Goal: Communication & Community: Share content

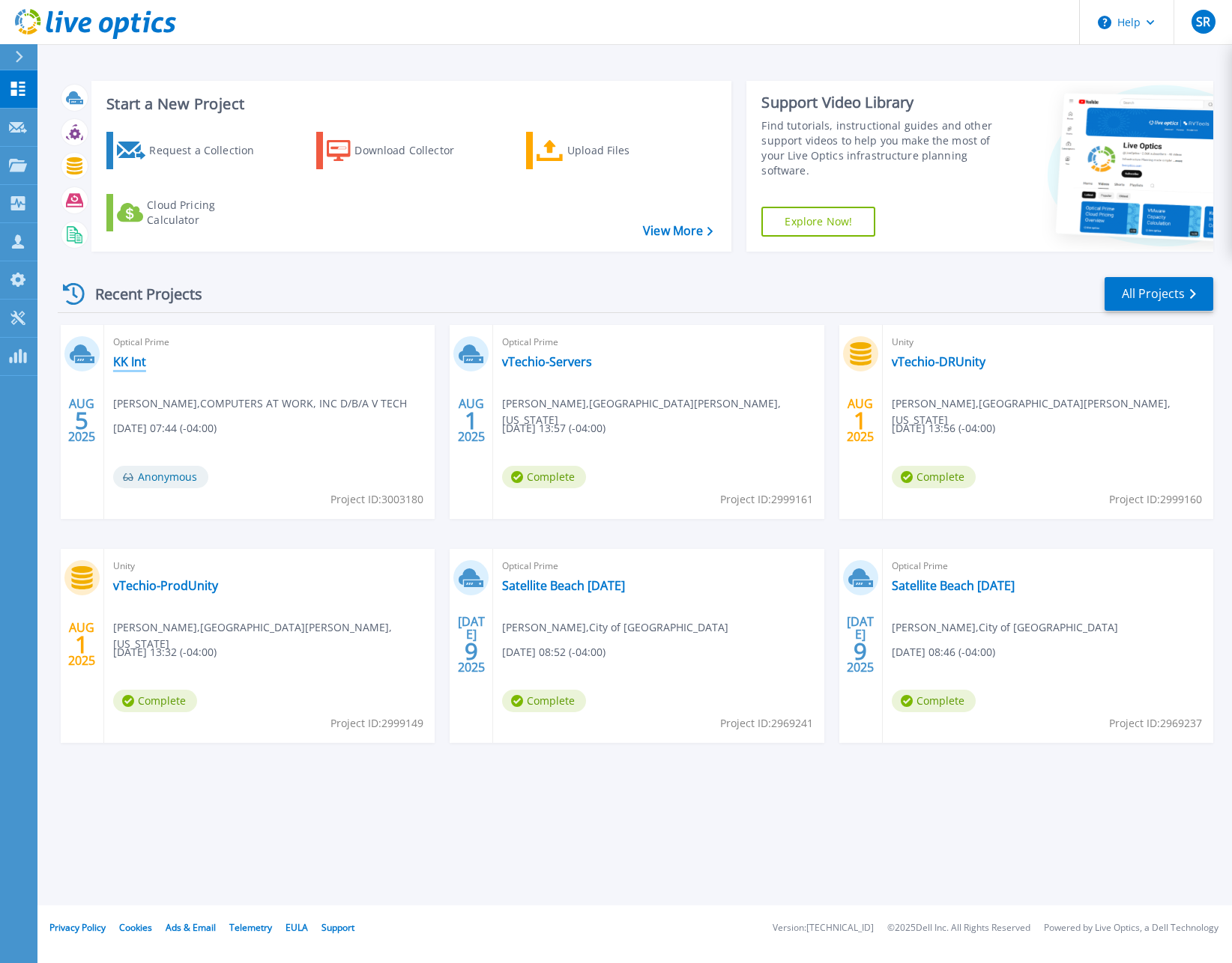
click at [137, 364] on link "KK Int" at bounding box center [130, 361] width 33 height 15
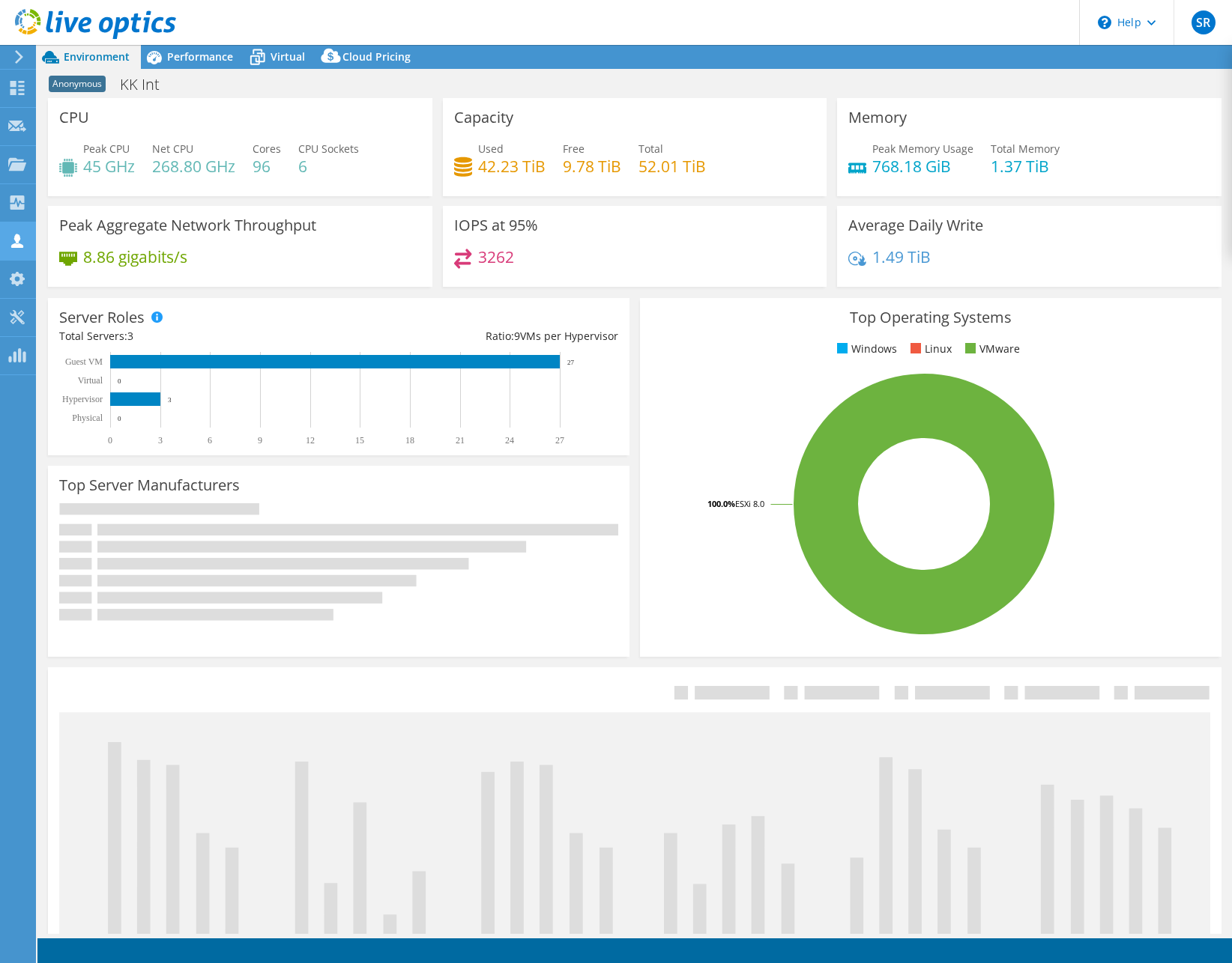
select select "USD"
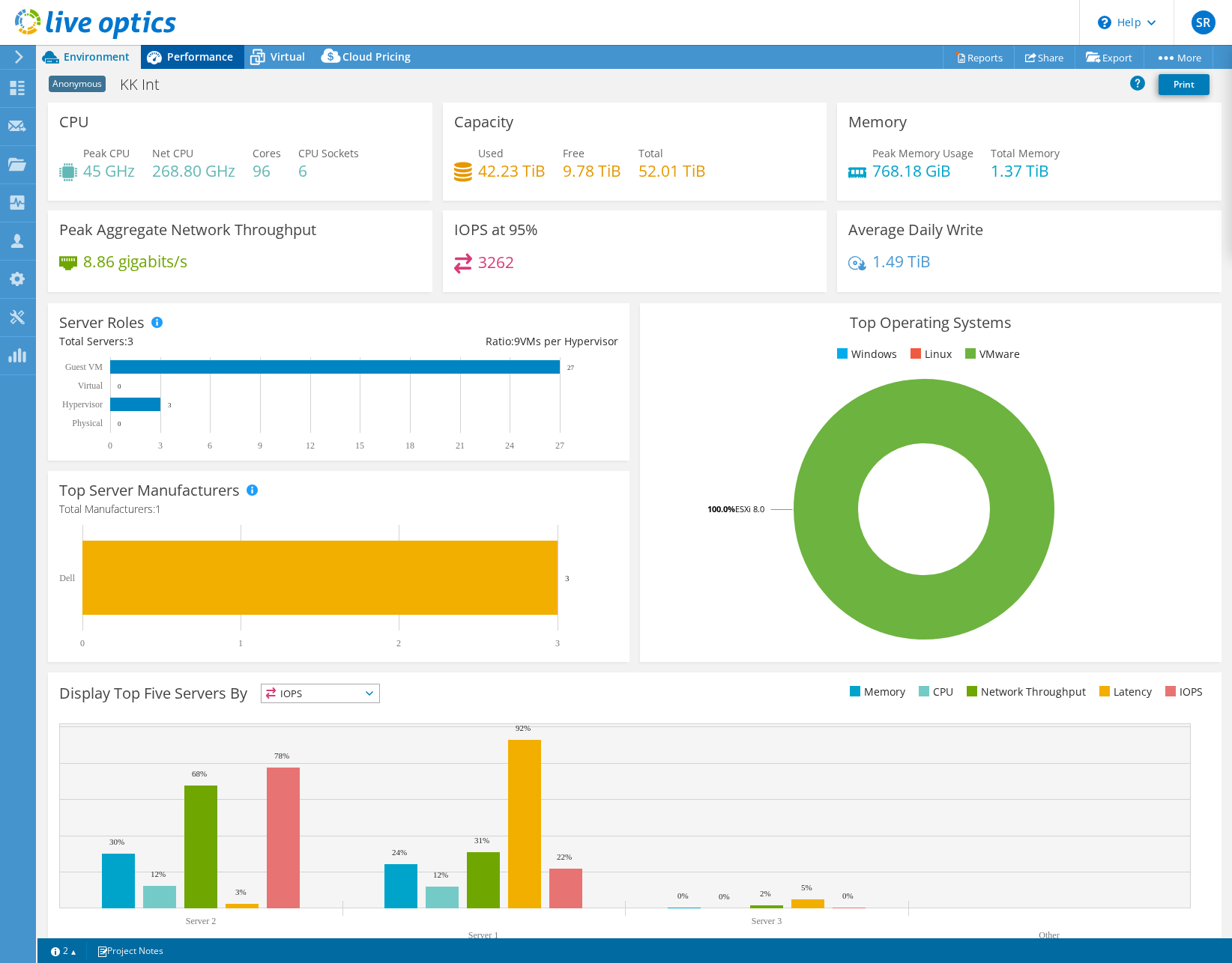
click at [185, 60] on span "Performance" at bounding box center [200, 57] width 66 height 14
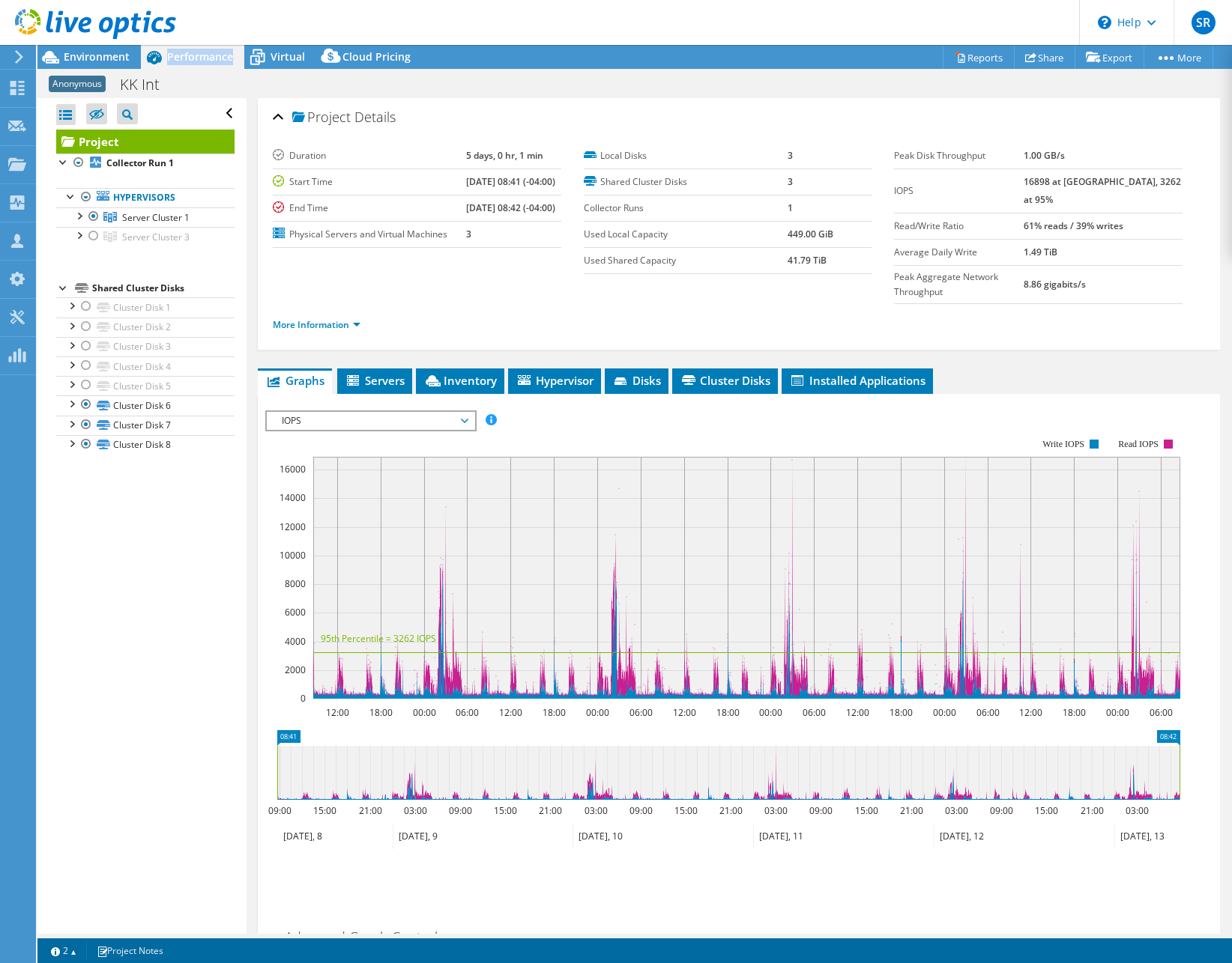
click at [185, 60] on span "Performance" at bounding box center [200, 57] width 66 height 14
click at [82, 218] on div at bounding box center [79, 214] width 15 height 15
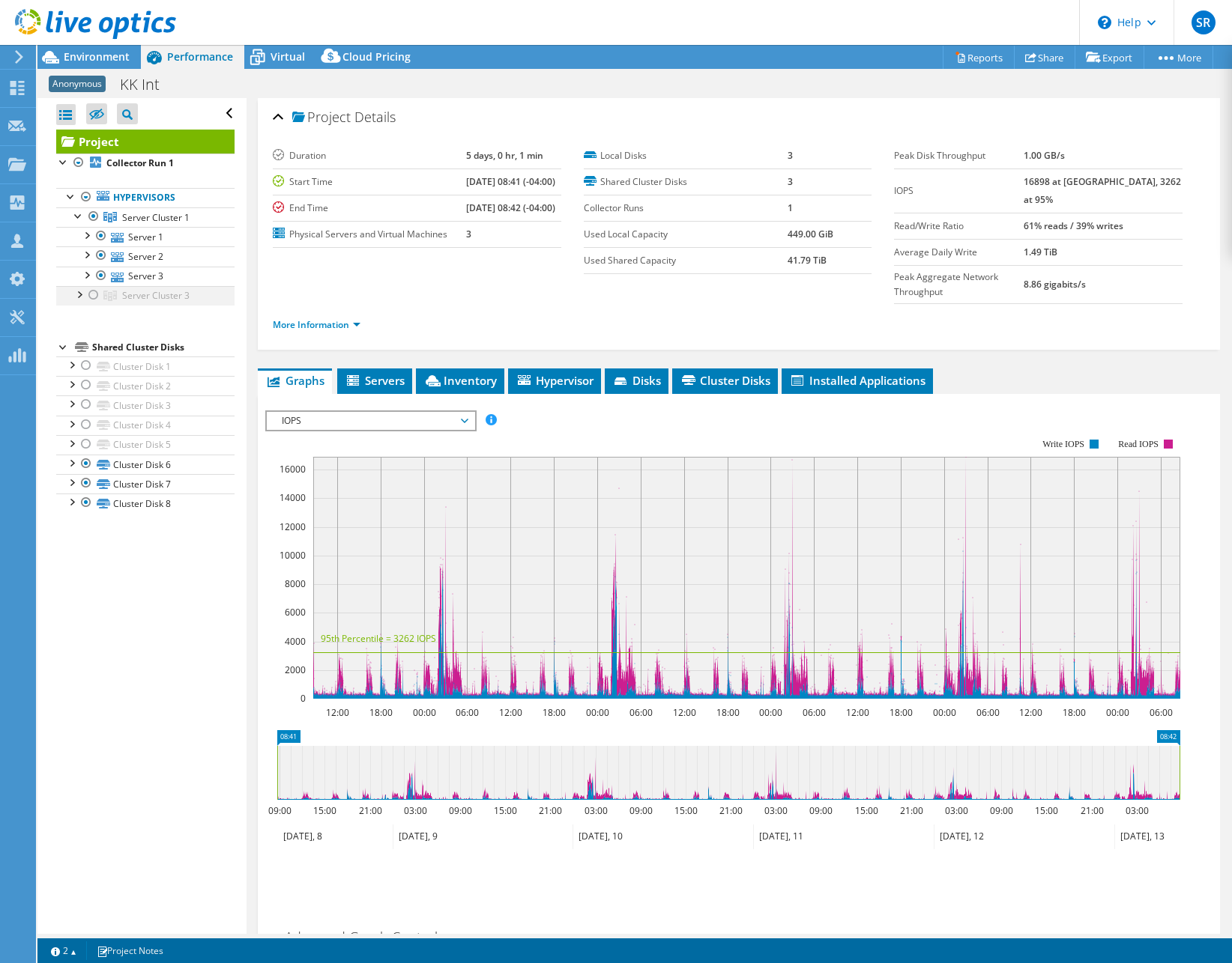
click at [80, 297] on div at bounding box center [79, 293] width 15 height 15
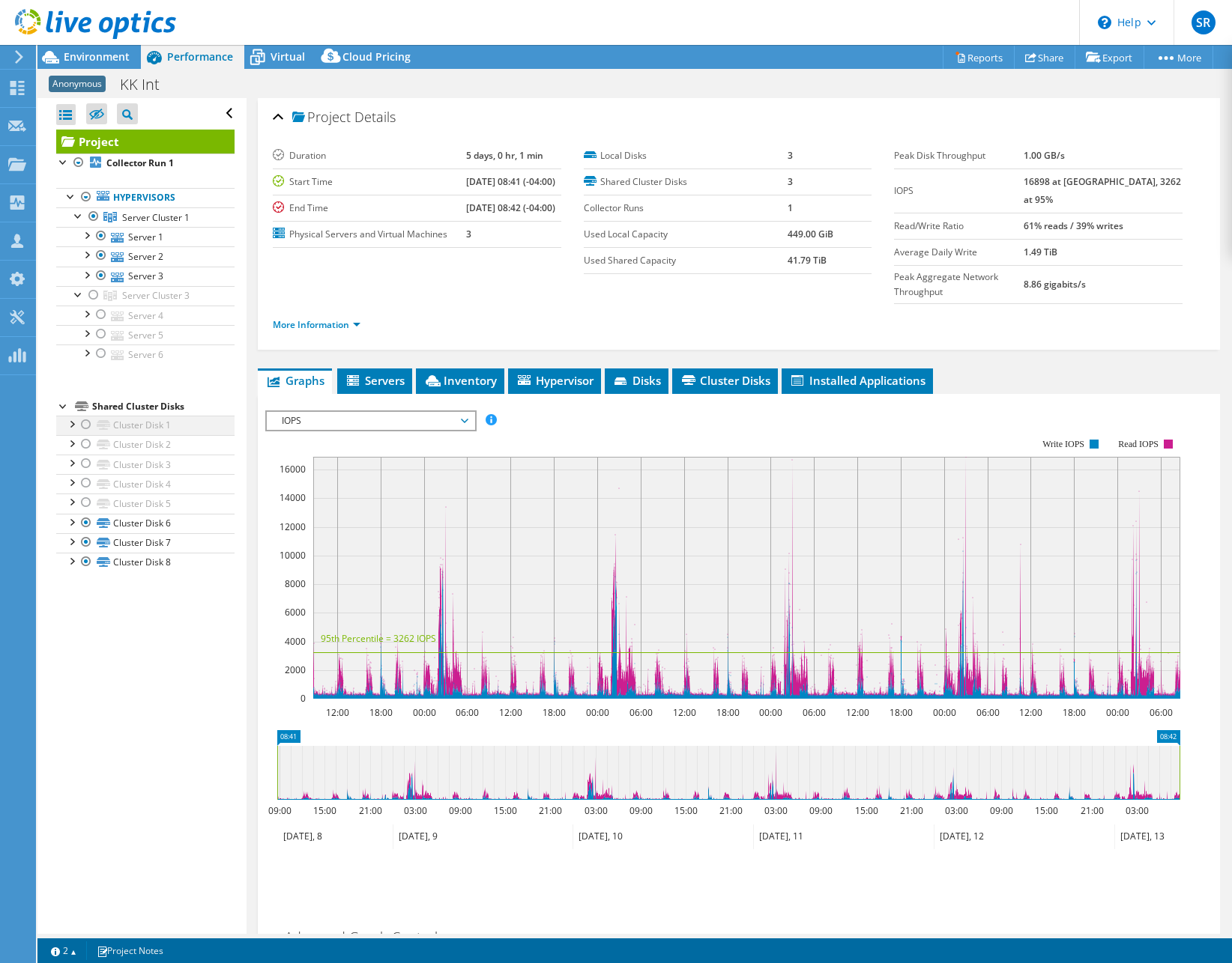
click at [73, 427] on div at bounding box center [71, 423] width 15 height 15
click at [72, 446] on div at bounding box center [71, 442] width 15 height 15
click at [72, 469] on div at bounding box center [71, 462] width 15 height 15
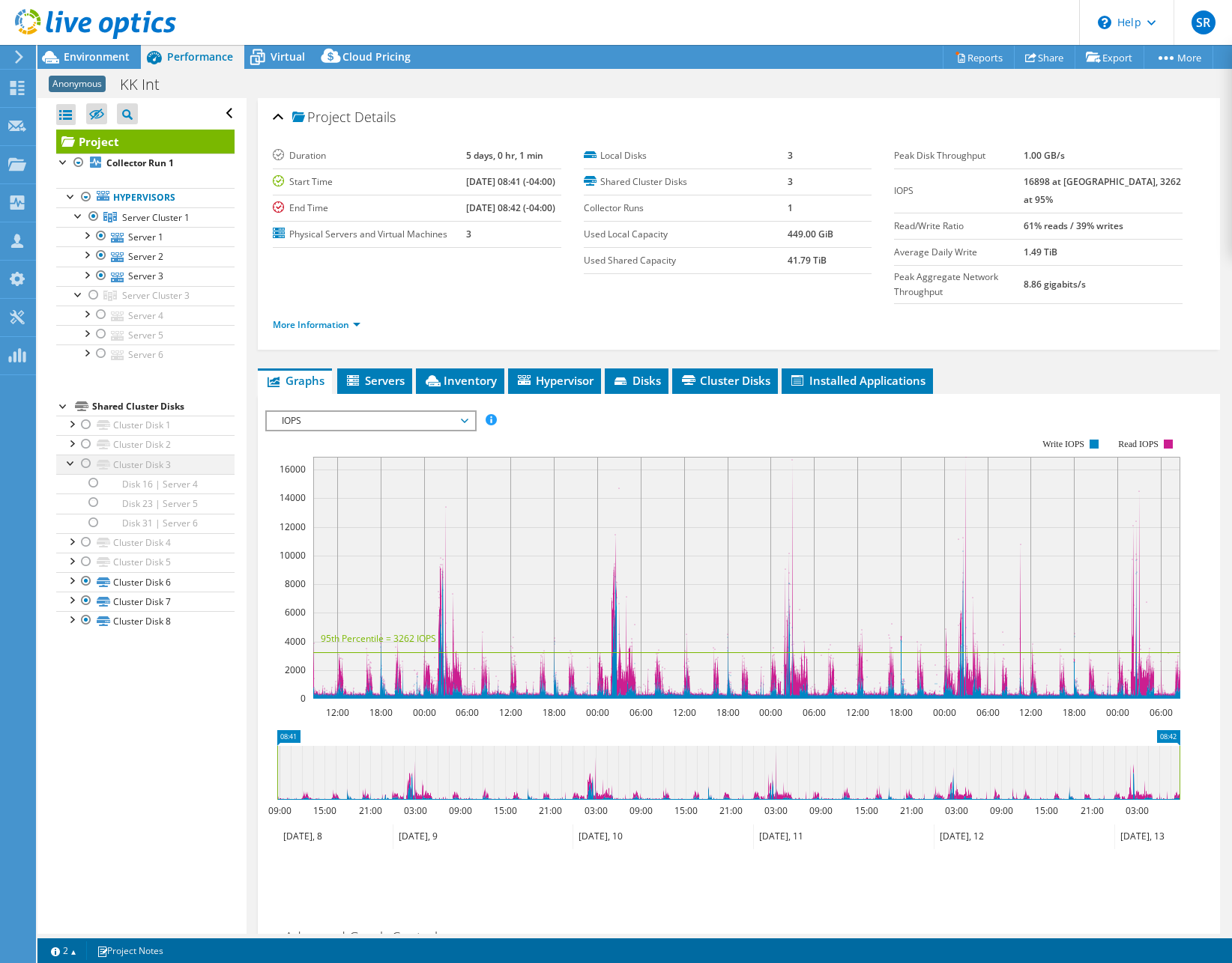
click at [72, 469] on div at bounding box center [71, 462] width 15 height 15
click at [72, 482] on div at bounding box center [71, 482] width 15 height 15
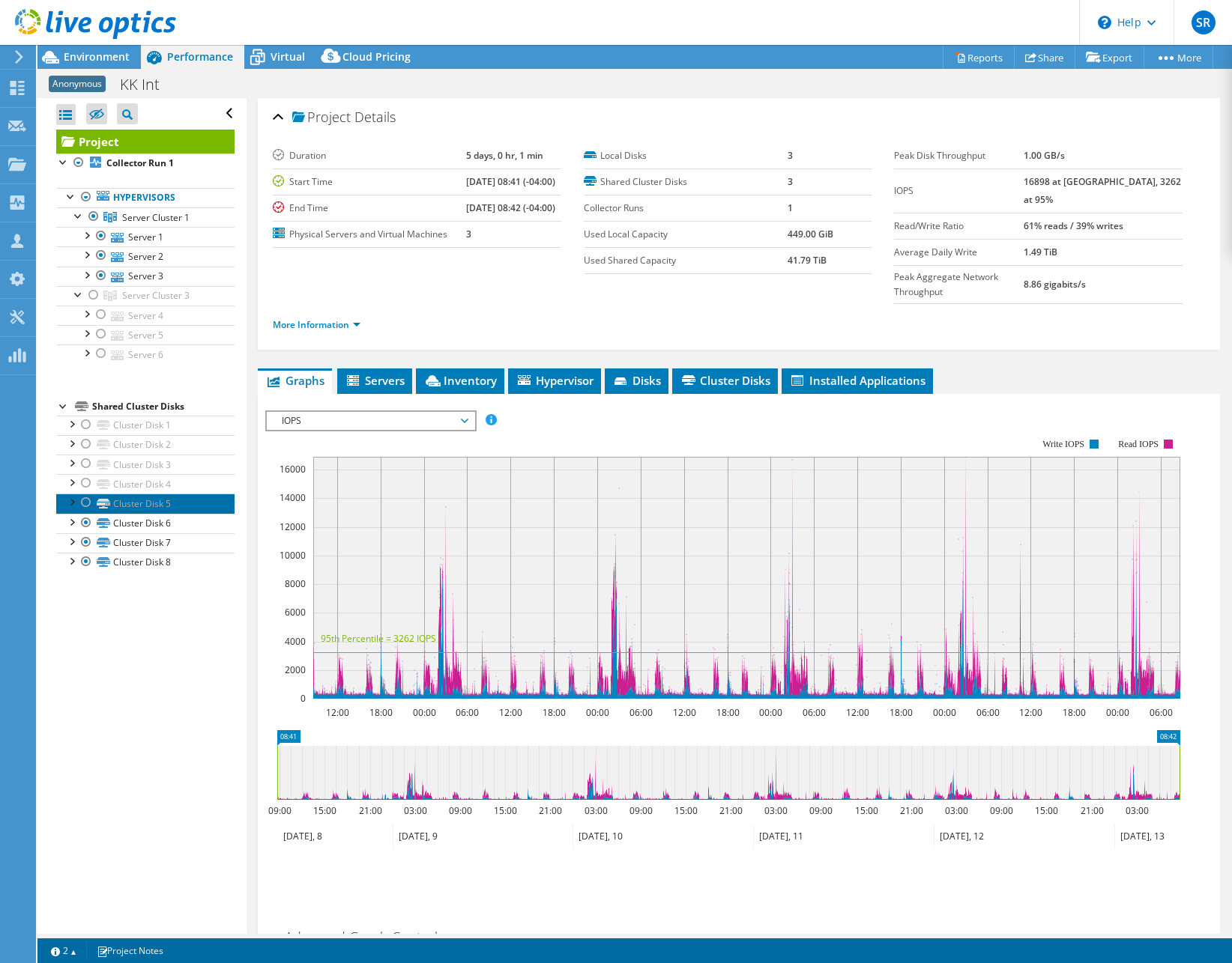
click at [72, 510] on link "Cluster Disk 5" at bounding box center [145, 503] width 178 height 20
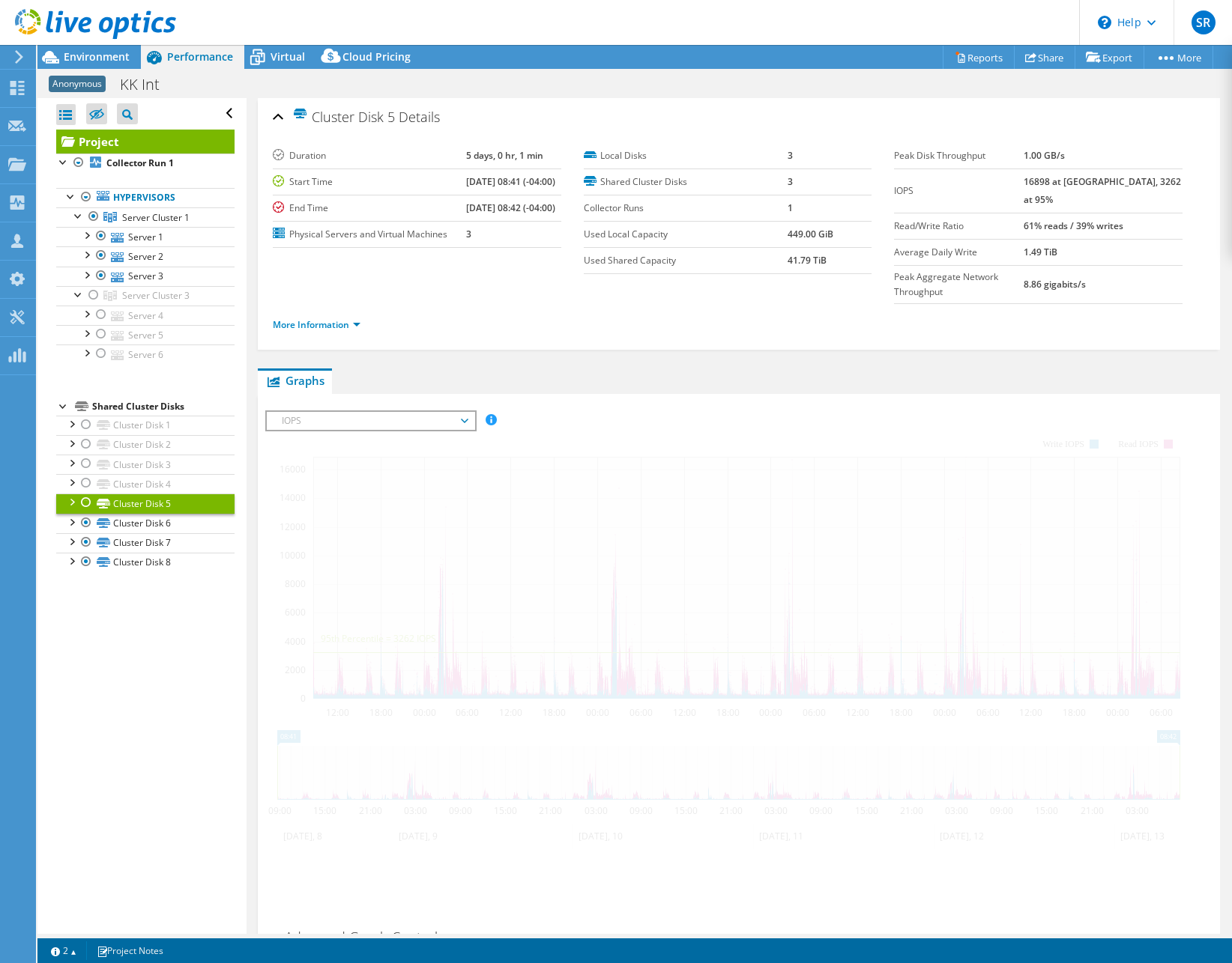
click at [72, 505] on div at bounding box center [71, 500] width 15 height 15
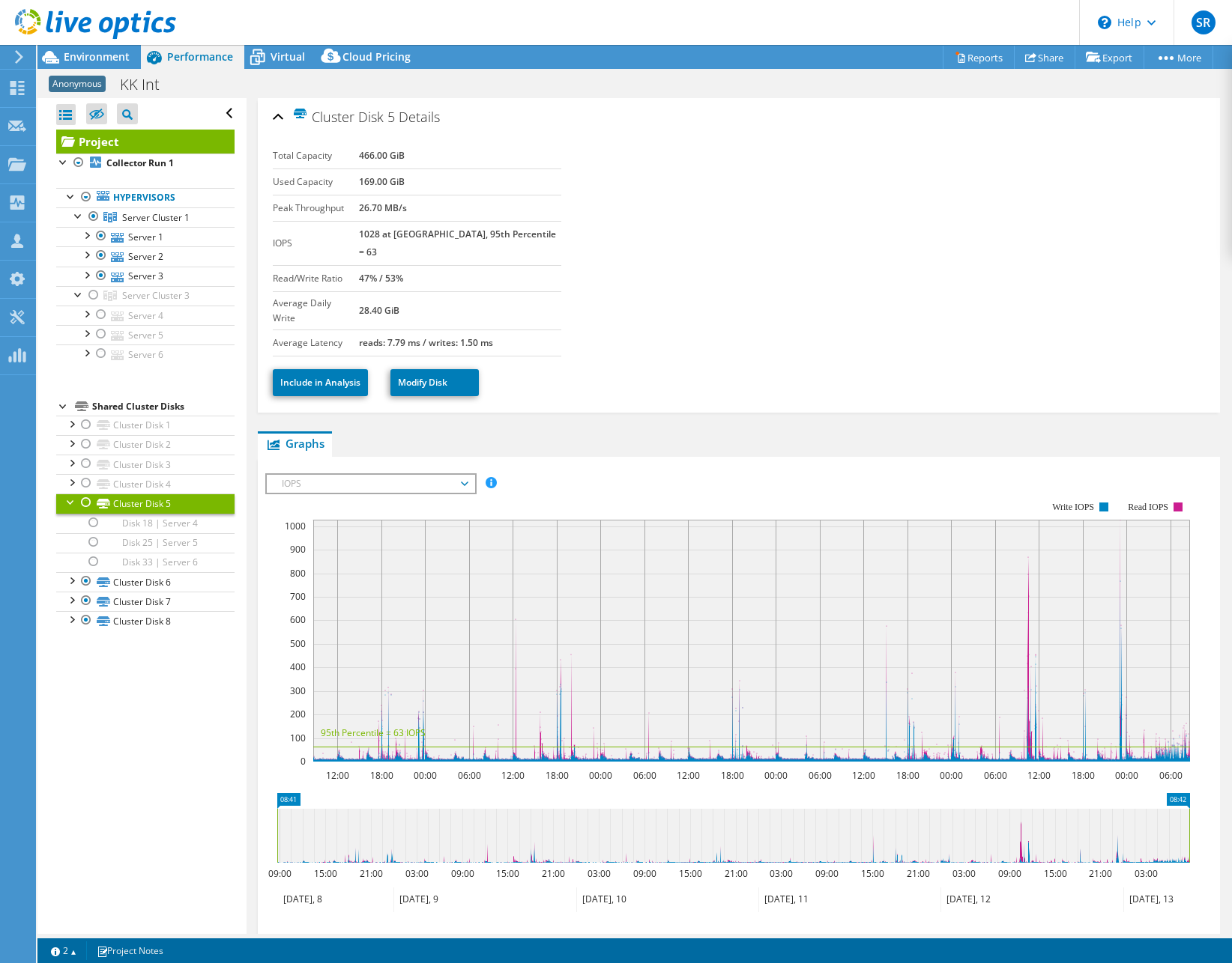
click at [72, 503] on div at bounding box center [71, 500] width 15 height 15
click at [72, 522] on div at bounding box center [71, 521] width 15 height 15
click at [72, 544] on div at bounding box center [71, 540] width 15 height 15
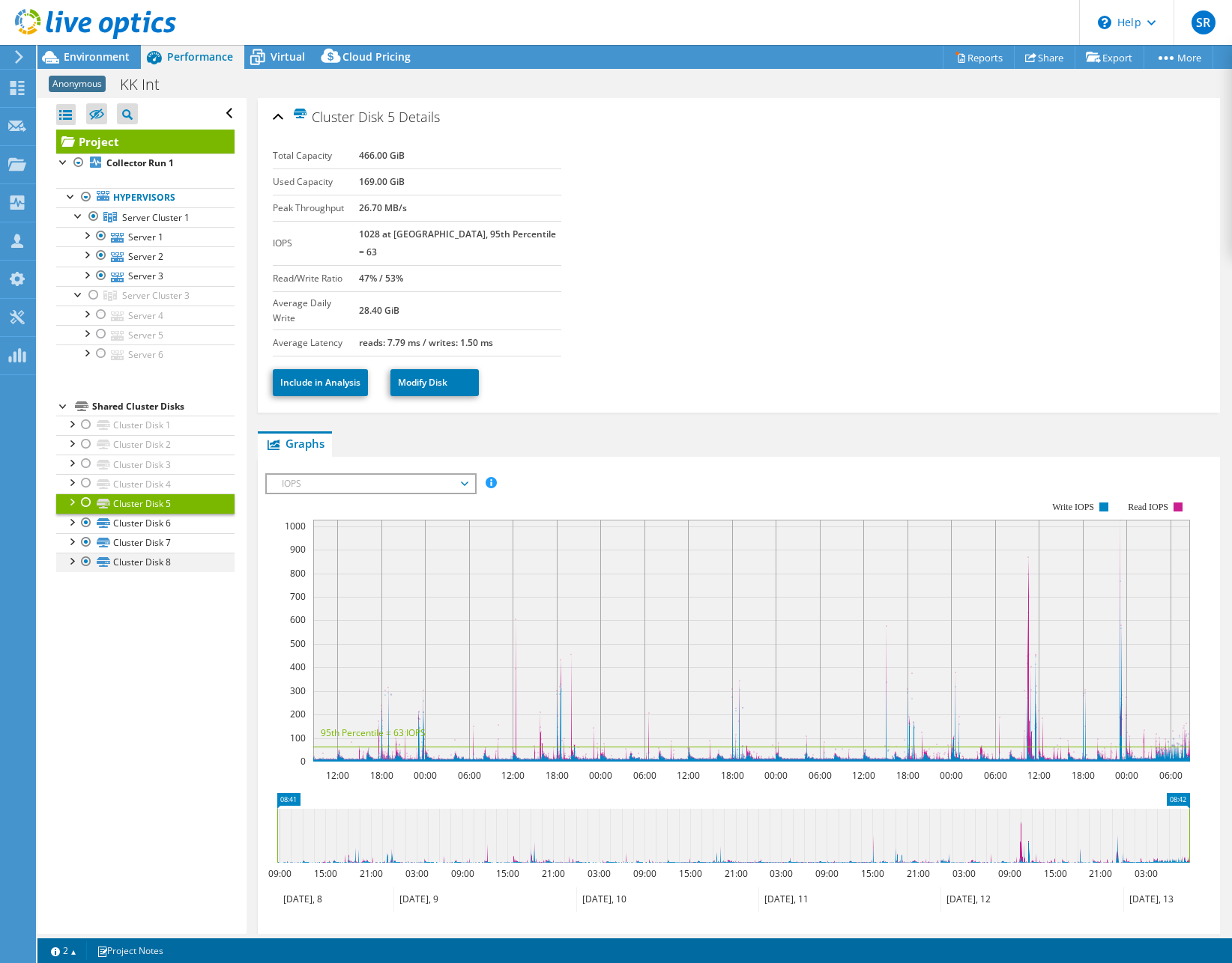
click at [72, 562] on div at bounding box center [71, 560] width 15 height 15
click at [142, 375] on ul "Hypervisors Server Cluster 1 Server 1" at bounding box center [145, 276] width 178 height 207
click at [106, 57] on span "Environment" at bounding box center [97, 57] width 66 height 14
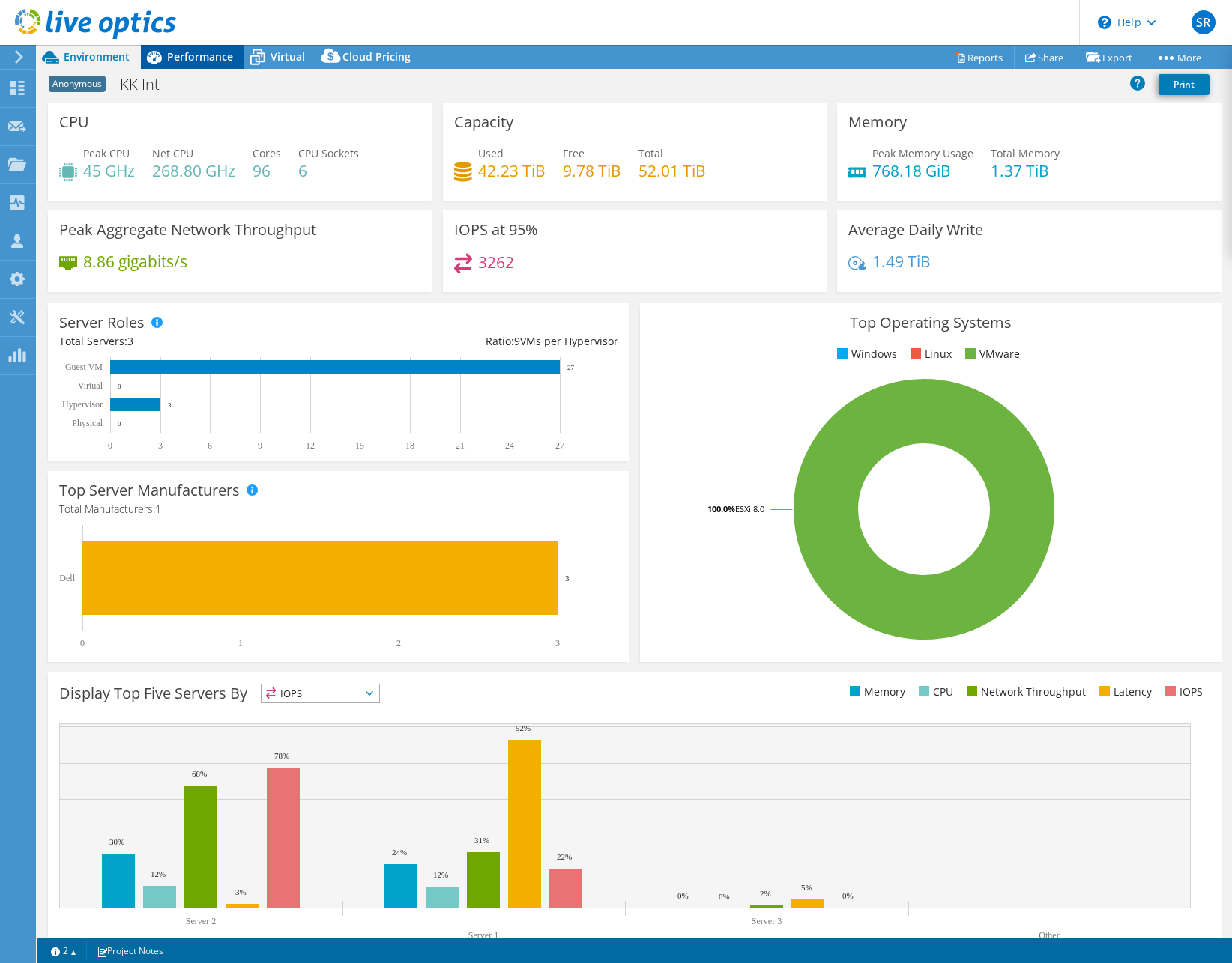
click at [211, 52] on span "Performance" at bounding box center [200, 57] width 66 height 14
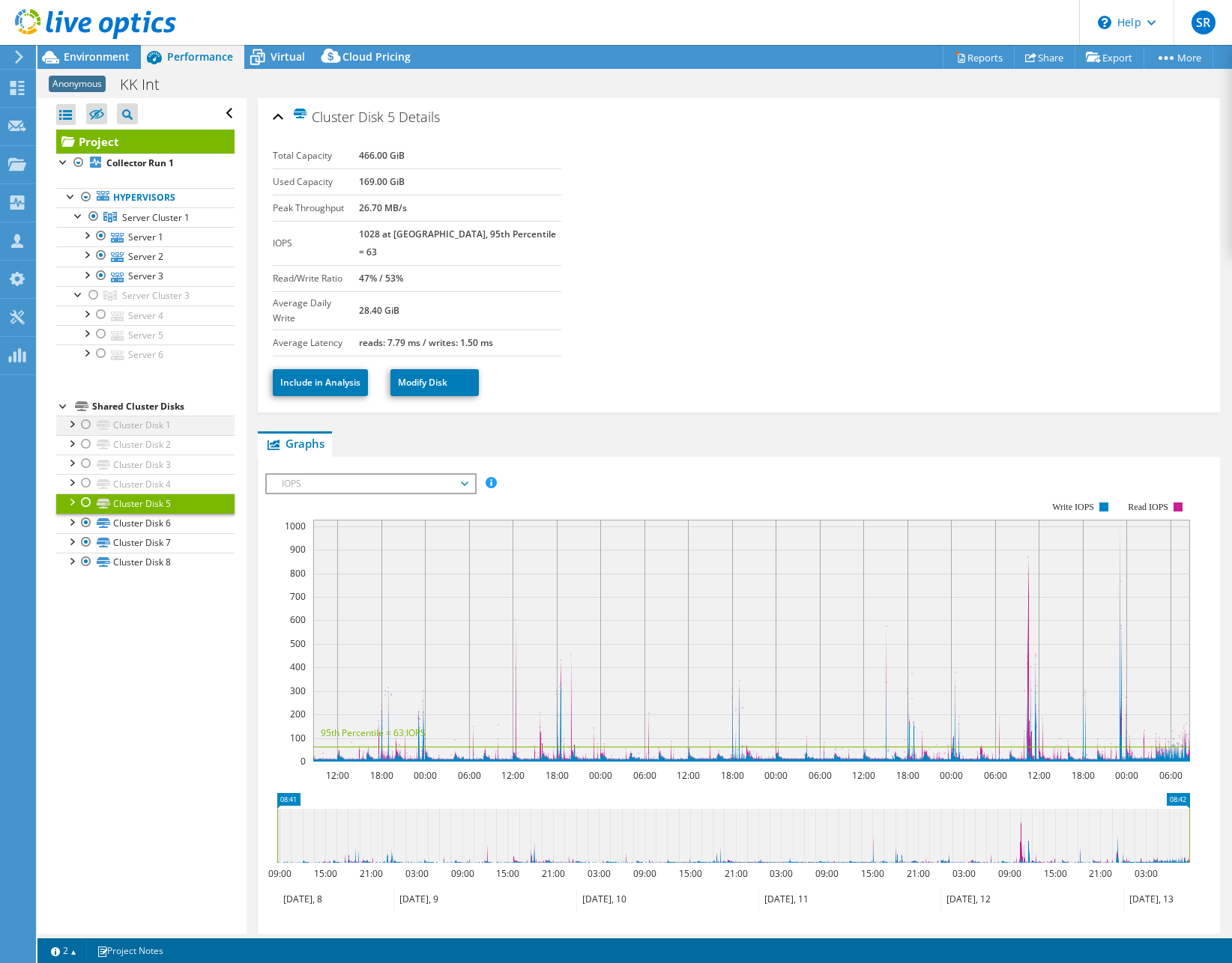
click at [75, 427] on div at bounding box center [71, 423] width 15 height 15
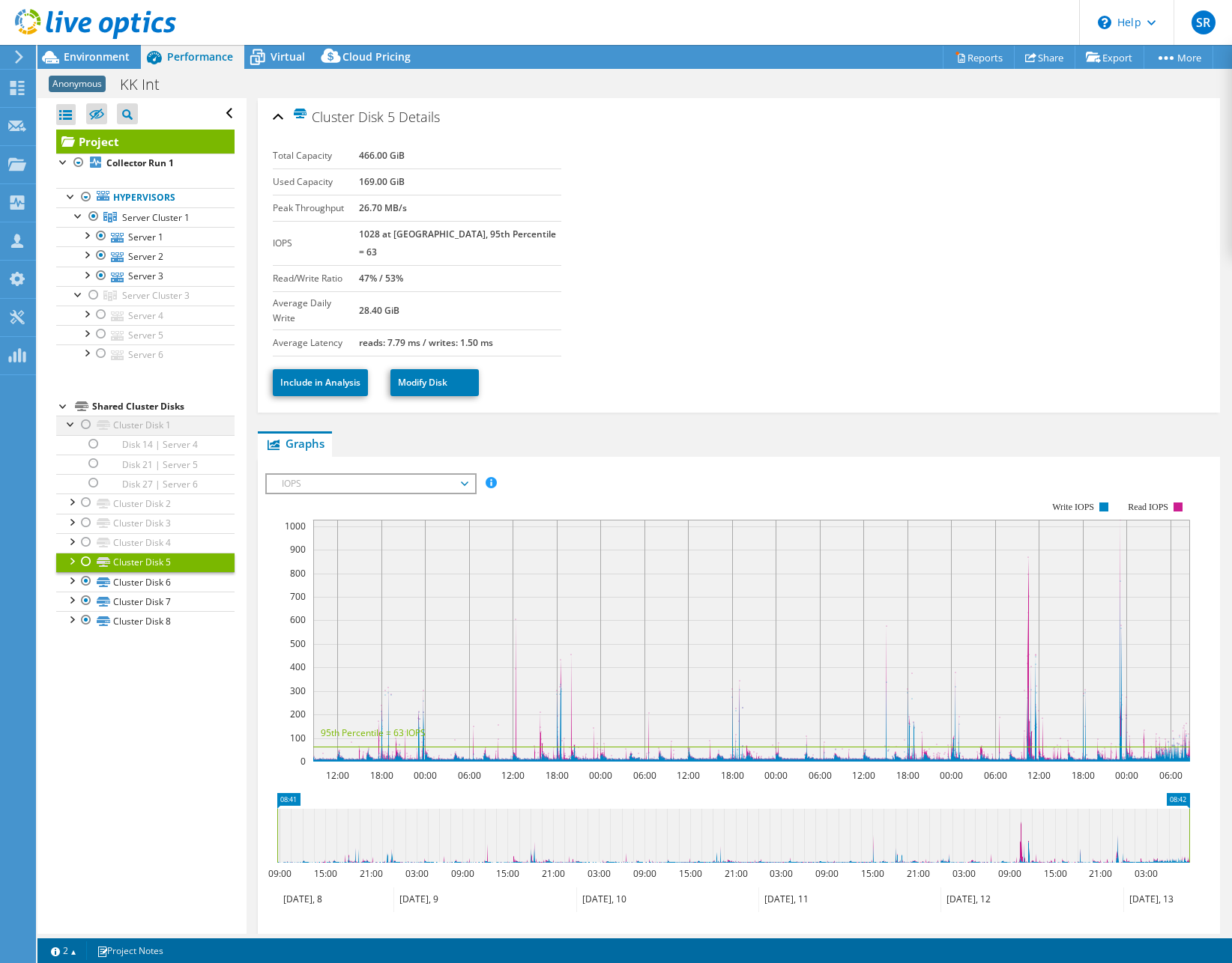
click at [75, 427] on div at bounding box center [71, 423] width 15 height 15
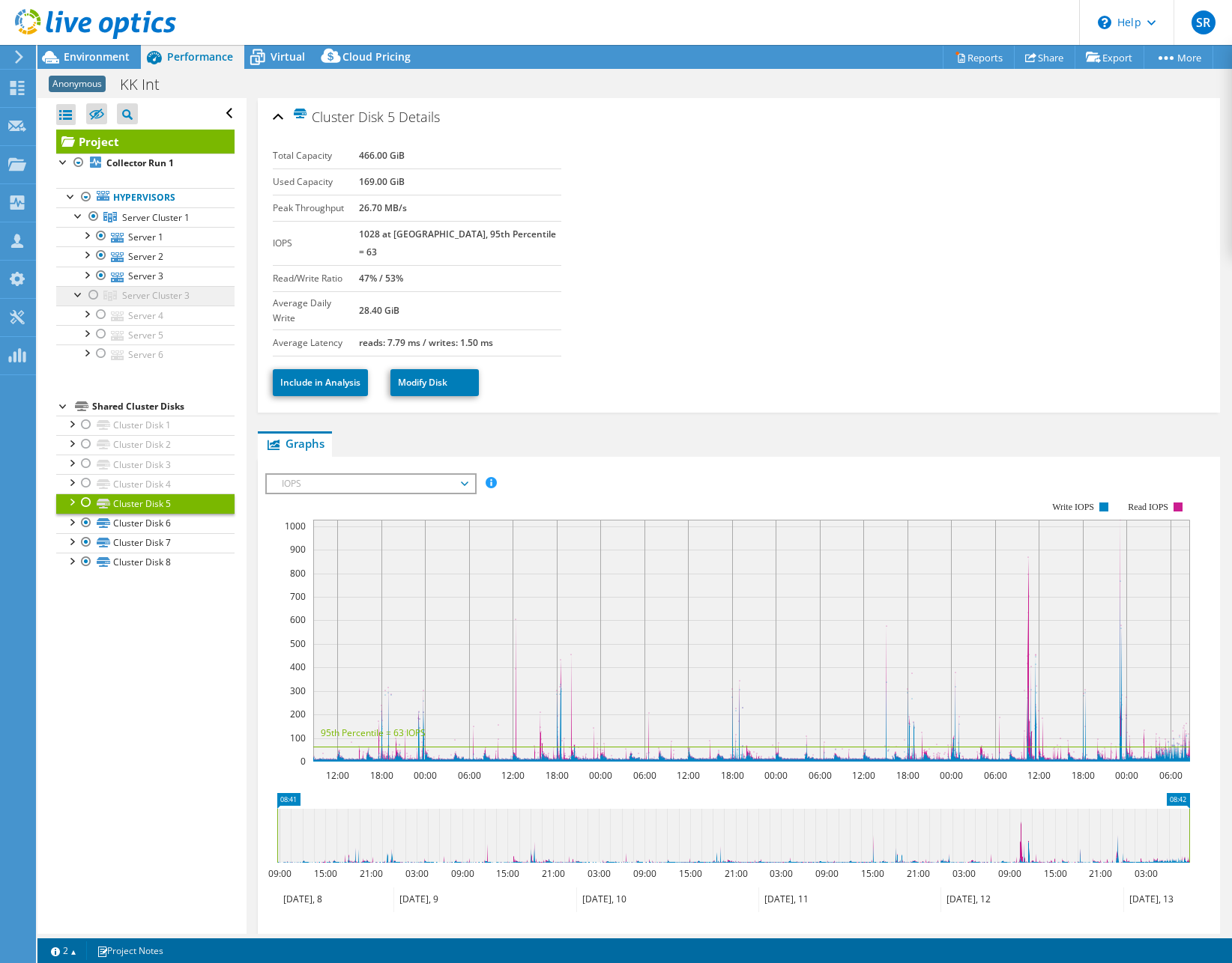
click at [148, 224] on span "Server Cluster 3" at bounding box center [156, 218] width 68 height 13
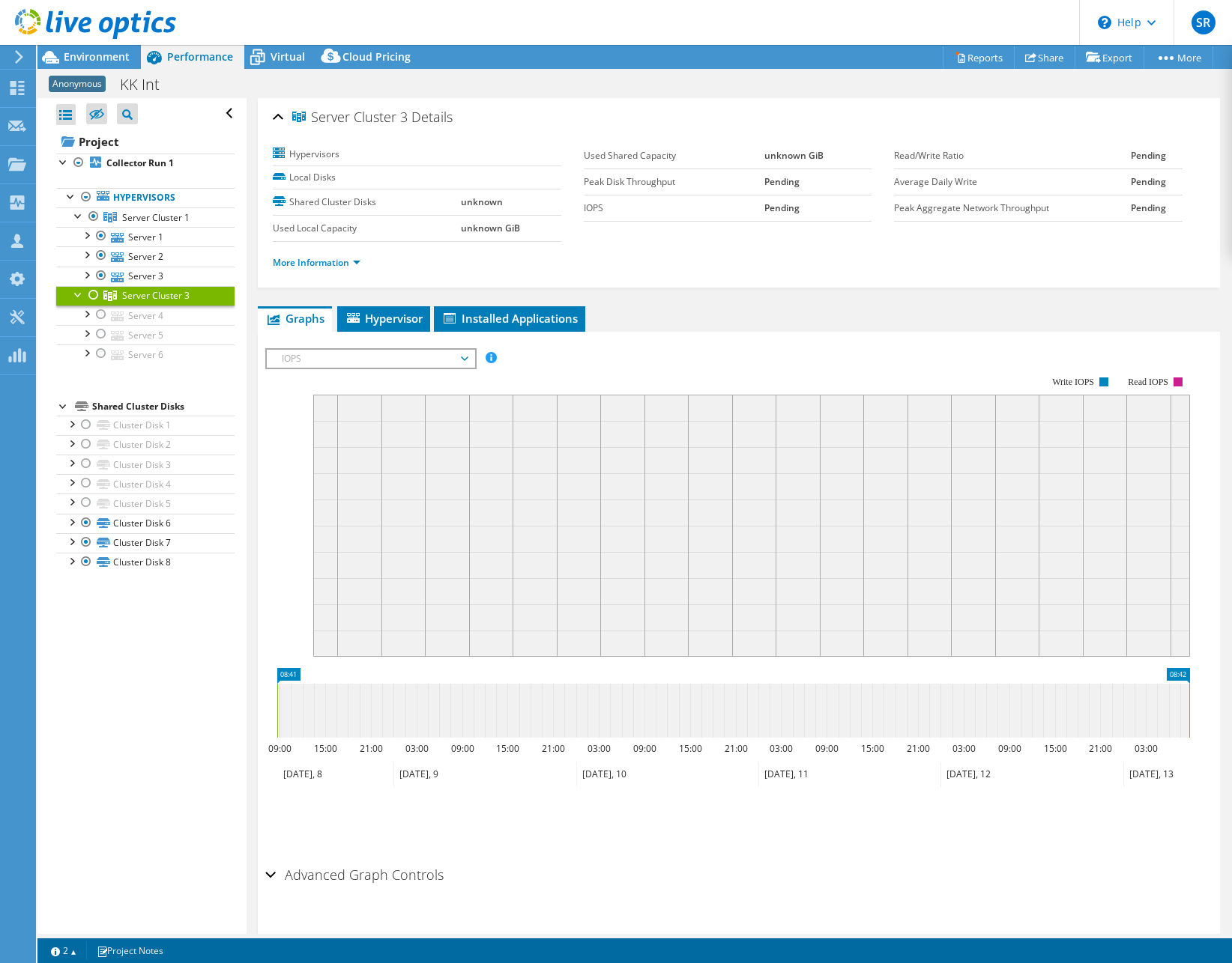
click at [78, 299] on div at bounding box center [79, 293] width 15 height 15
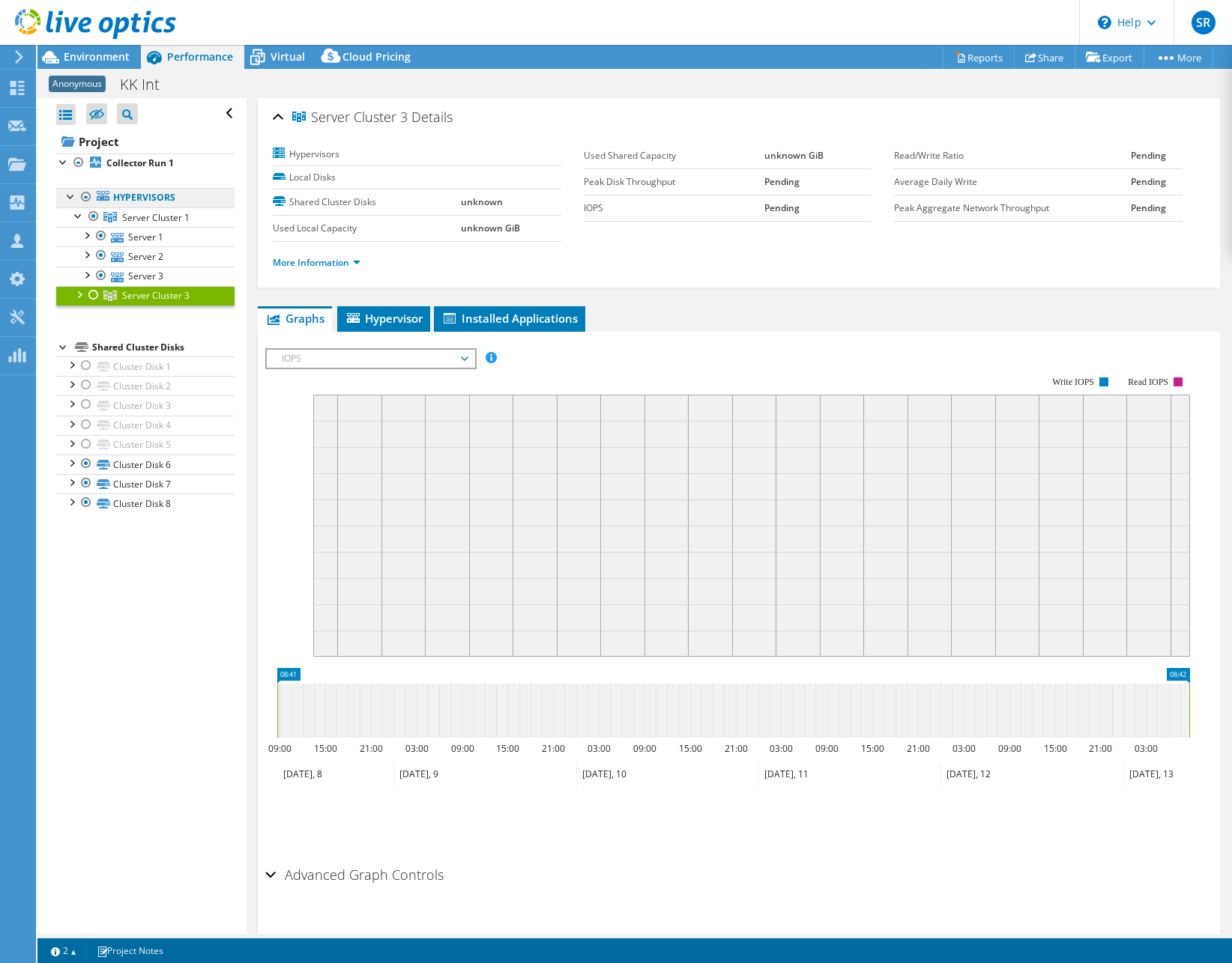
click at [203, 192] on link "Hypervisors" at bounding box center [145, 197] width 178 height 20
click at [195, 203] on link "Hypervisors" at bounding box center [145, 197] width 178 height 20
click at [130, 218] on span "Server Cluster 1" at bounding box center [156, 218] width 68 height 13
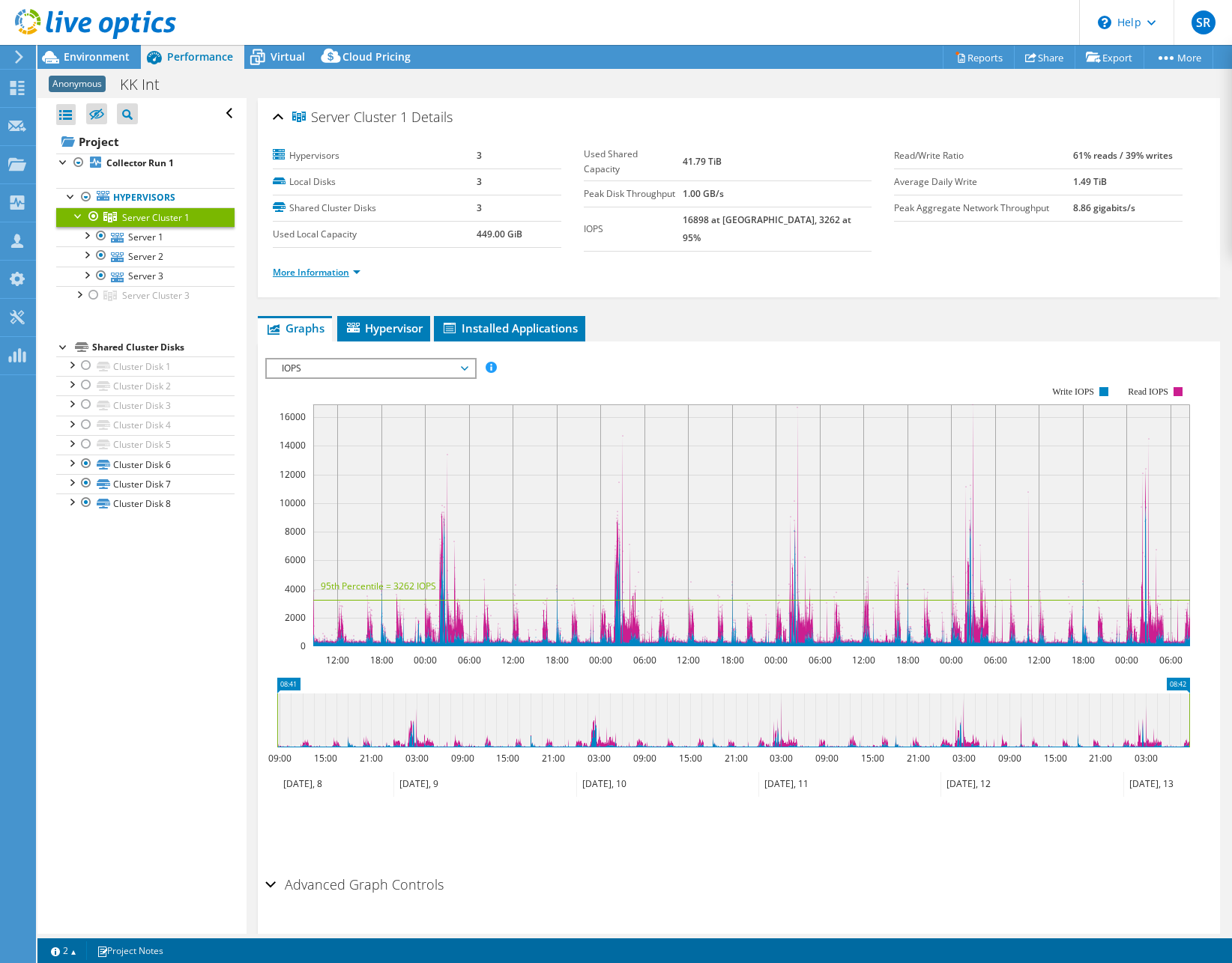
click at [351, 265] on link "More Information" at bounding box center [317, 272] width 88 height 13
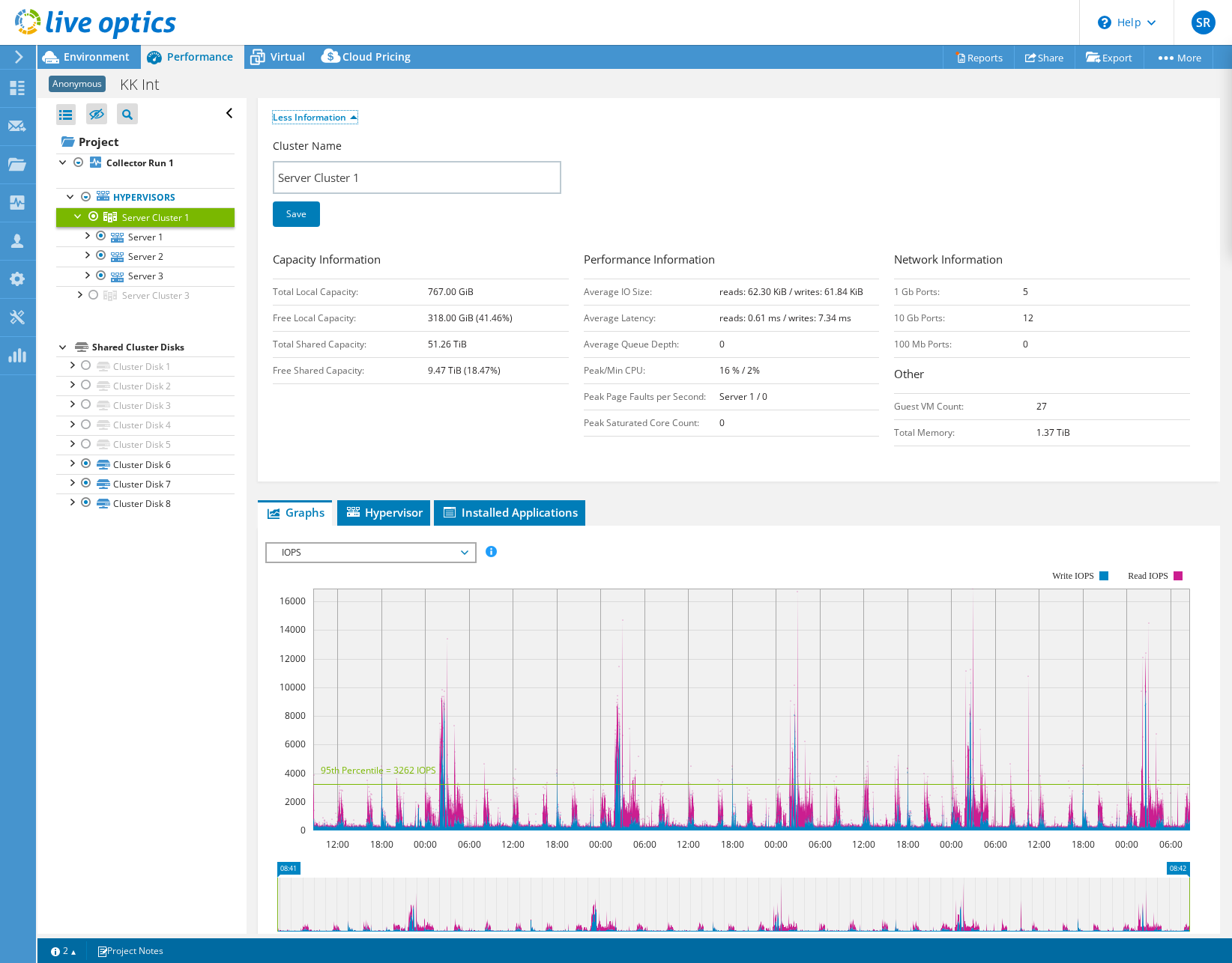
scroll to position [375, 0]
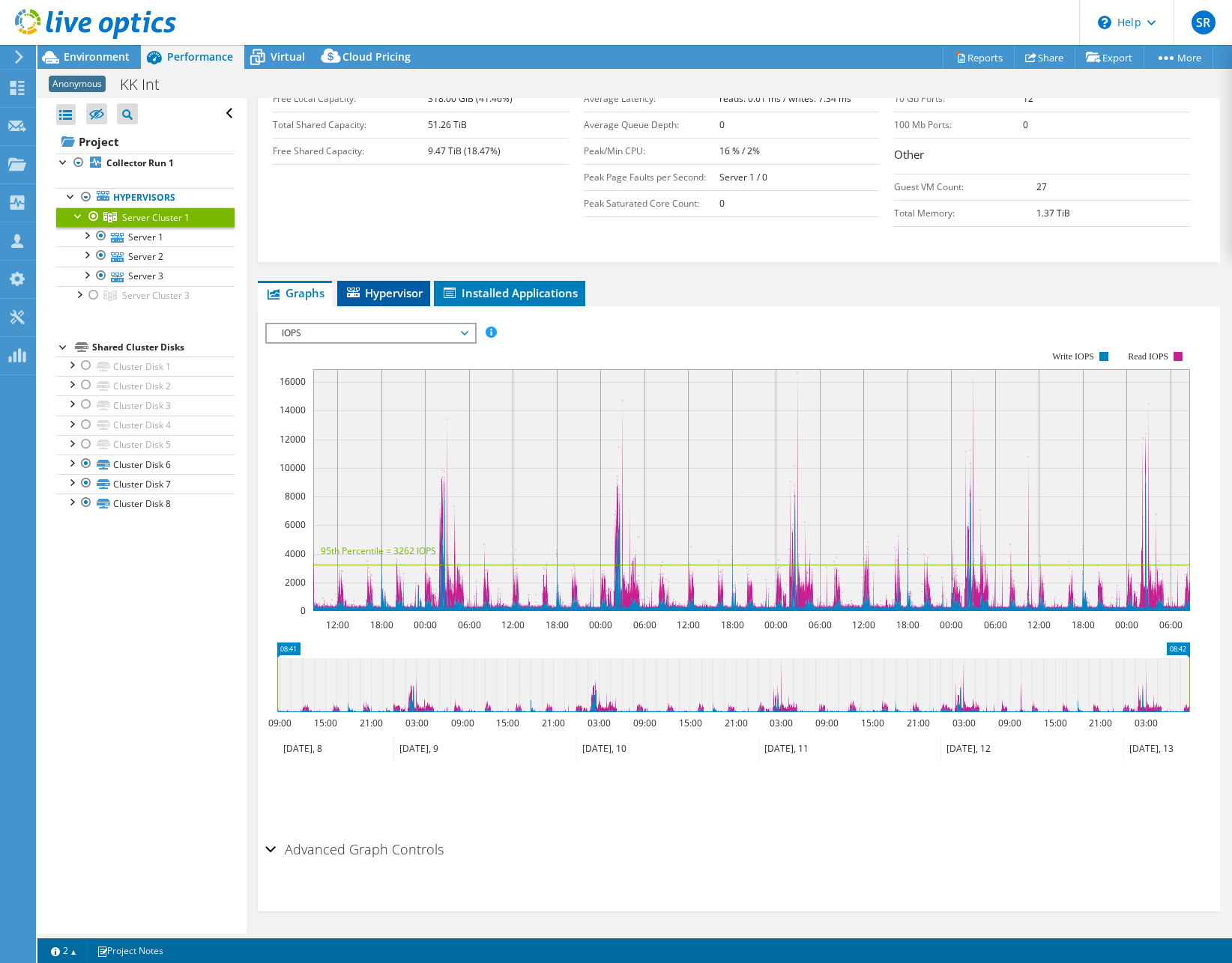
click at [388, 298] on li "Hypervisor" at bounding box center [383, 294] width 93 height 25
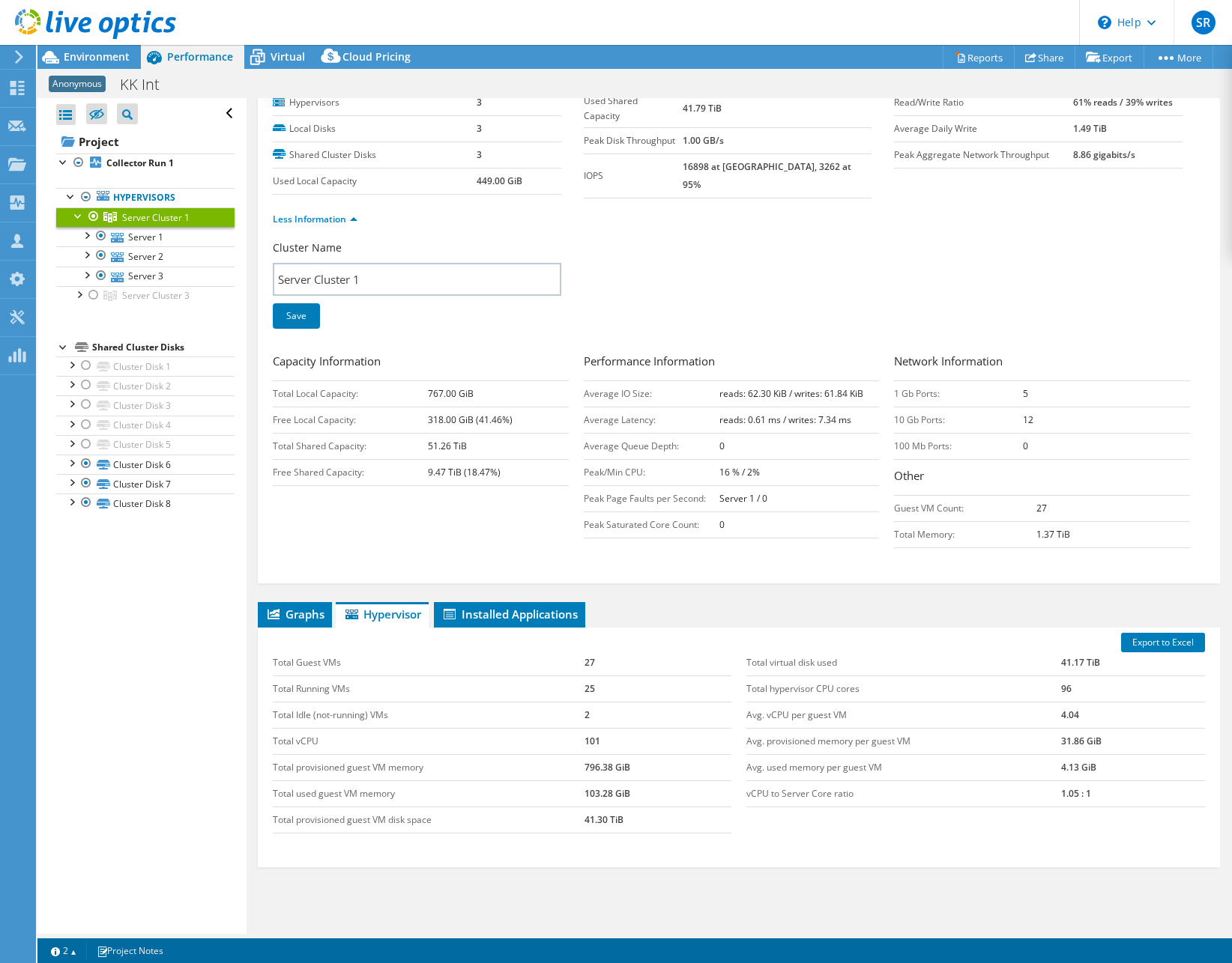
scroll to position [0, 0]
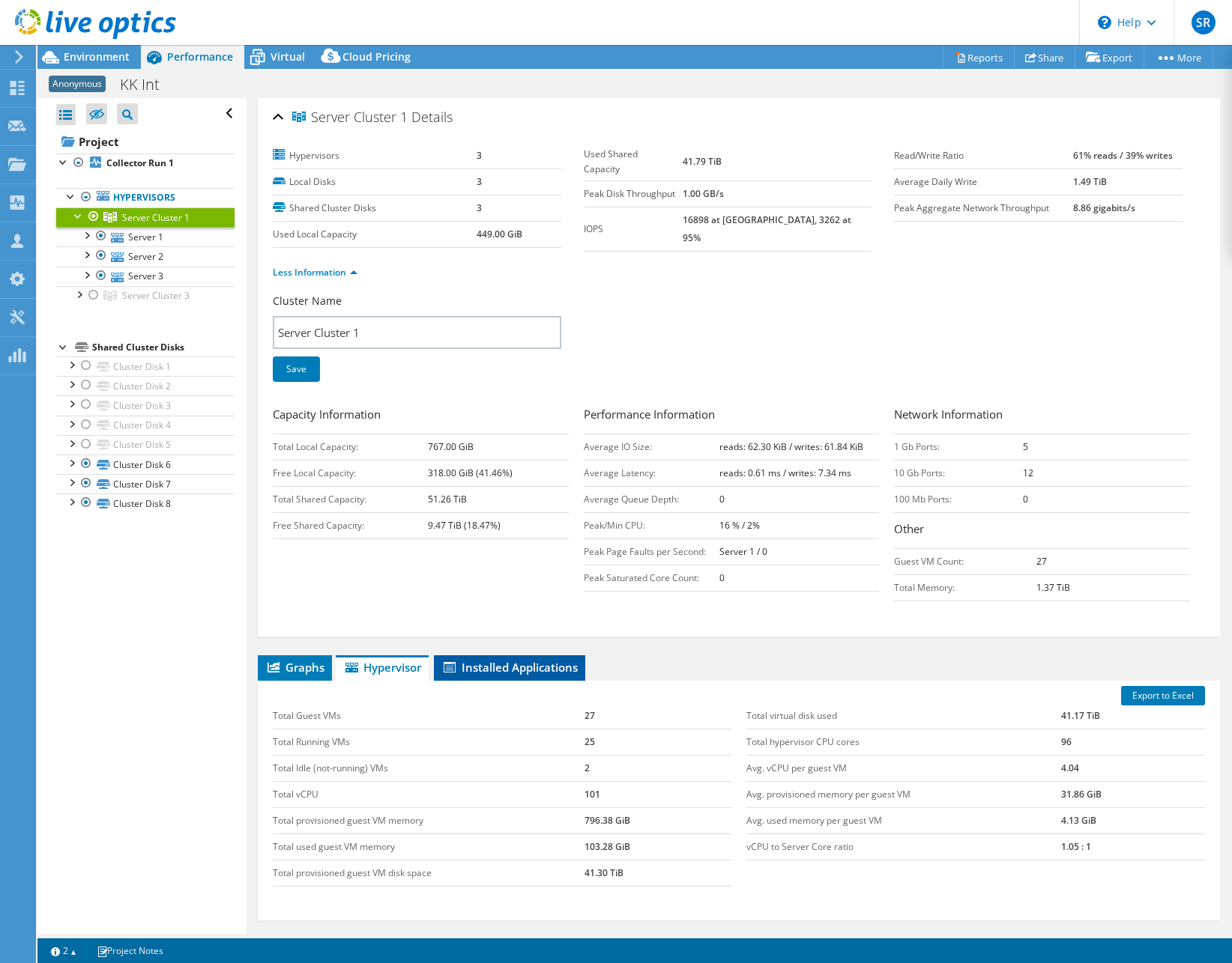
click at [482, 673] on li "Installed Applications" at bounding box center [509, 668] width 152 height 25
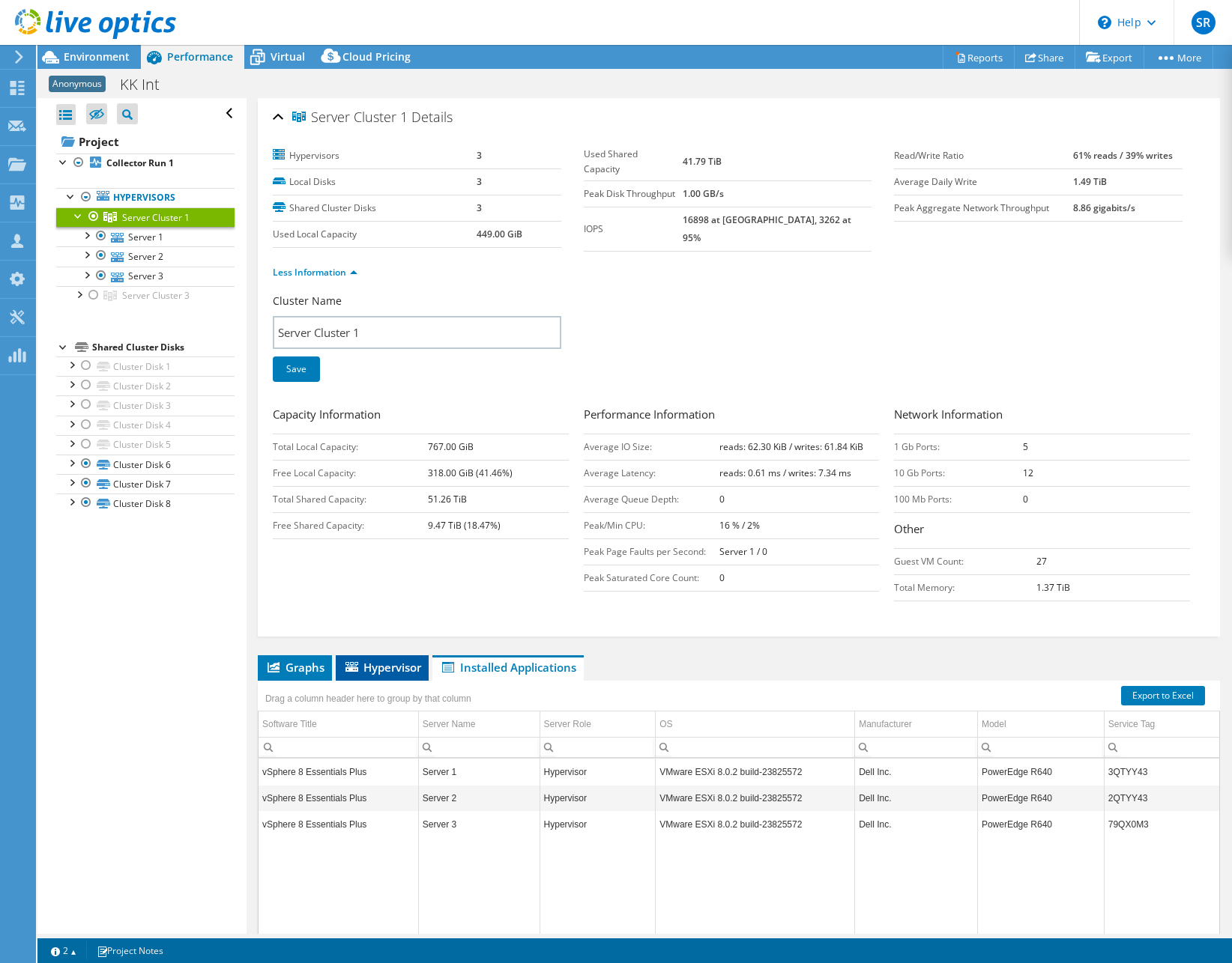
click at [405, 668] on span "Hypervisor" at bounding box center [382, 667] width 78 height 15
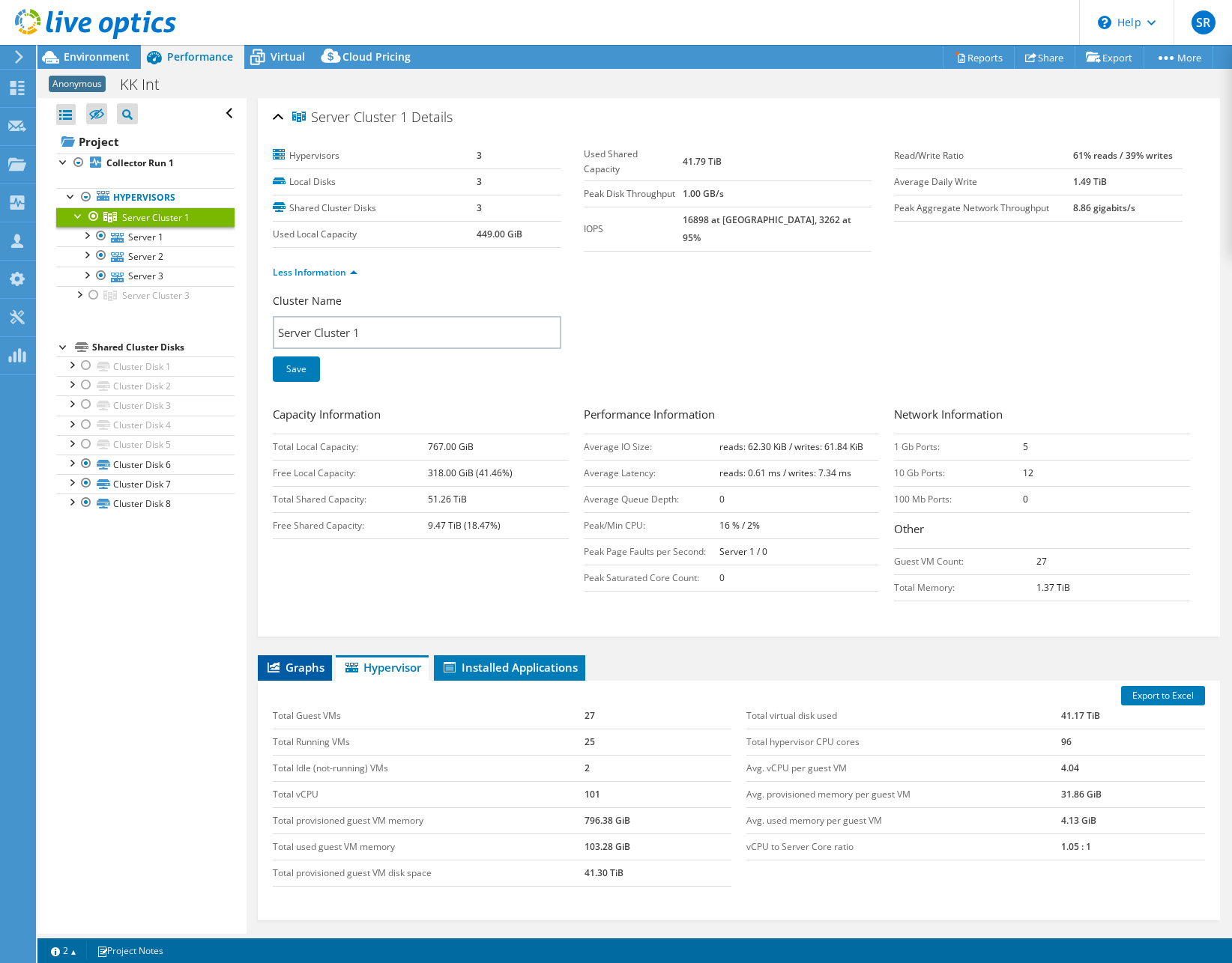
click at [312, 664] on span "Graphs" at bounding box center [295, 667] width 59 height 15
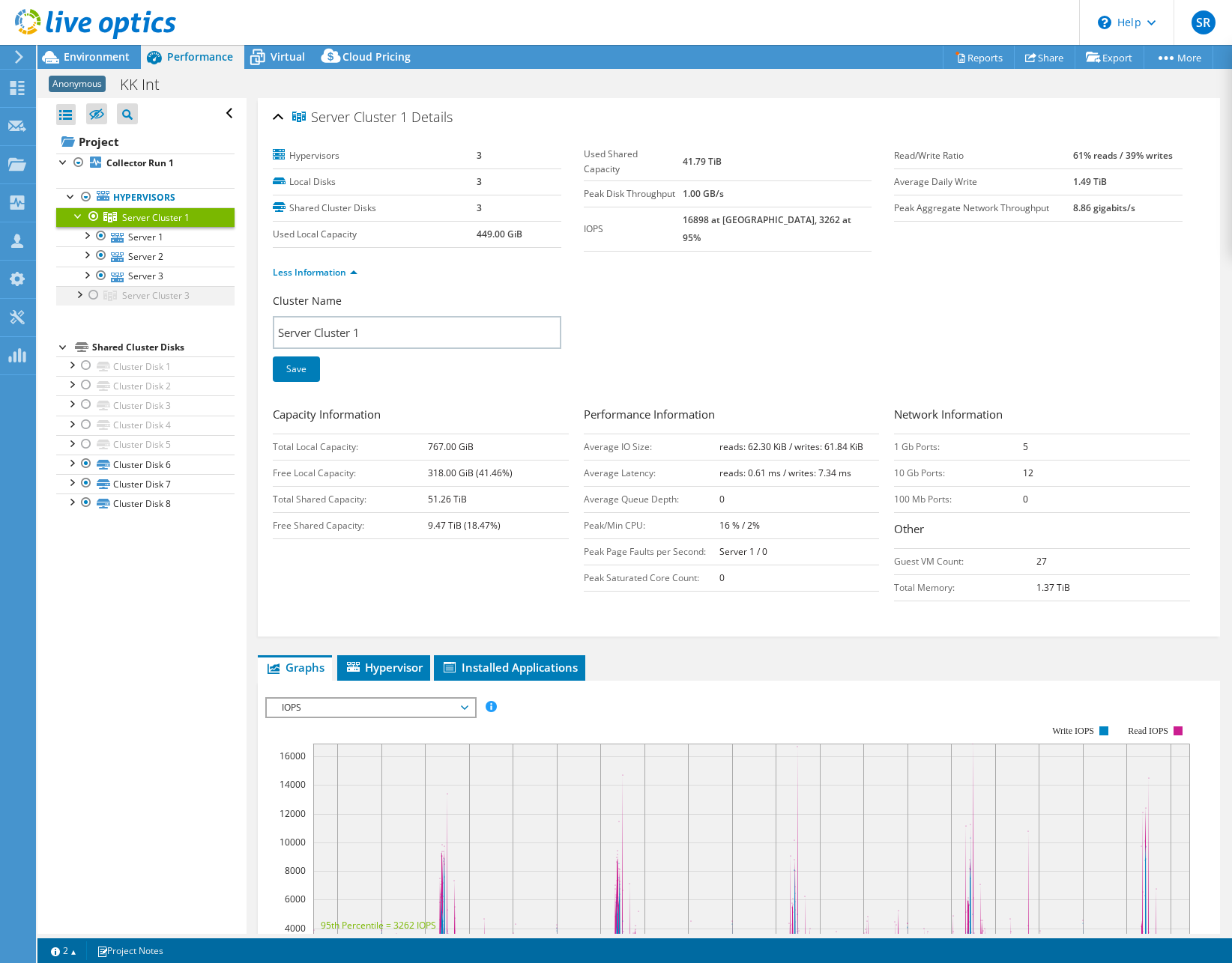
click at [85, 298] on div at bounding box center [79, 293] width 15 height 15
click at [176, 233] on link "Server 1" at bounding box center [145, 236] width 178 height 20
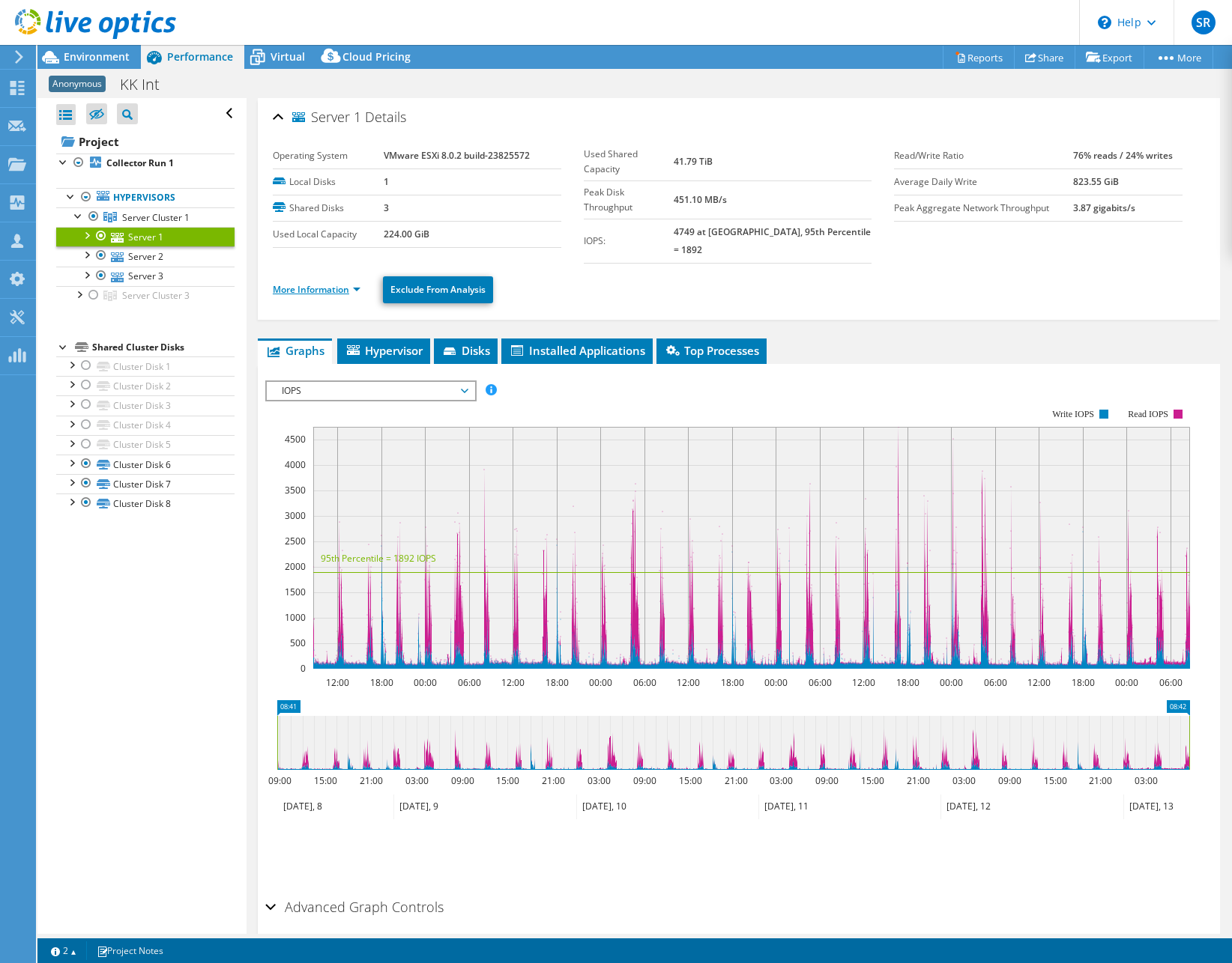
click at [358, 283] on link "More Information" at bounding box center [317, 289] width 88 height 13
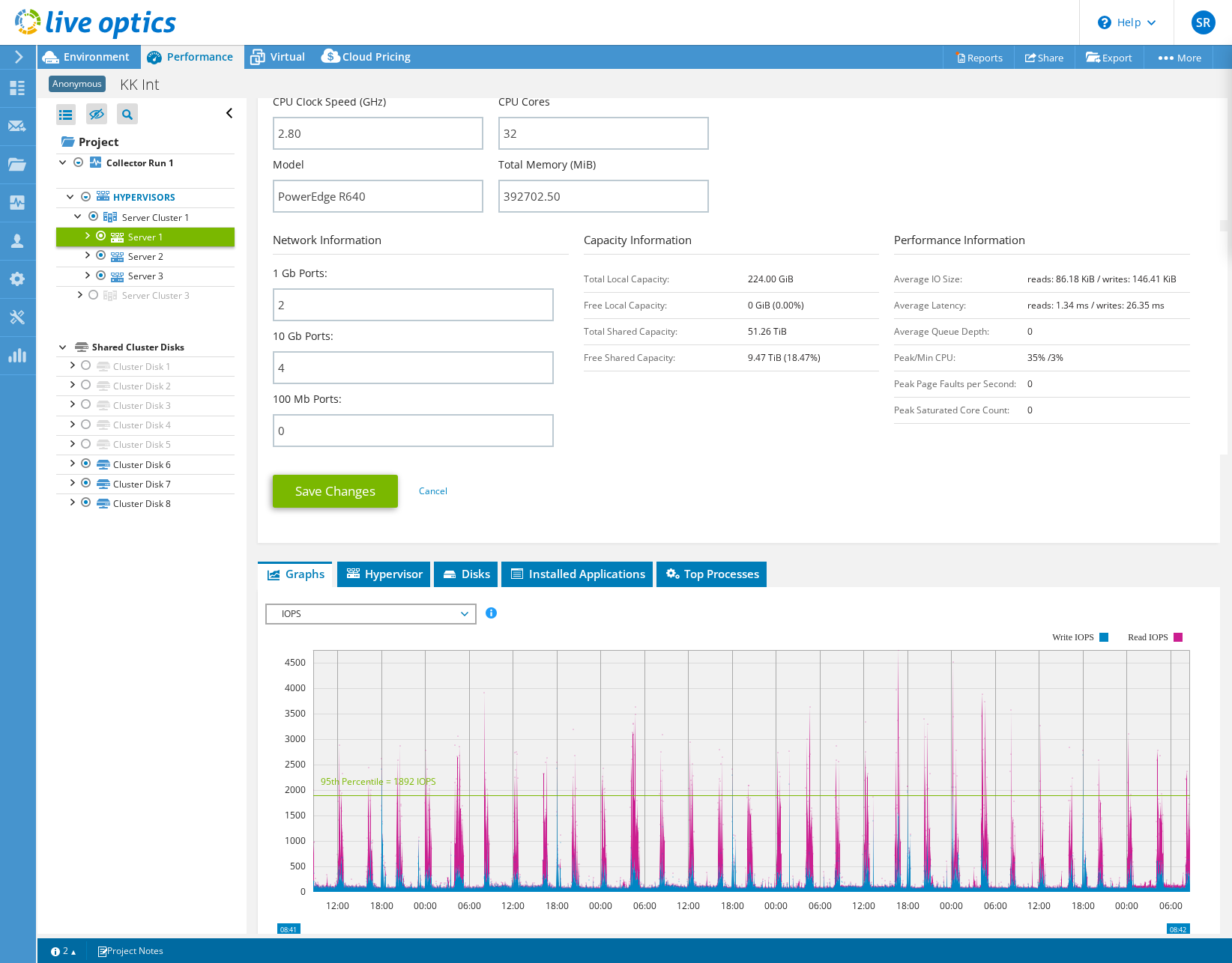
scroll to position [558, 0]
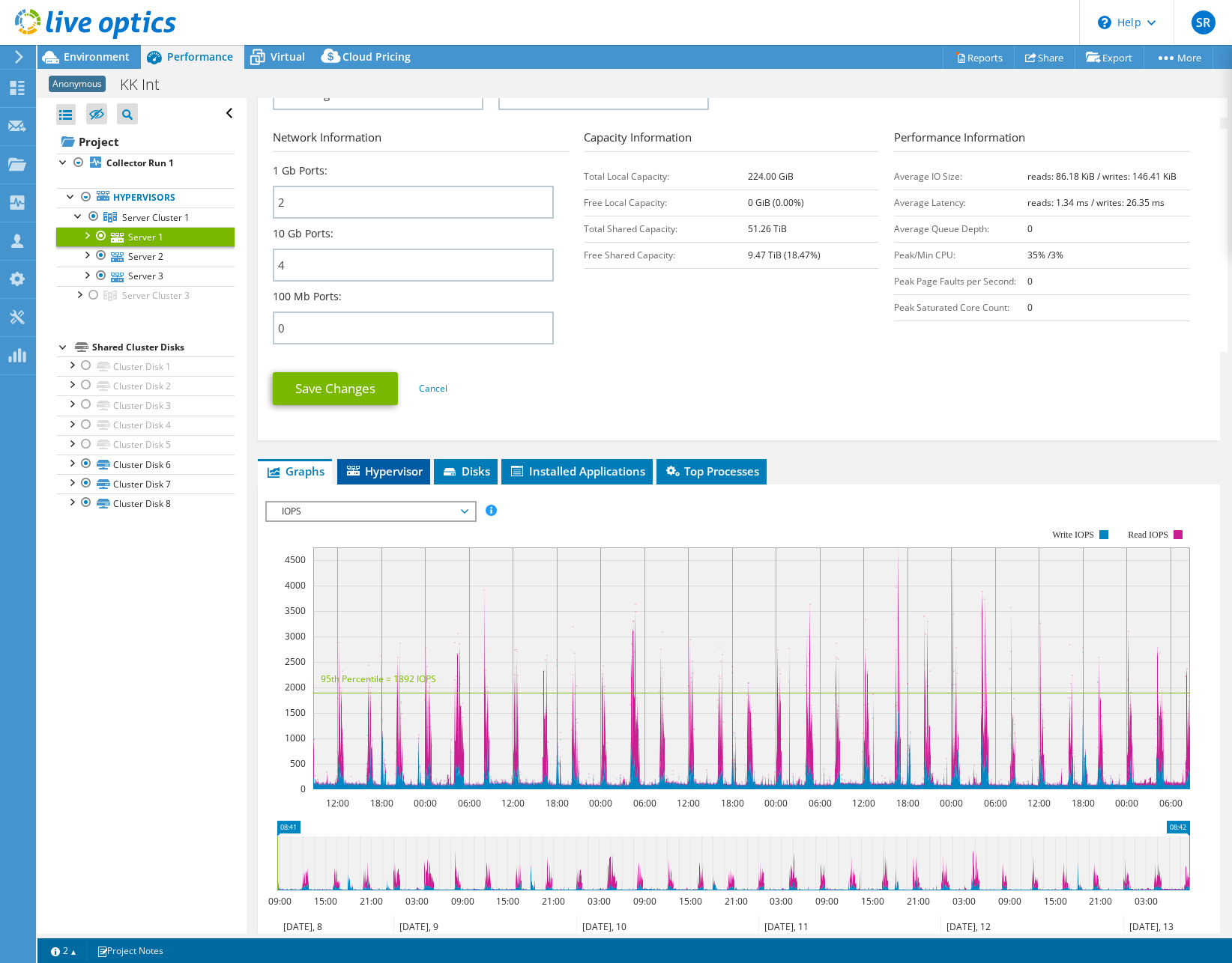
click at [394, 463] on span "Hypervisor" at bounding box center [383, 471] width 78 height 15
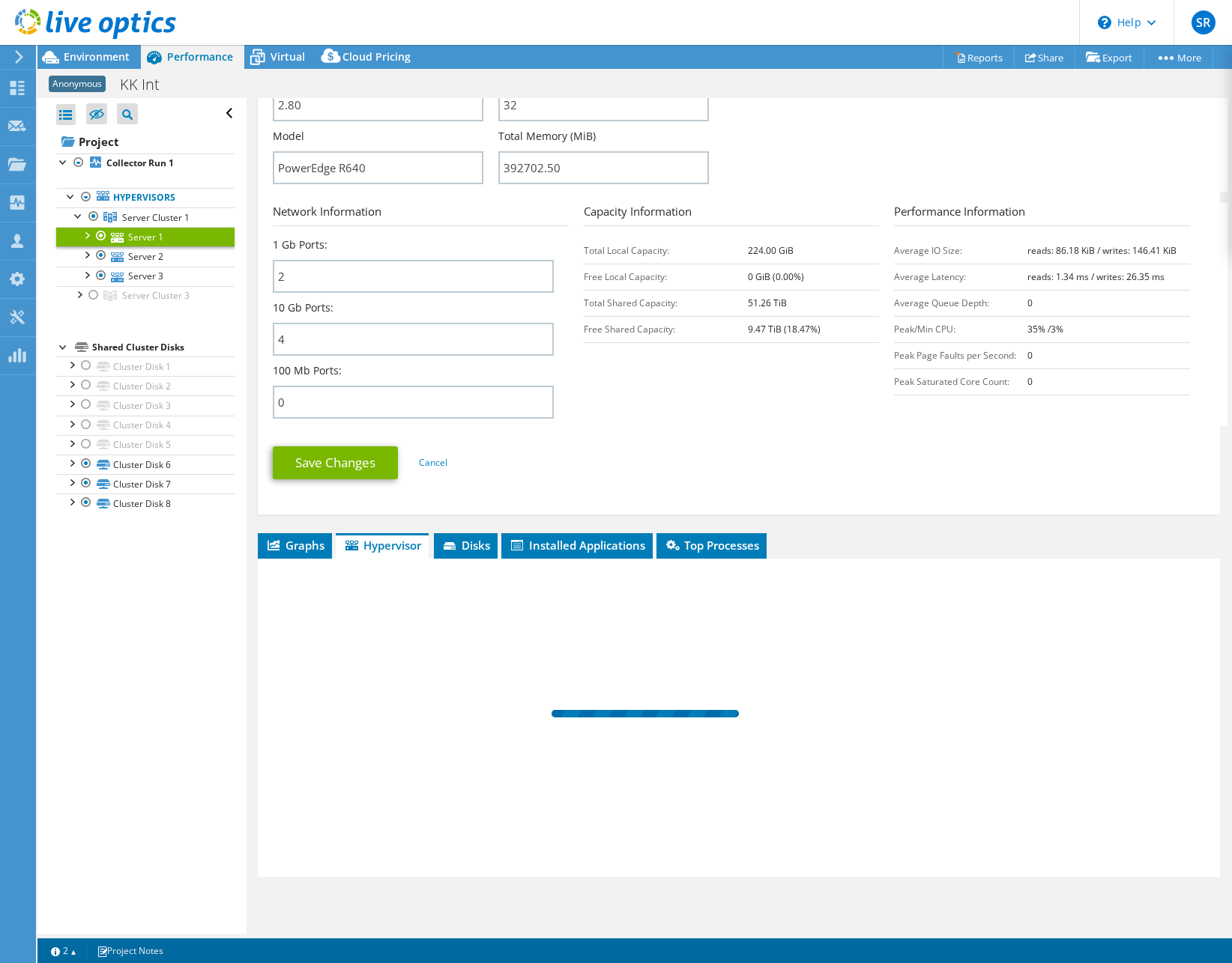
scroll to position [469, 0]
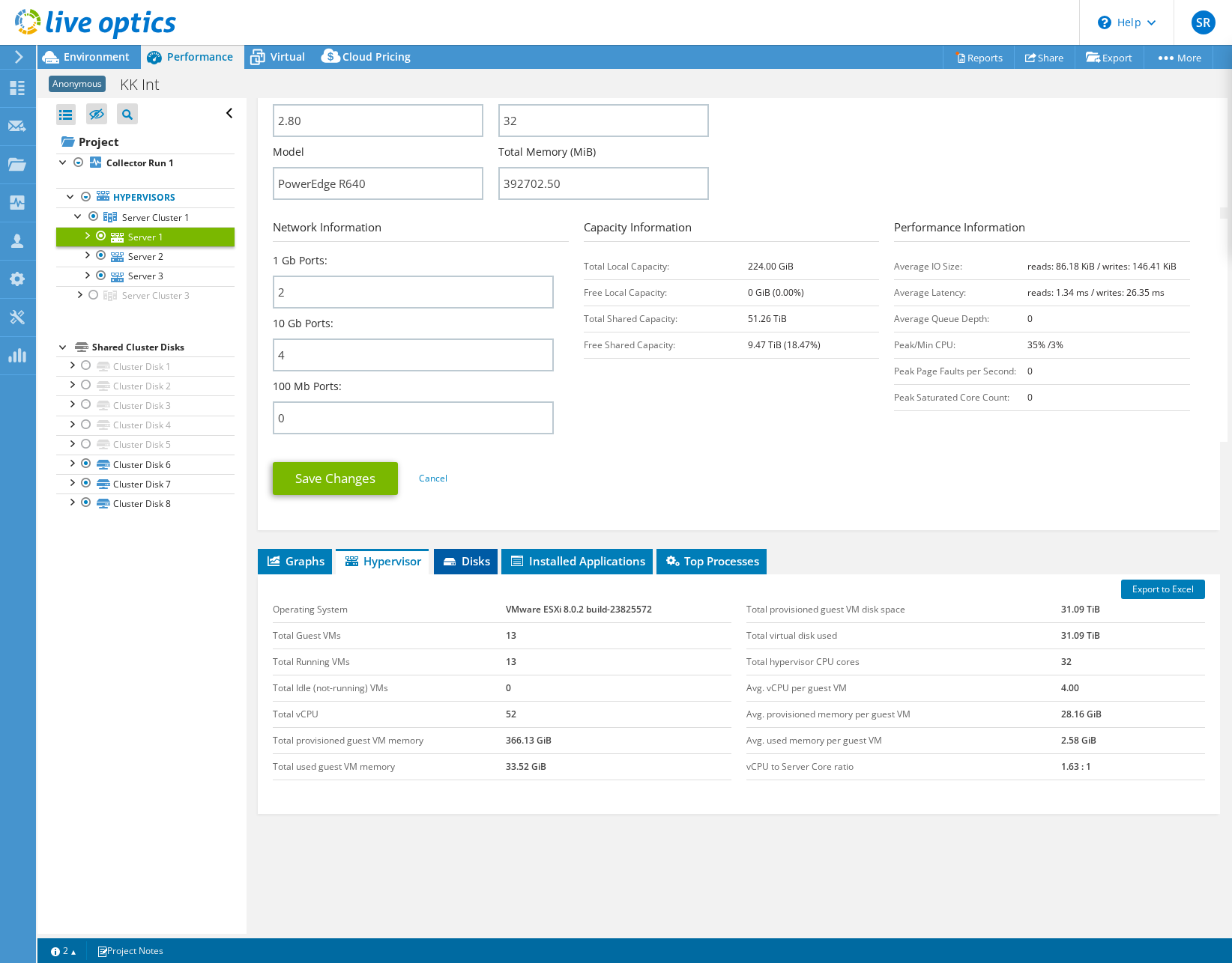
click at [480, 554] on span "Disks" at bounding box center [466, 561] width 49 height 15
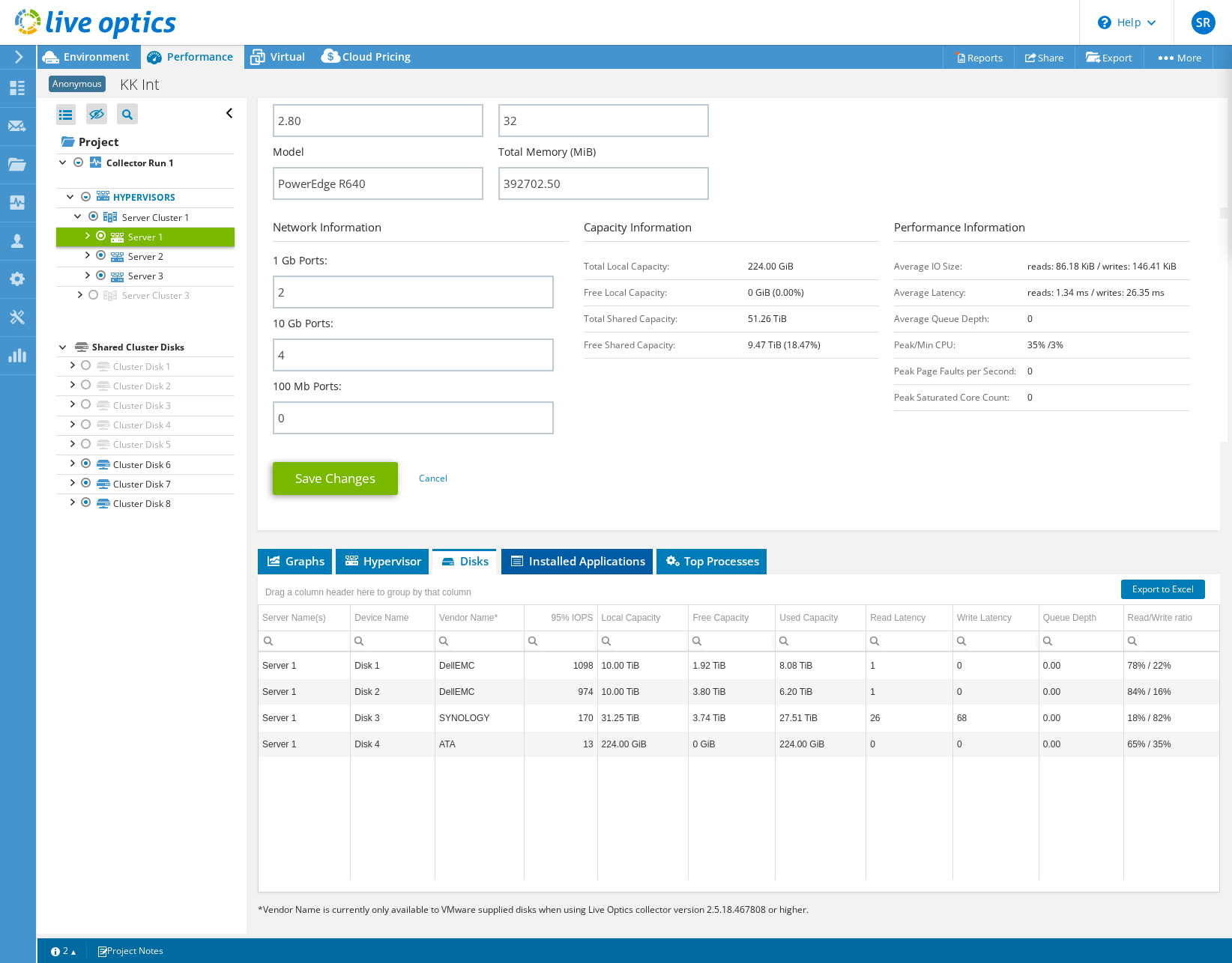
click at [567, 554] on span "Installed Applications" at bounding box center [577, 561] width 137 height 15
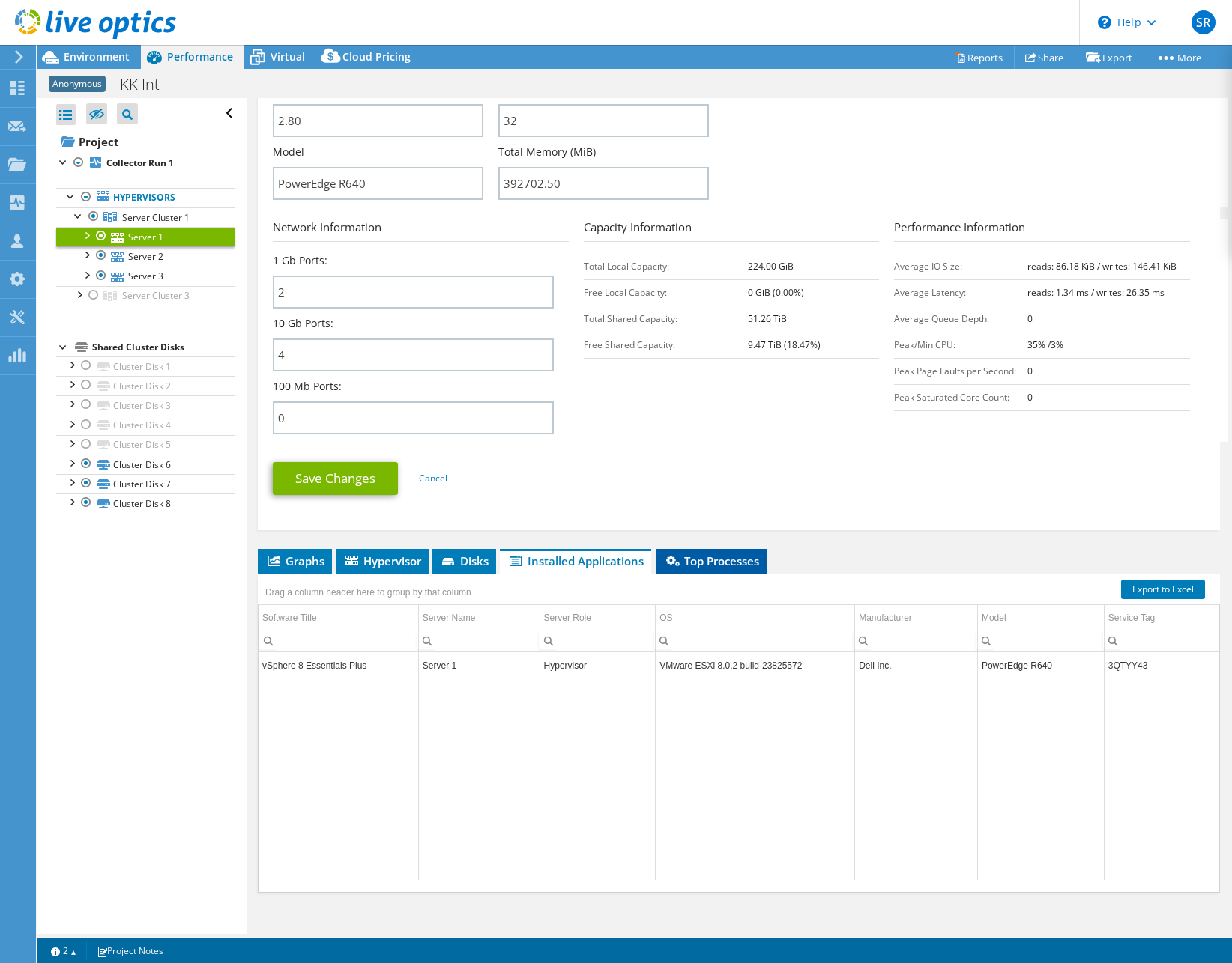
click at [694, 554] on span "Top Processes" at bounding box center [711, 561] width 95 height 15
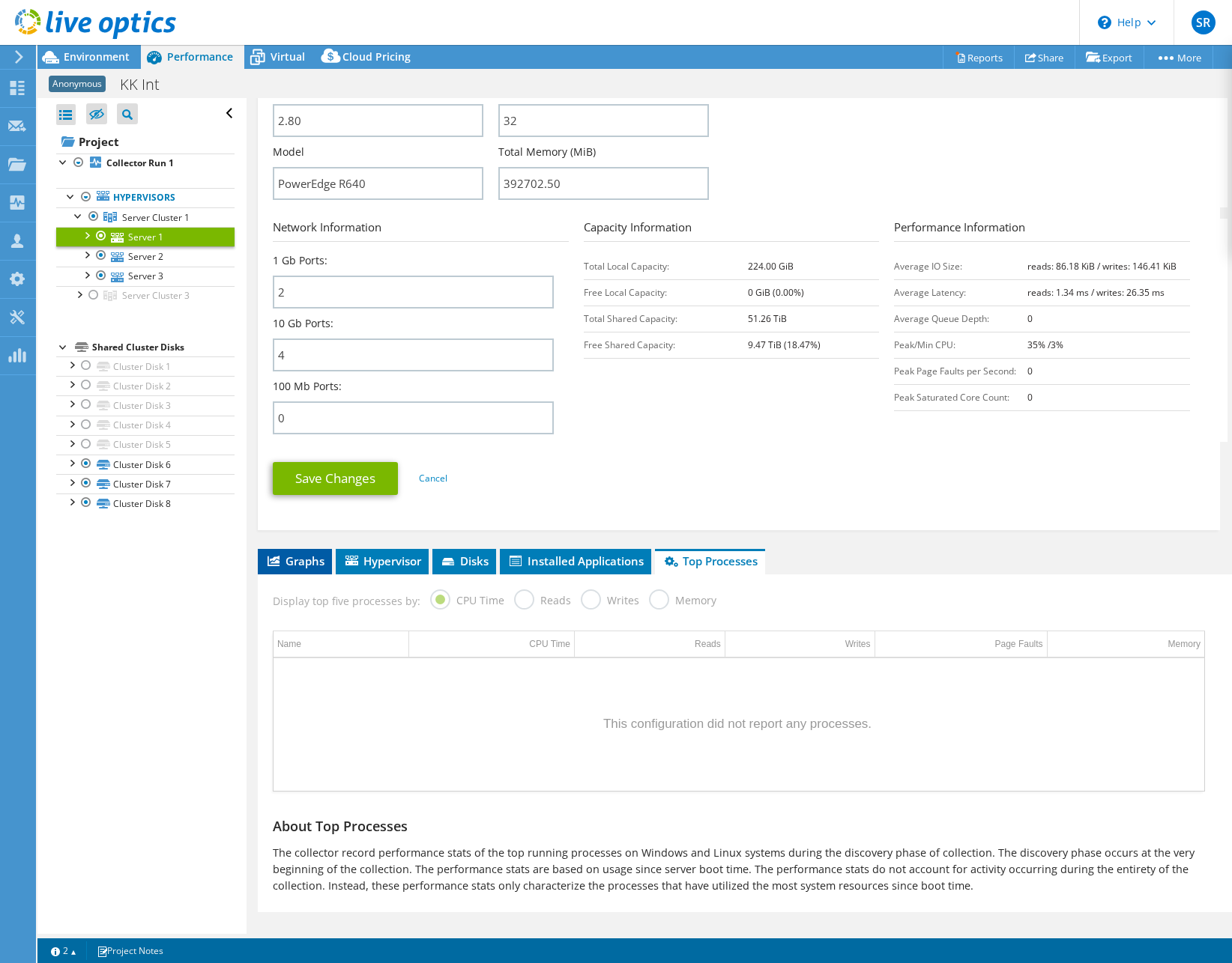
click at [295, 554] on span "Graphs" at bounding box center [295, 561] width 59 height 15
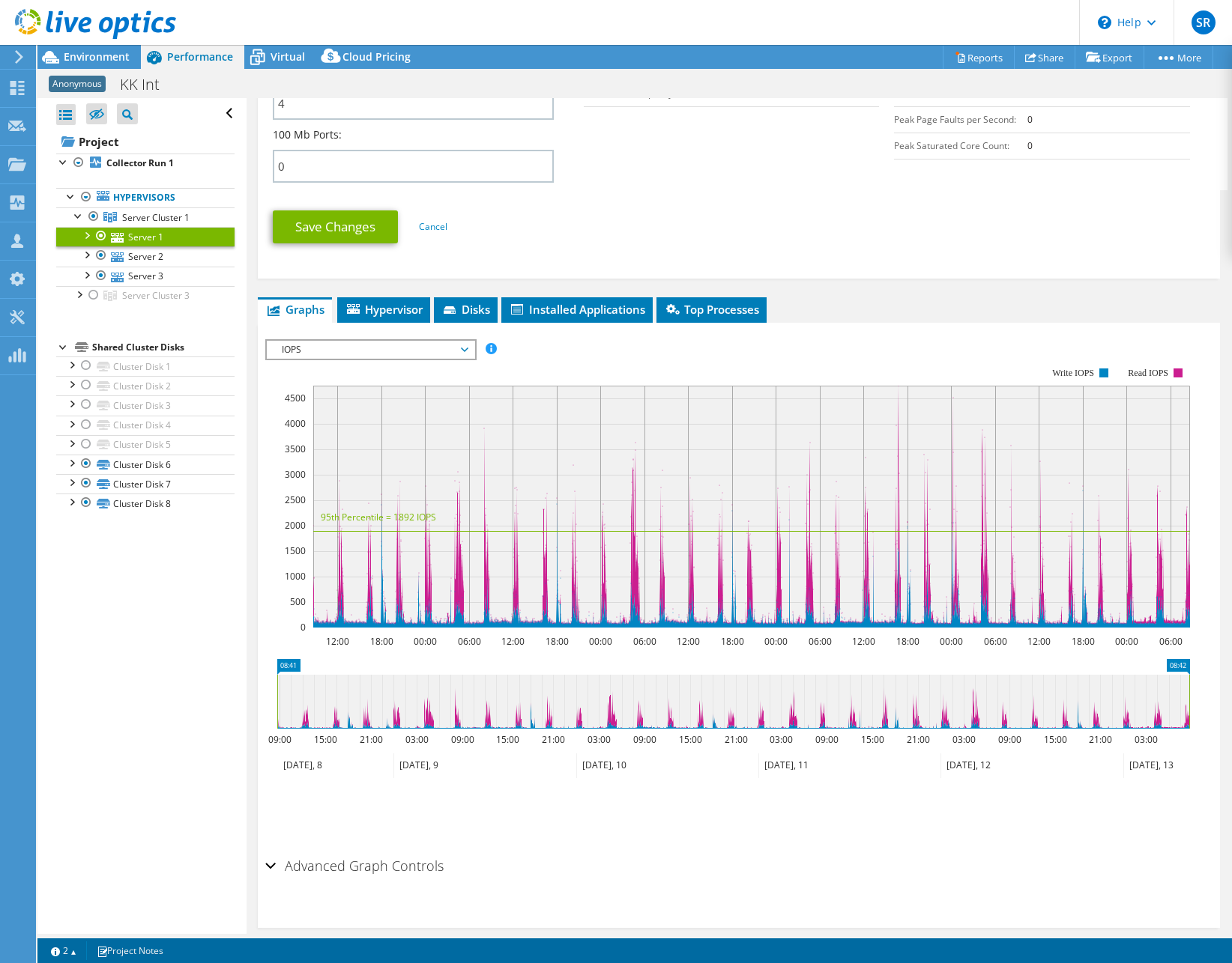
scroll to position [725, 0]
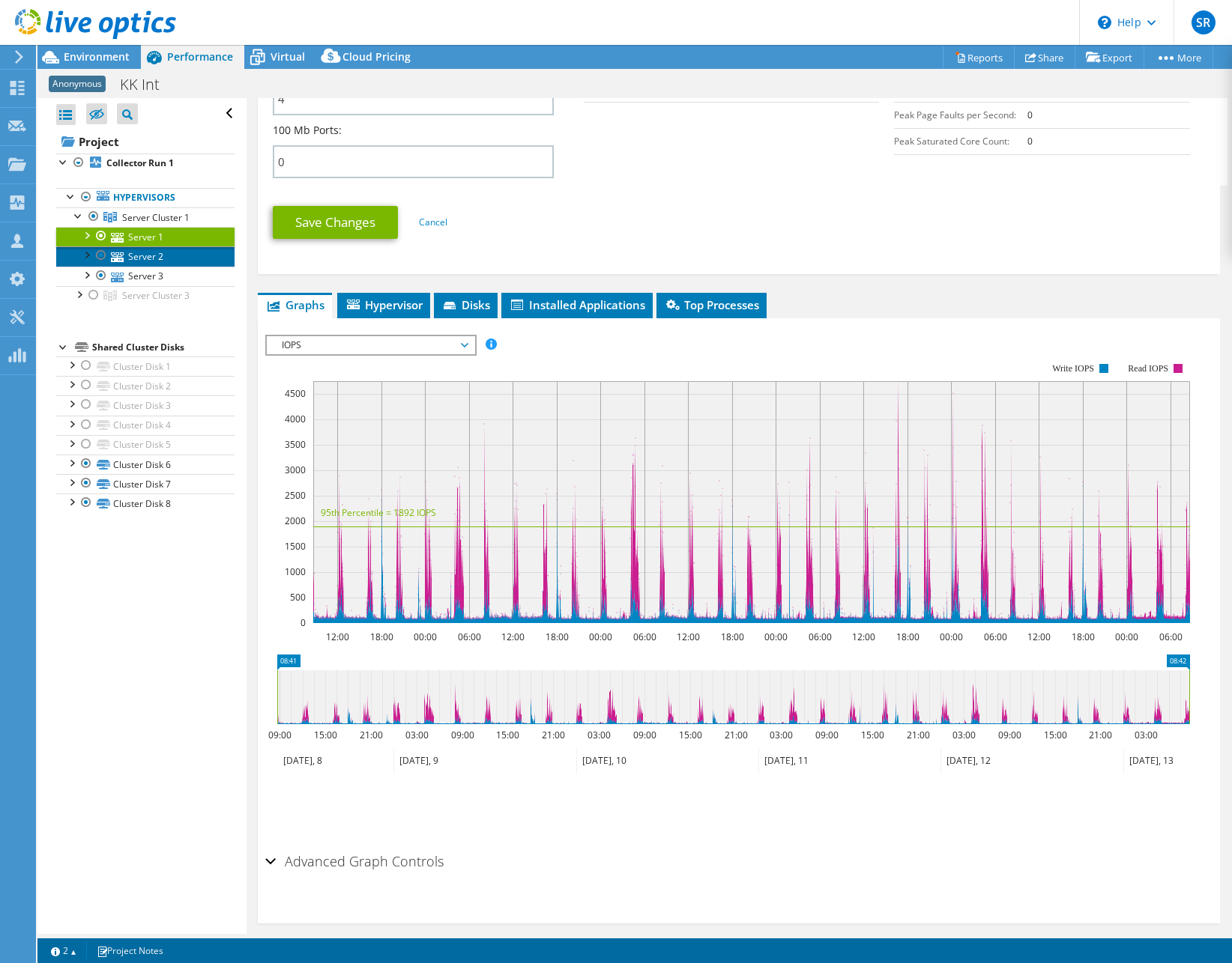
click at [154, 259] on link "Server 2" at bounding box center [145, 256] width 178 height 20
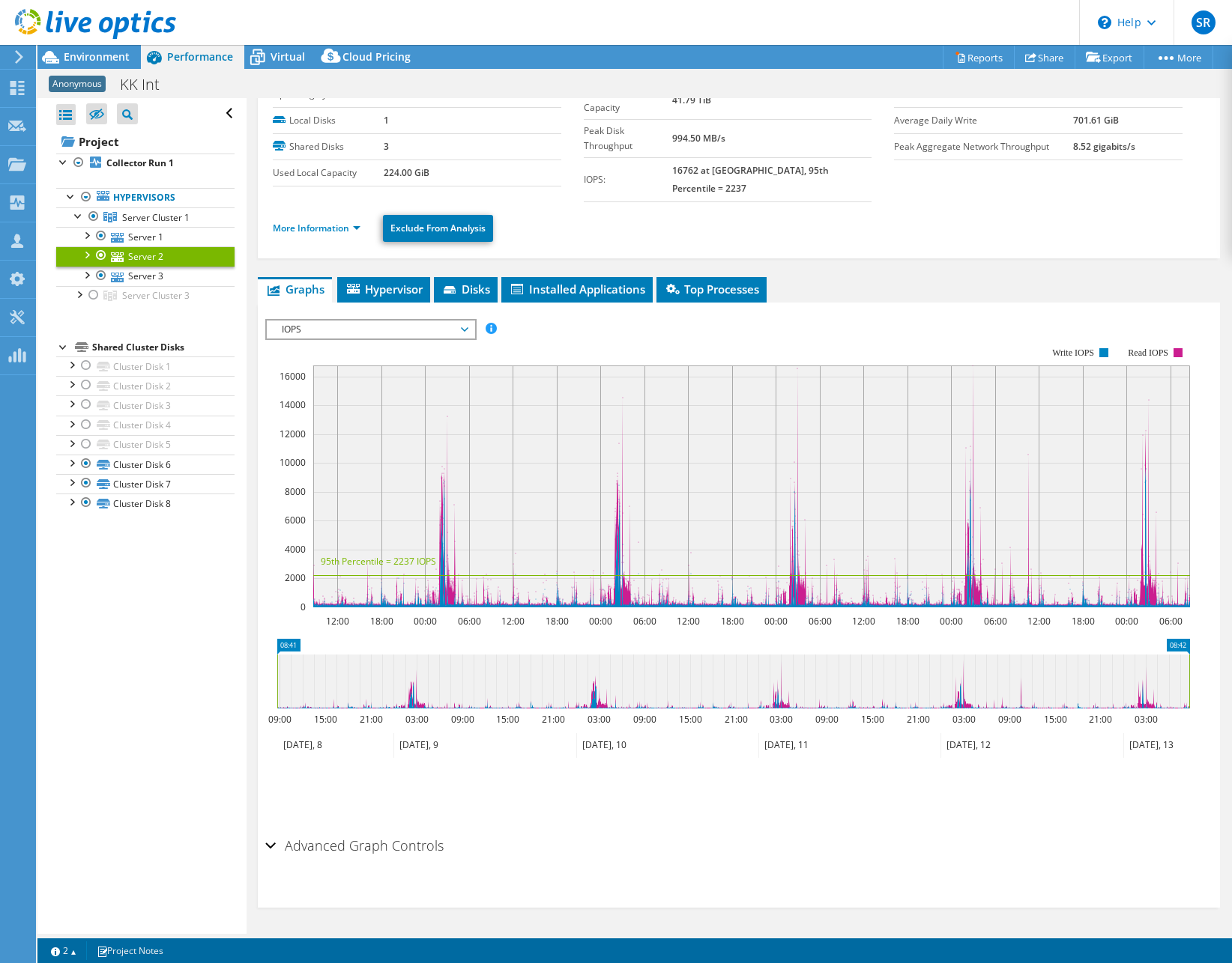
scroll to position [46, 0]
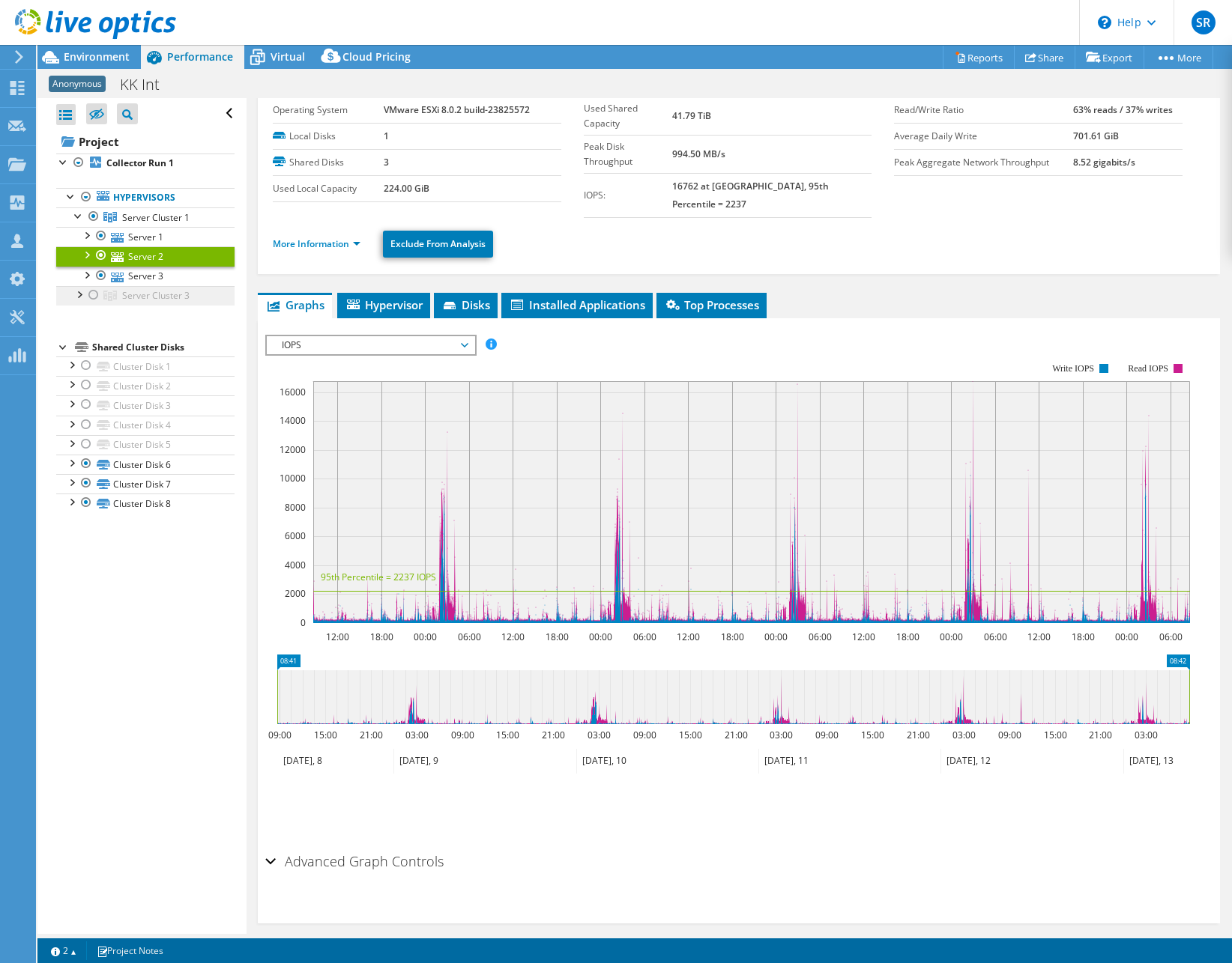
click at [117, 227] on link "Server Cluster 3" at bounding box center [145, 217] width 178 height 20
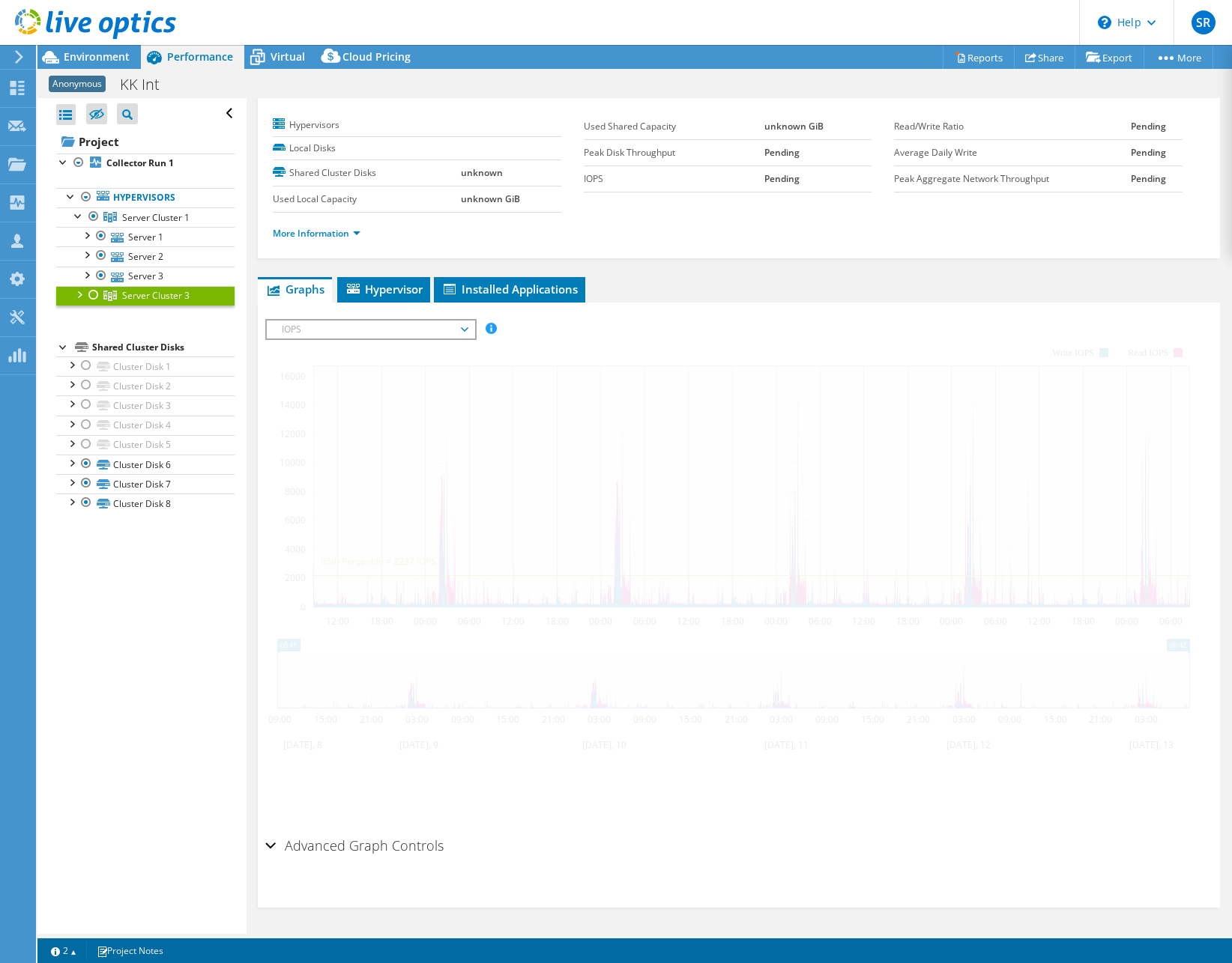
scroll to position [0, 0]
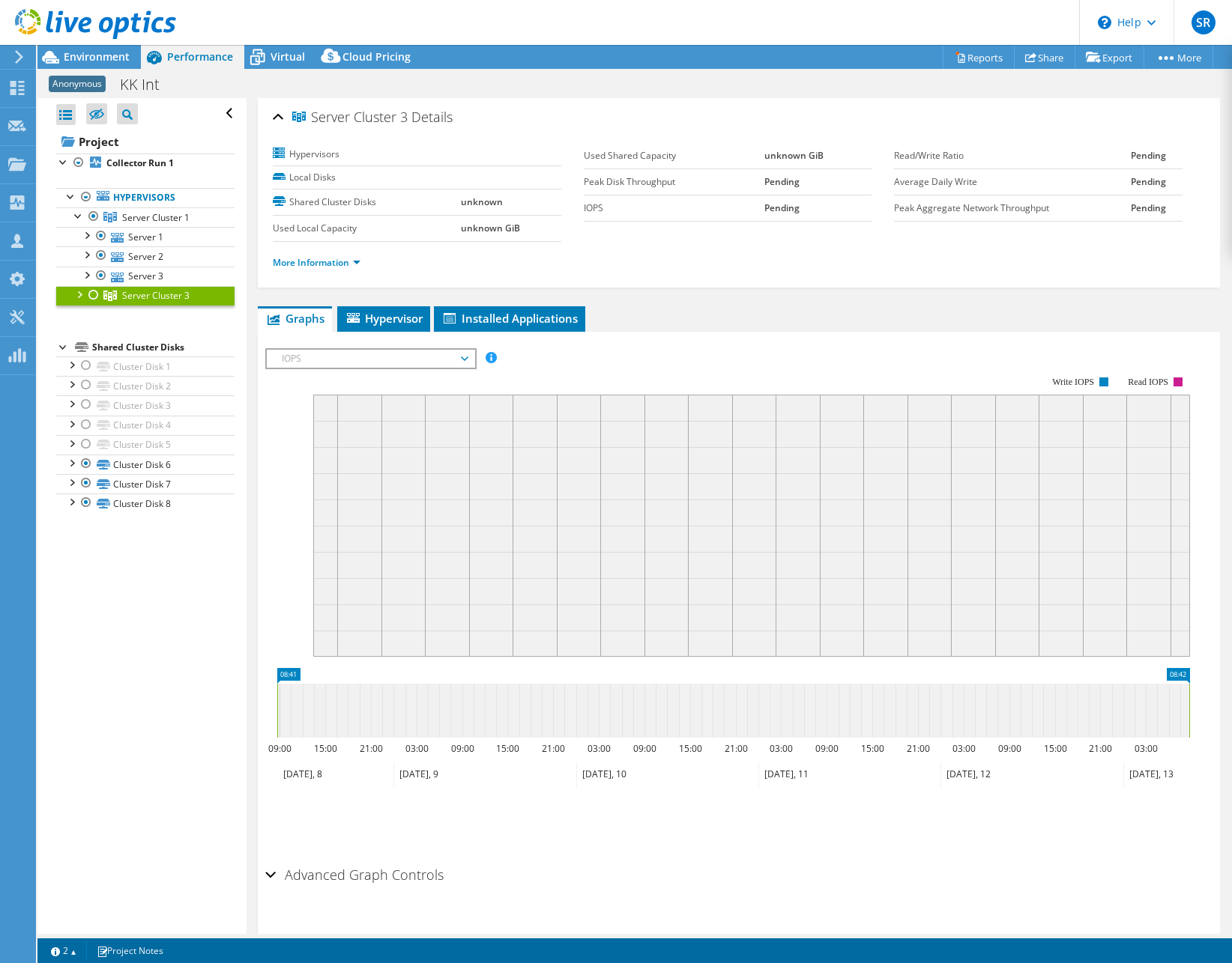
click at [82, 298] on div at bounding box center [79, 293] width 15 height 15
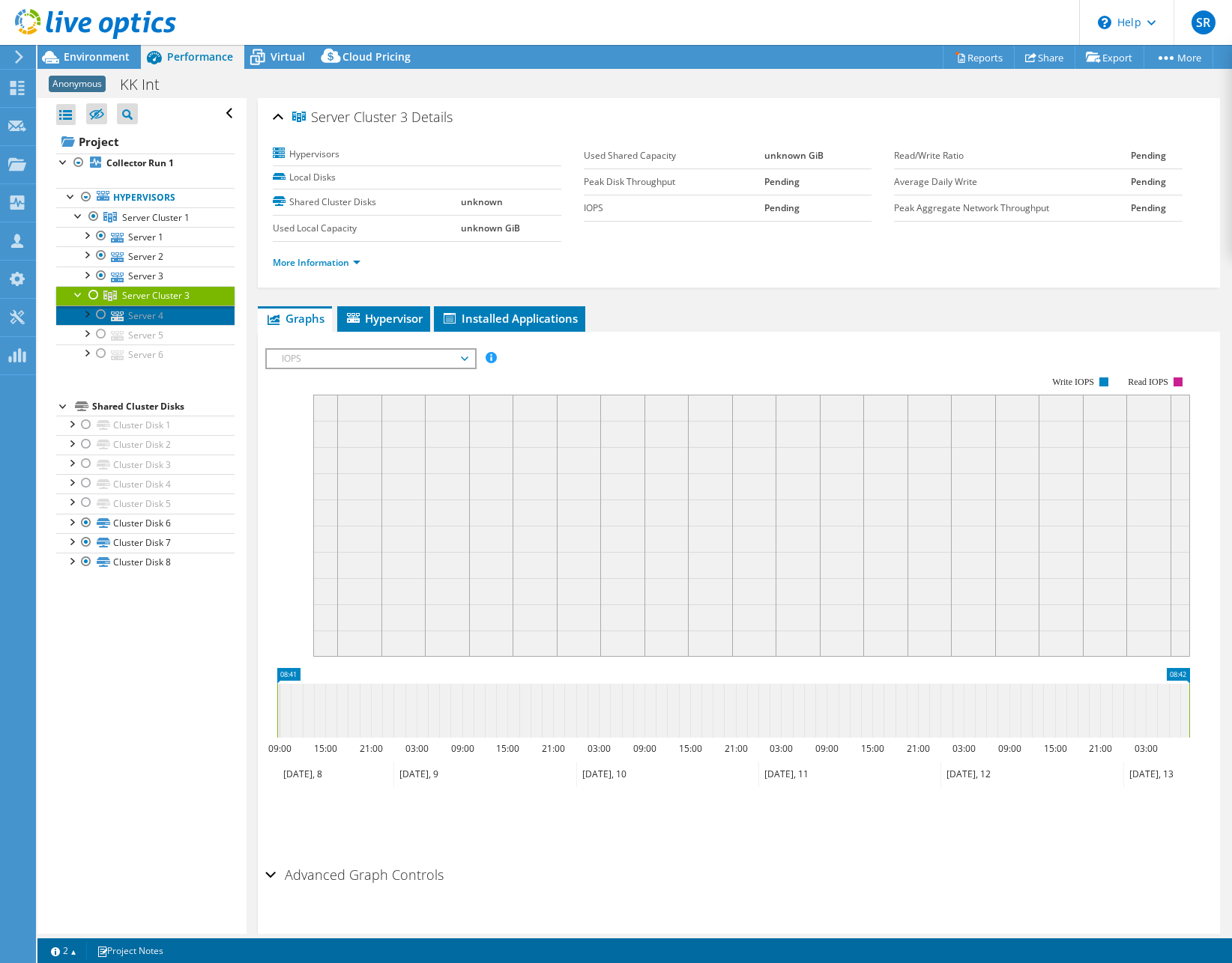
click at [174, 317] on link "Server 4" at bounding box center [145, 315] width 178 height 20
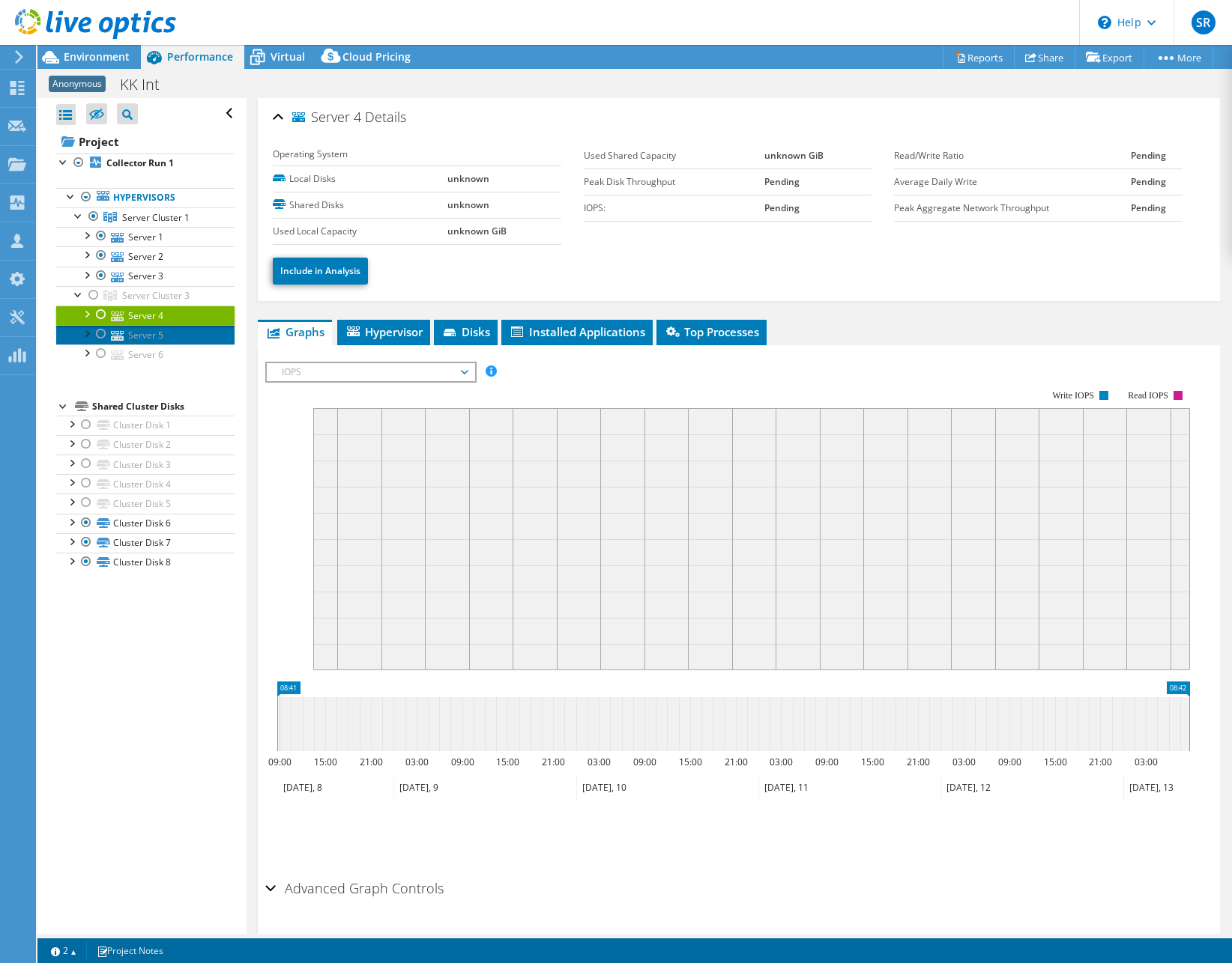
click at [198, 338] on link "Server 5" at bounding box center [145, 335] width 178 height 20
click at [185, 356] on link "Server 6" at bounding box center [145, 354] width 178 height 20
click at [191, 320] on link "Server 4" at bounding box center [145, 315] width 178 height 20
click at [182, 224] on span "Server Cluster 3" at bounding box center [156, 218] width 68 height 13
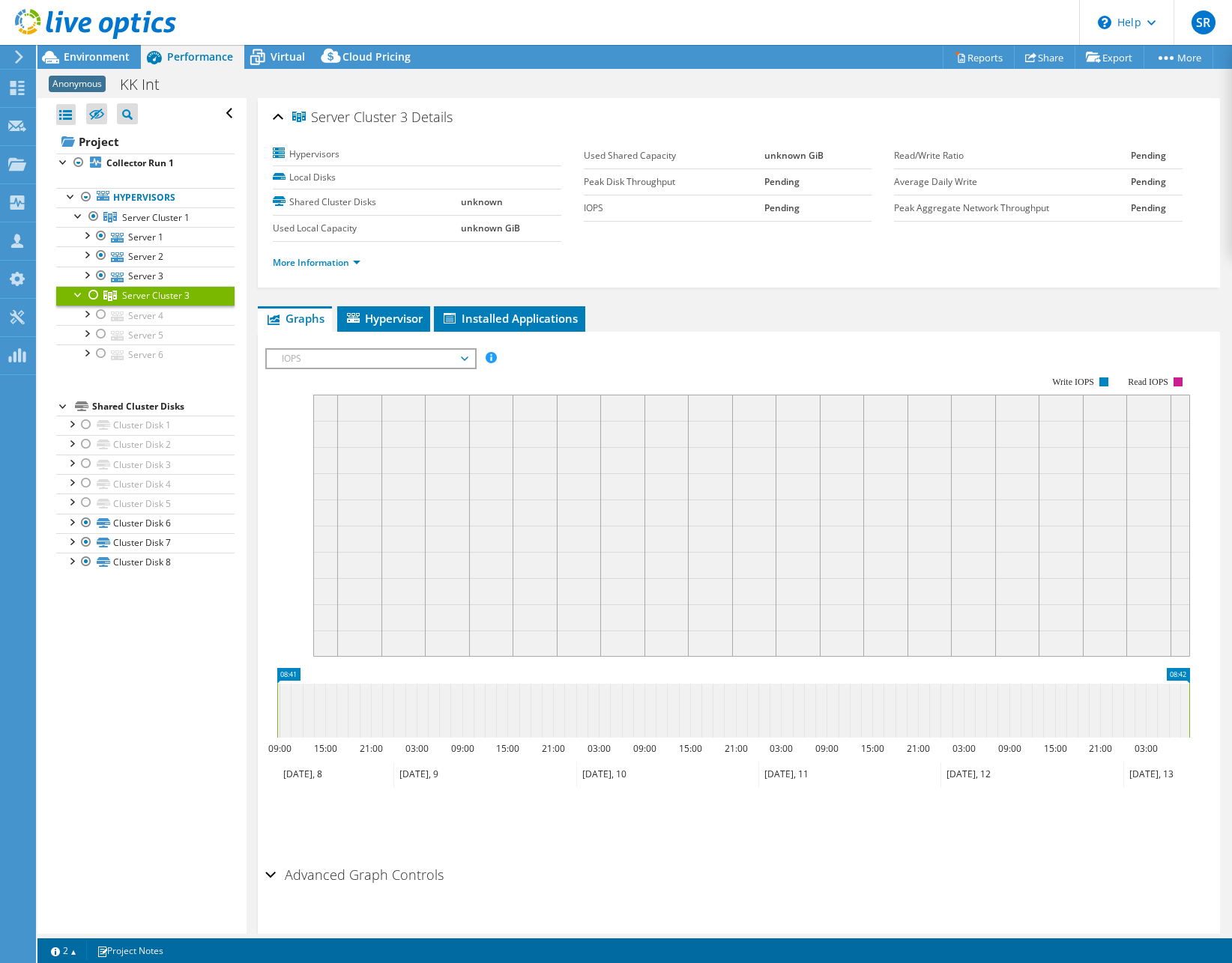
click at [77, 296] on div at bounding box center [79, 293] width 15 height 15
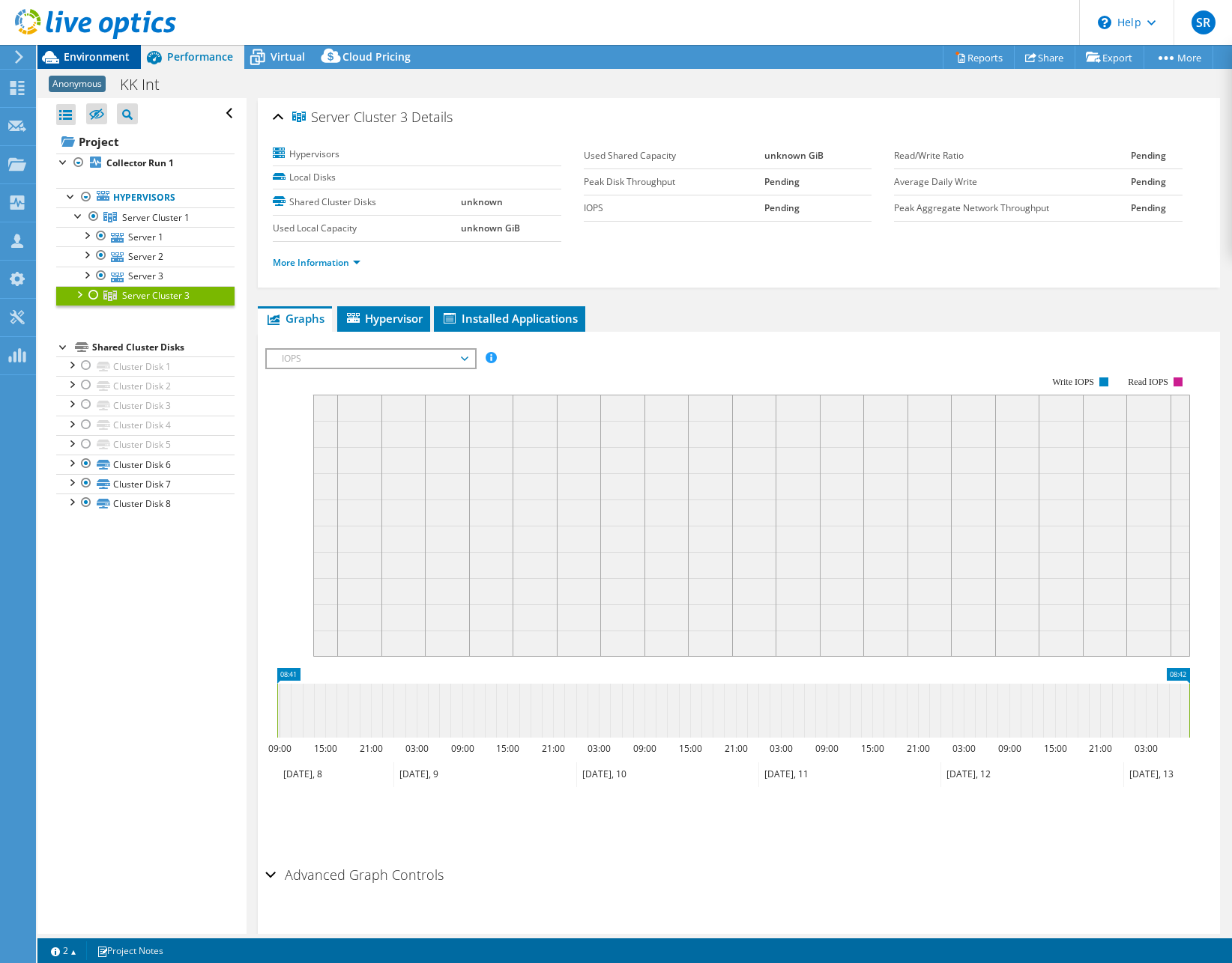
click at [108, 59] on span "Environment" at bounding box center [97, 57] width 66 height 14
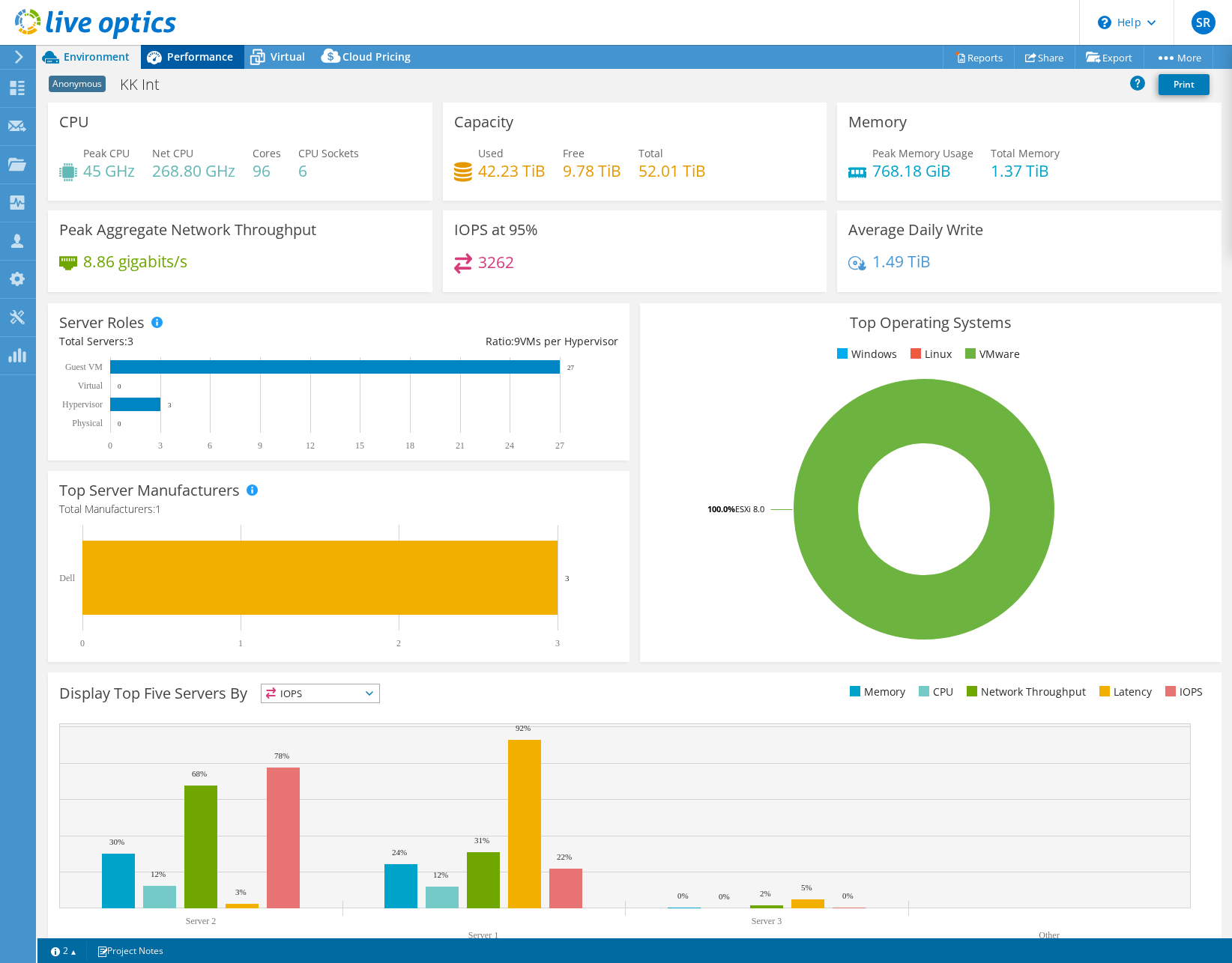
click at [197, 57] on span "Performance" at bounding box center [200, 57] width 66 height 14
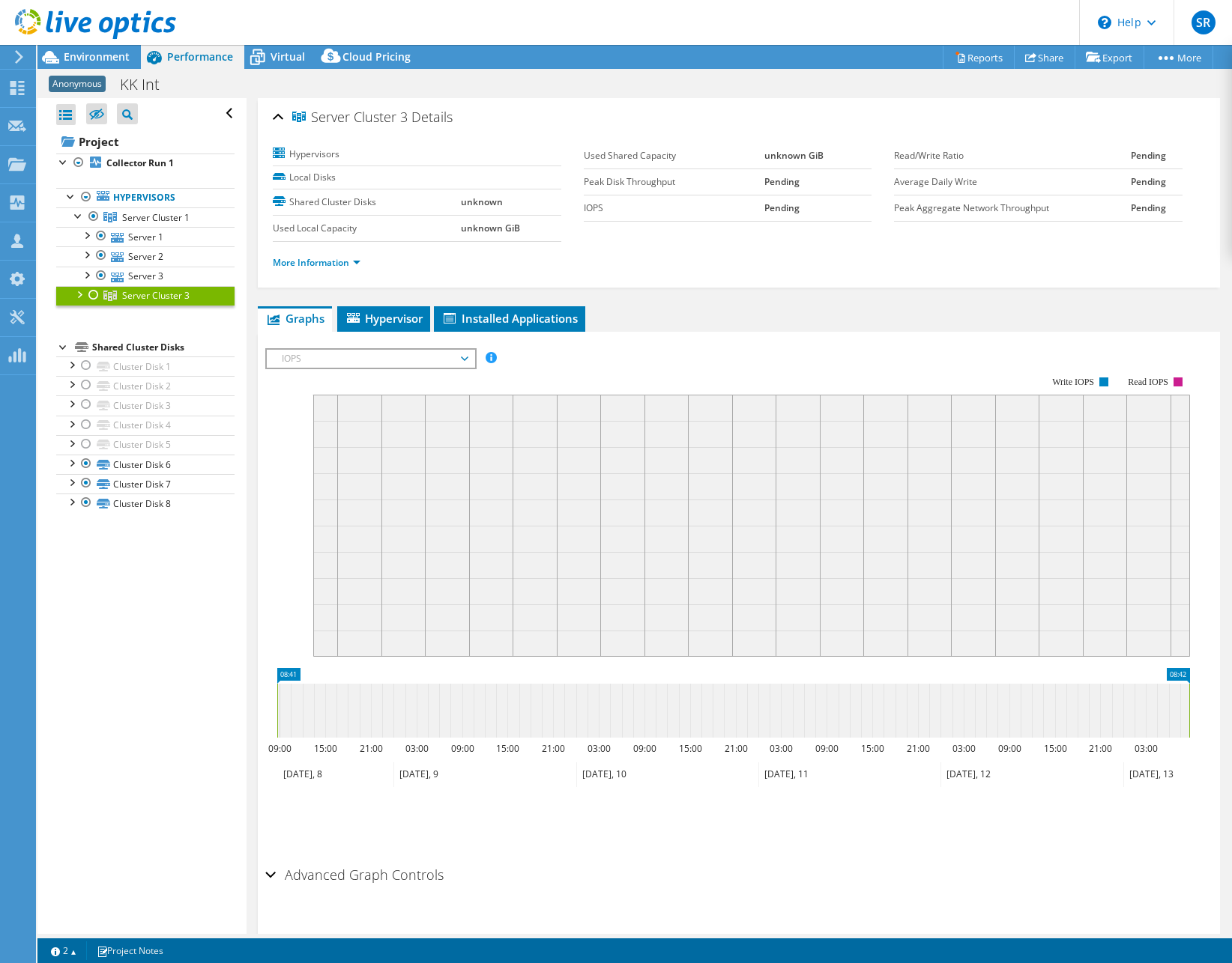
click at [410, 141] on div "Hypervisors Local Disks Shared Cluster Disks unknown Used Local Capacity unknow…" at bounding box center [739, 209] width 932 height 150
click at [281, 65] on div "Virtual" at bounding box center [280, 57] width 72 height 24
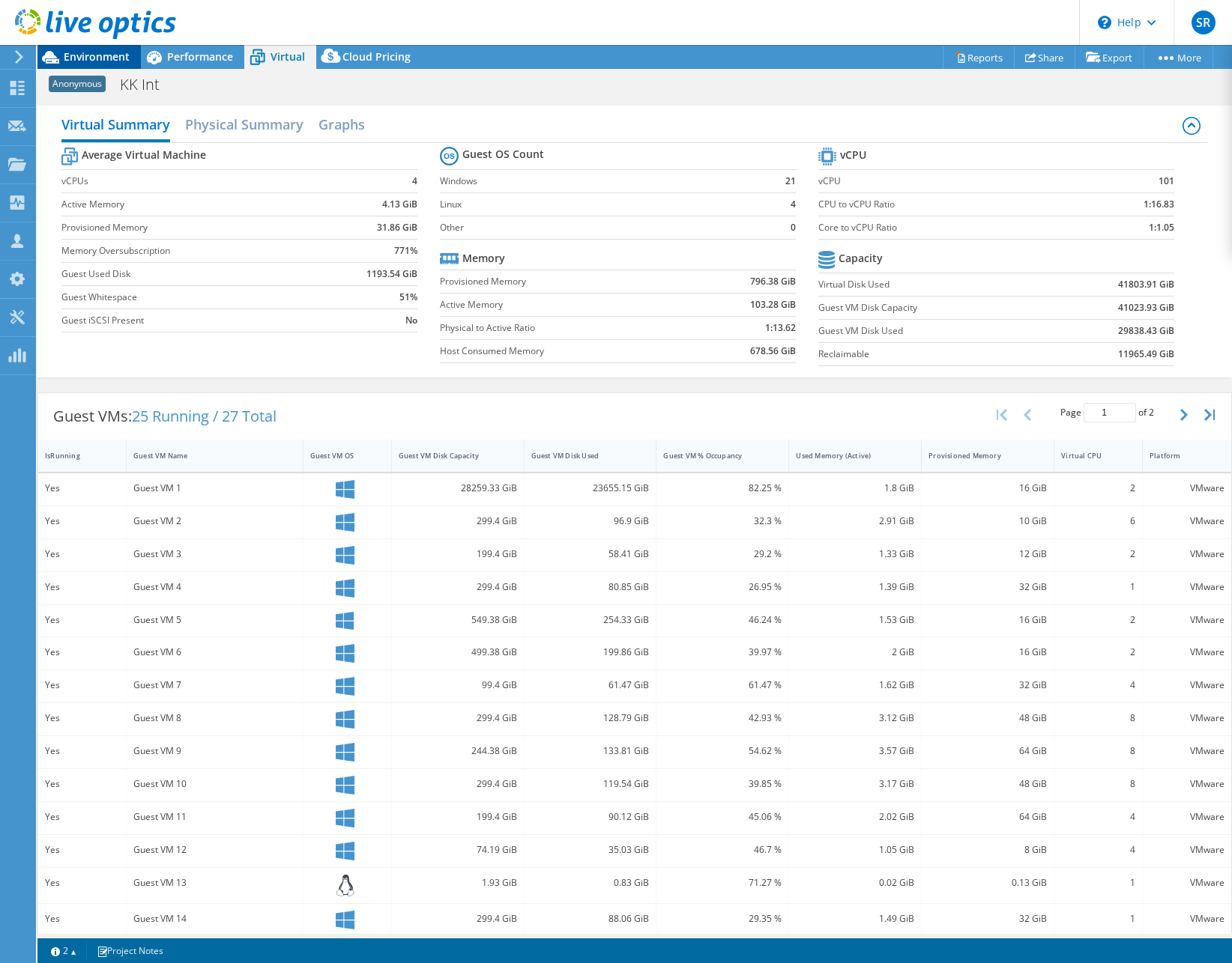
click at [83, 57] on span "Environment" at bounding box center [97, 57] width 66 height 14
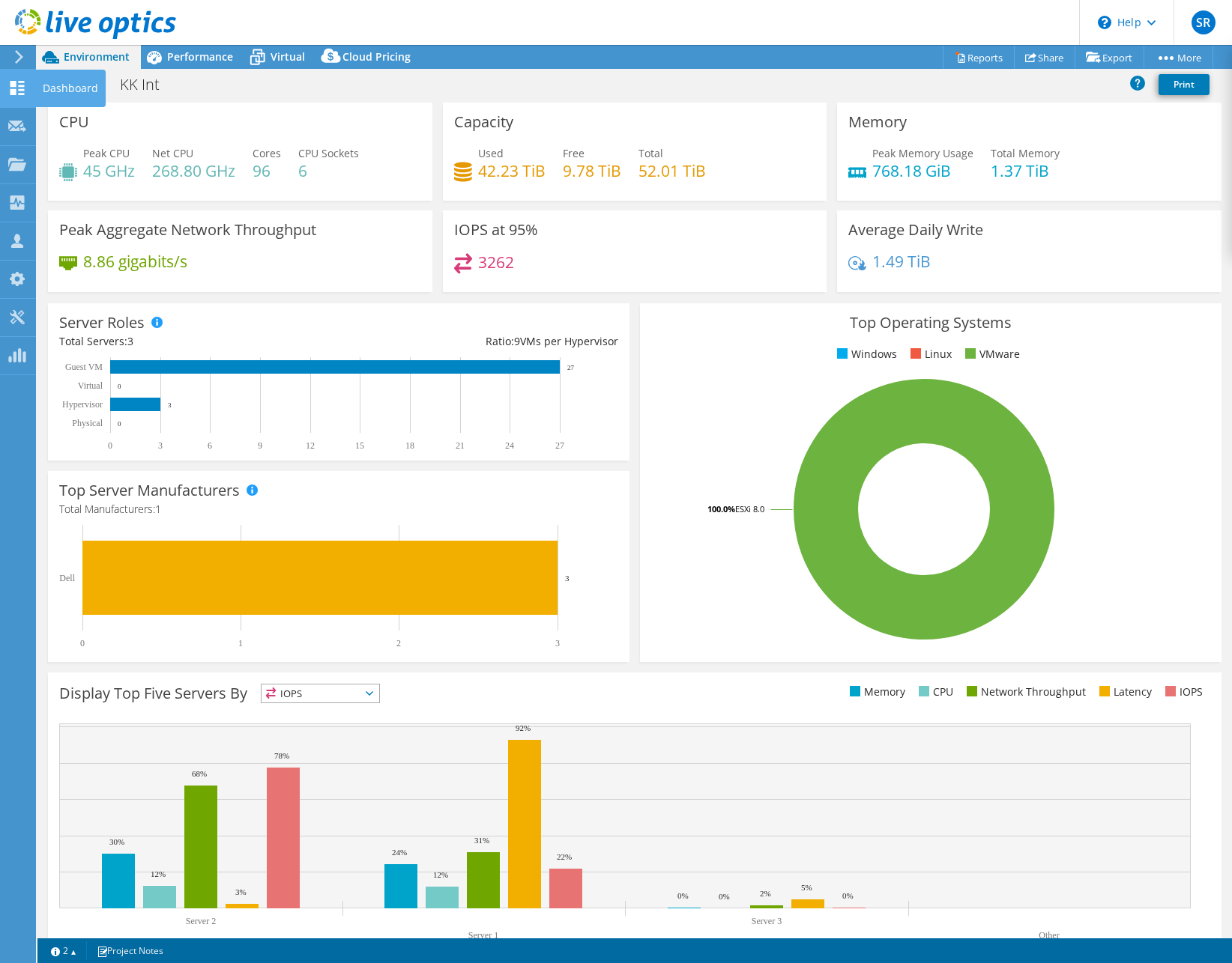
click at [18, 93] on icon at bounding box center [16, 88] width 18 height 14
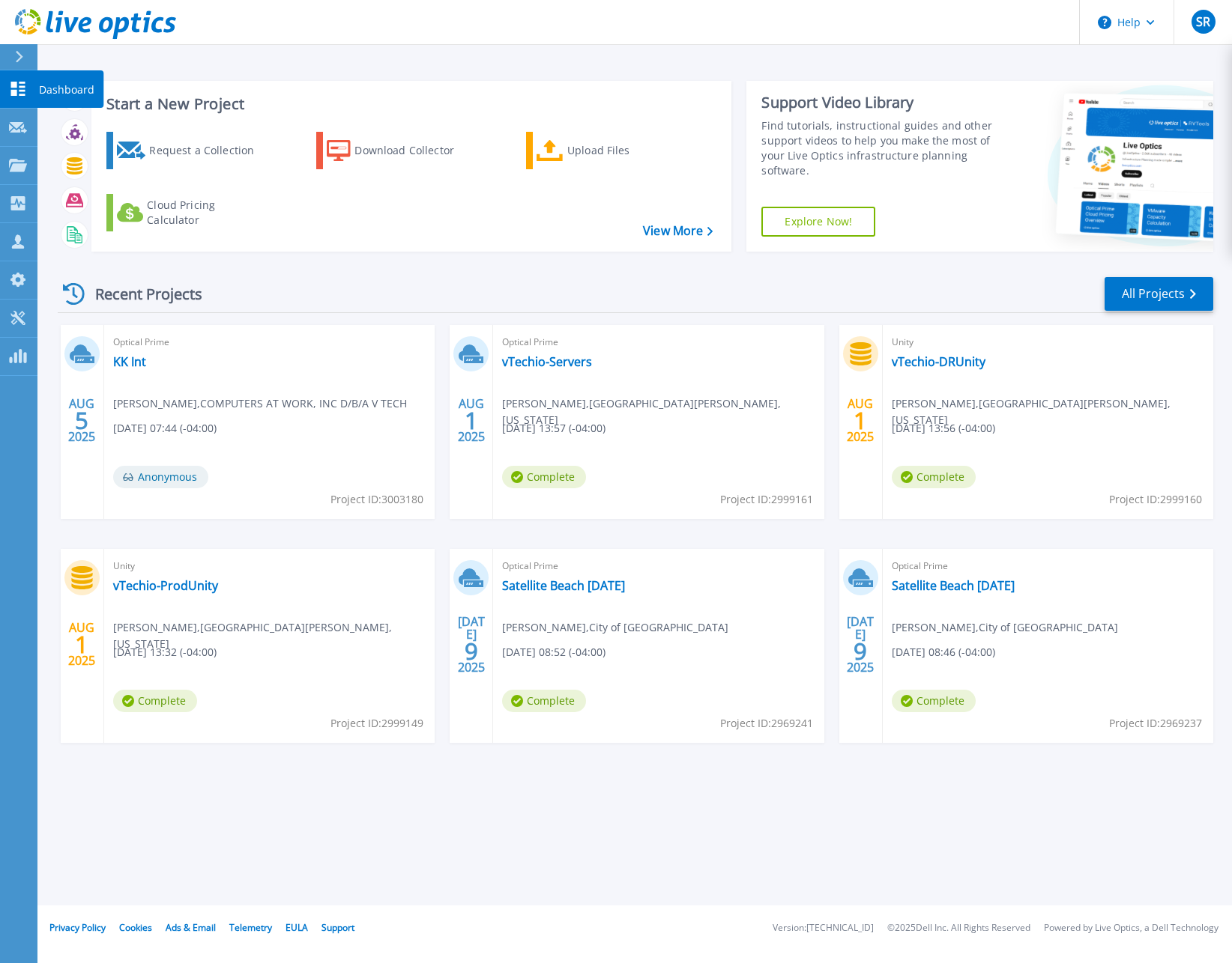
click at [20, 86] on icon at bounding box center [18, 89] width 14 height 14
click at [35, 167] on link "Projects Projects" at bounding box center [19, 166] width 38 height 38
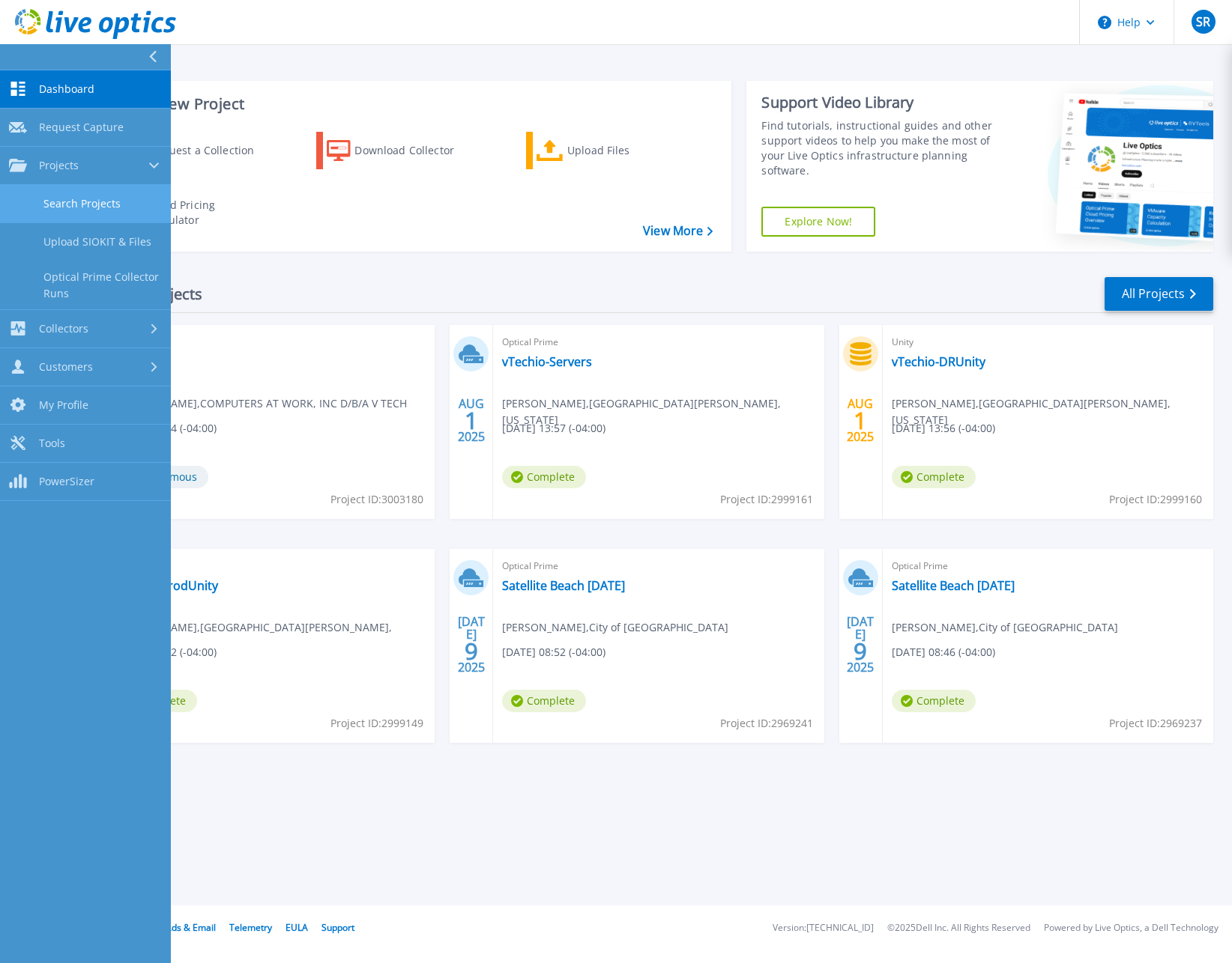
click at [70, 206] on link "Search Projects" at bounding box center [85, 204] width 170 height 38
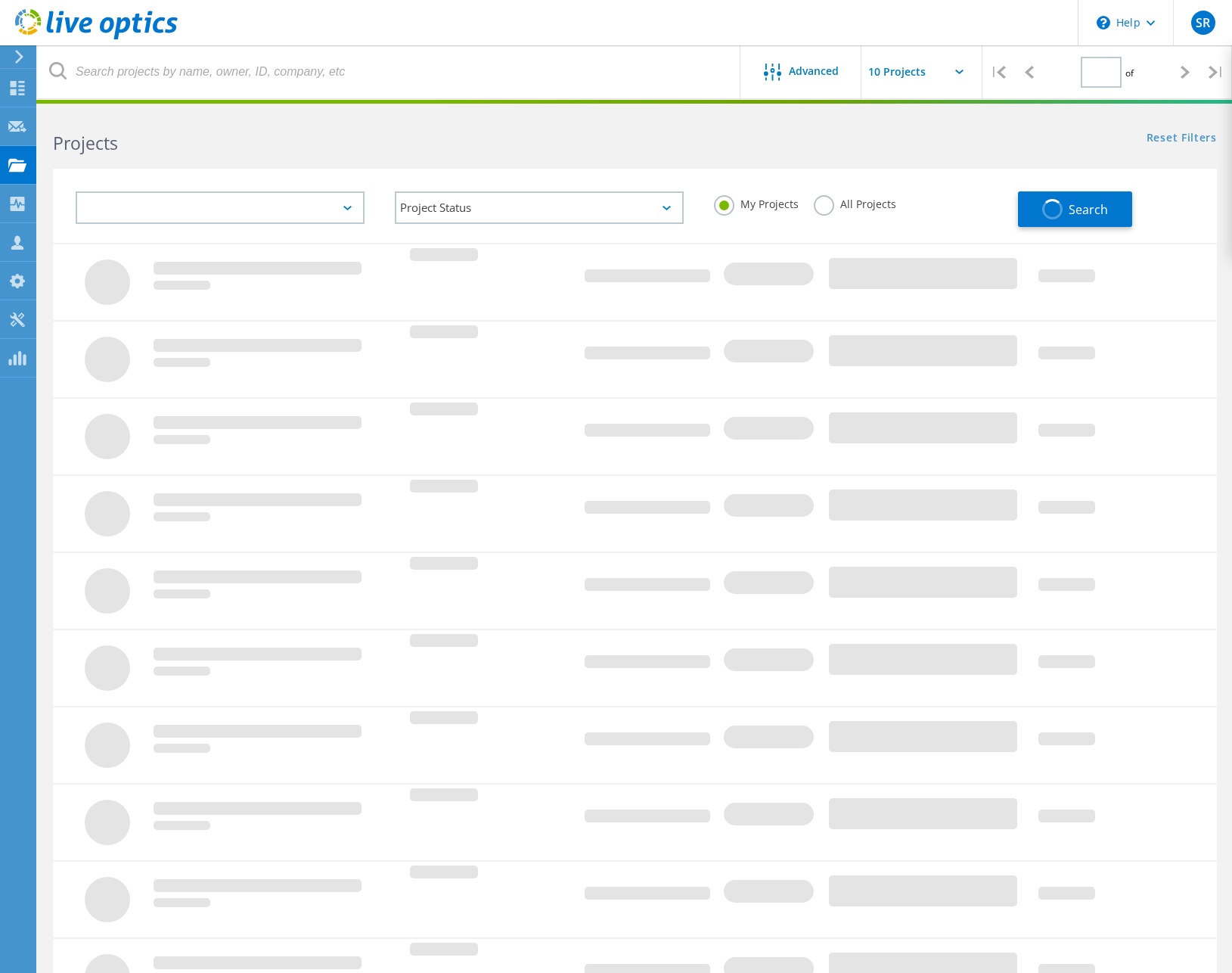
type input "1"
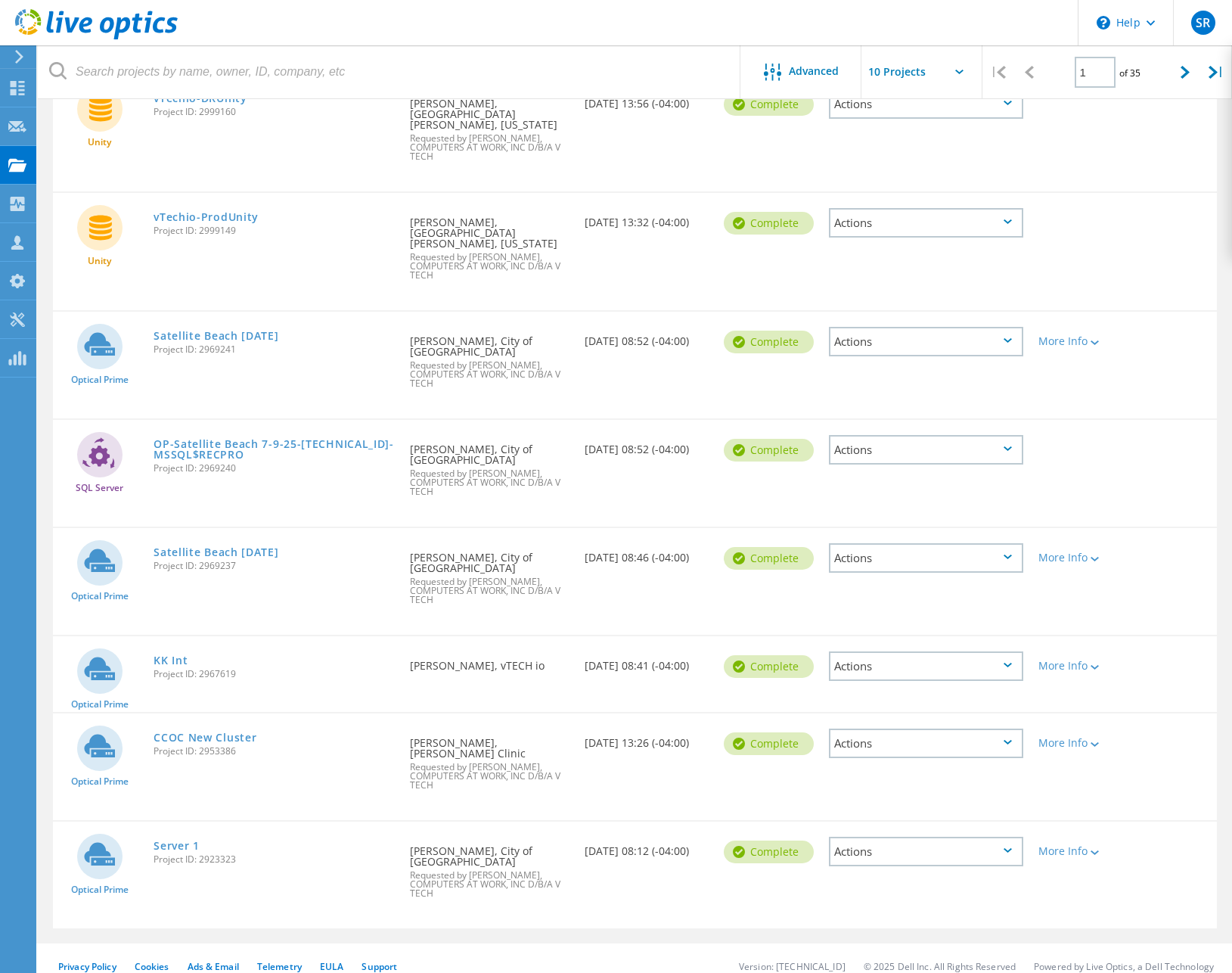
scroll to position [406, 0]
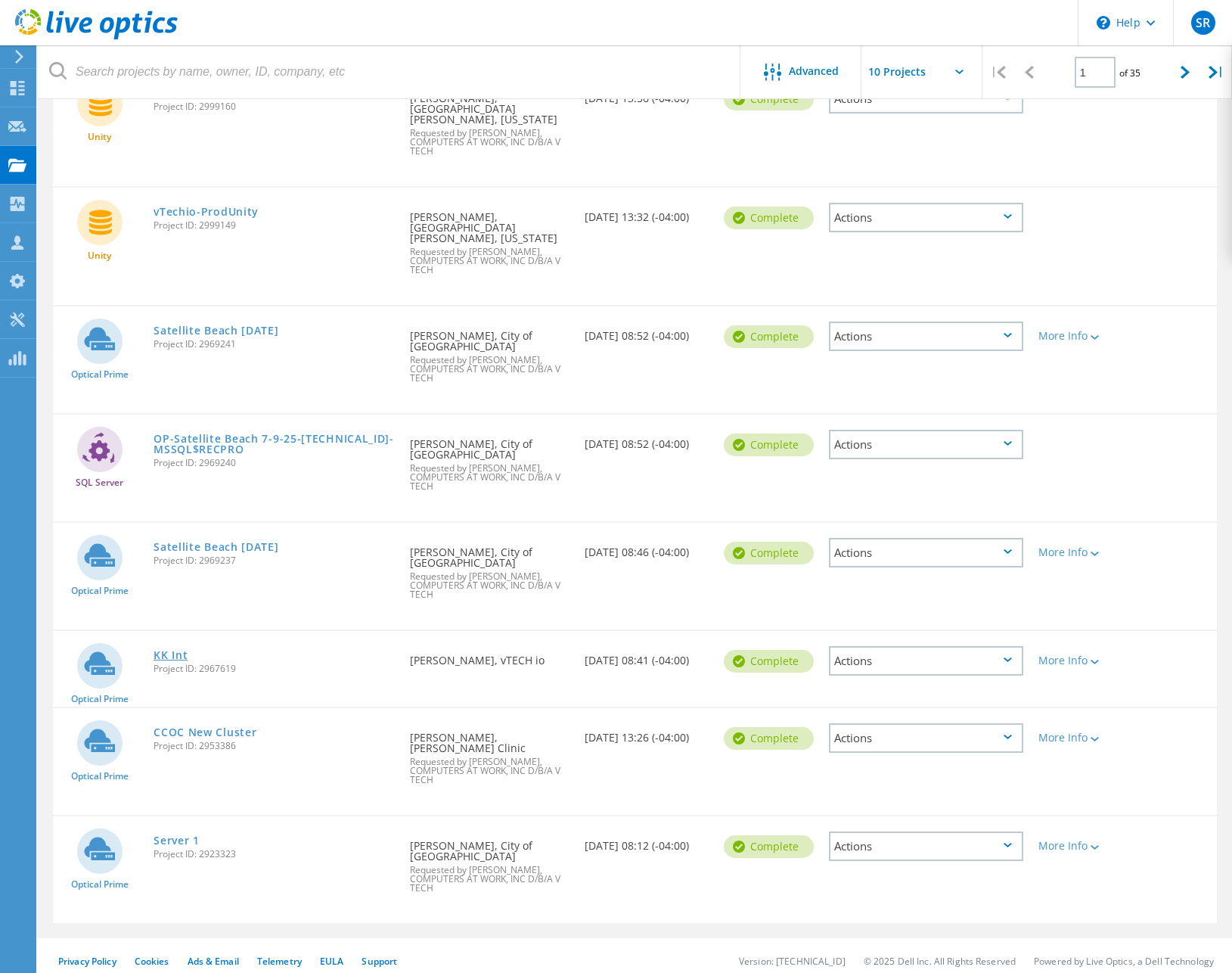
click at [176, 655] on link "KK Int" at bounding box center [171, 655] width 34 height 10
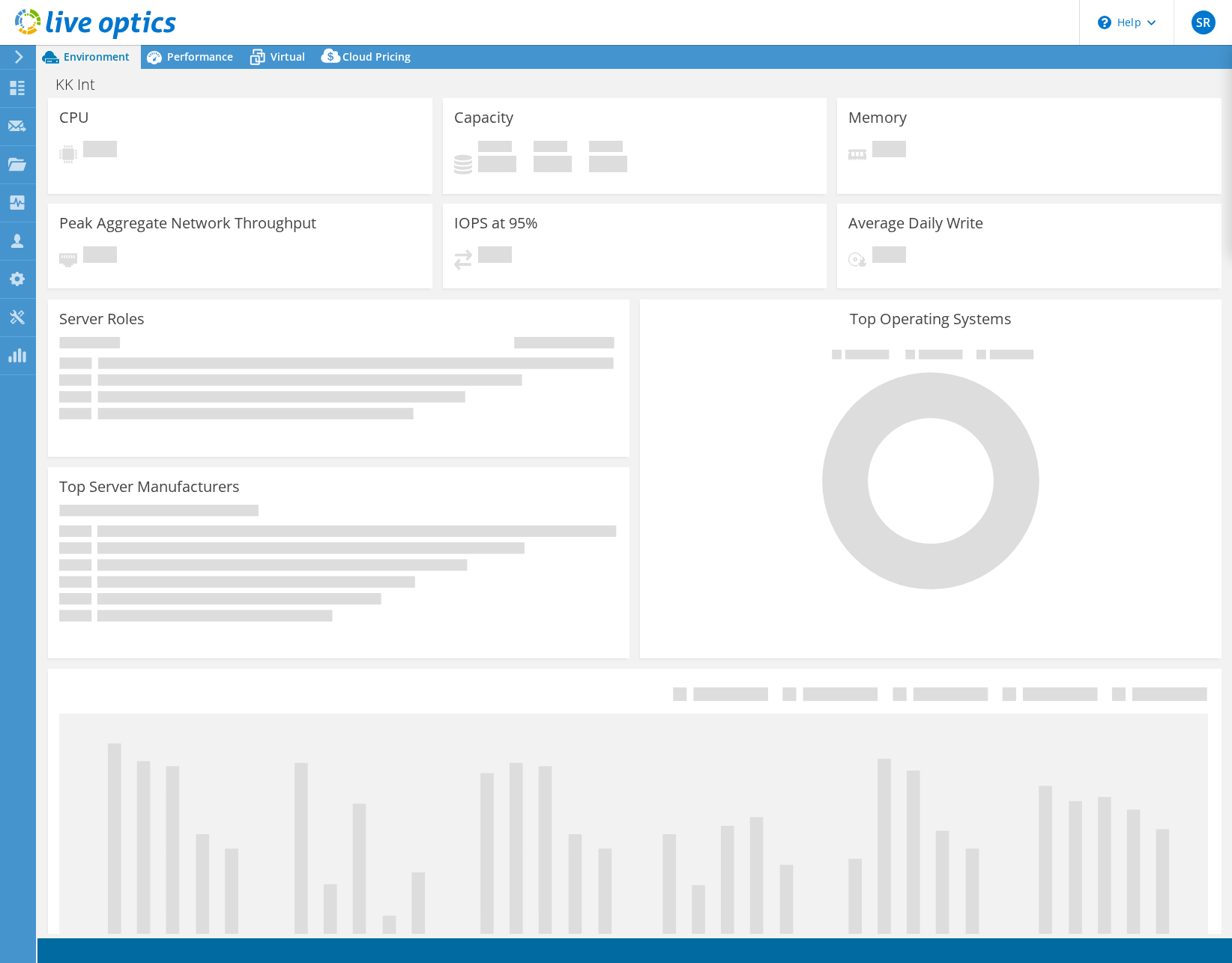
select select "USD"
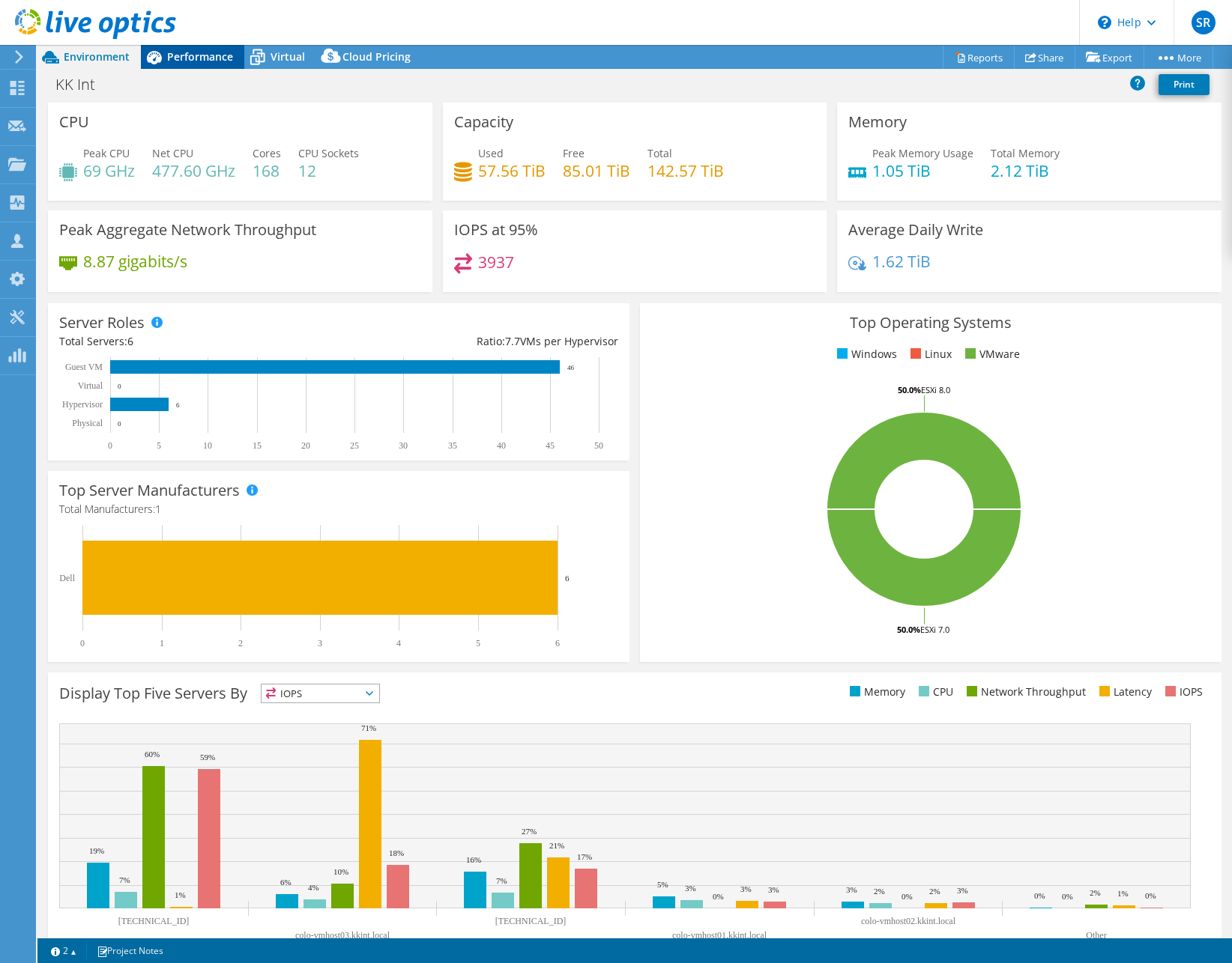
click at [189, 57] on span "Performance" at bounding box center [200, 57] width 66 height 14
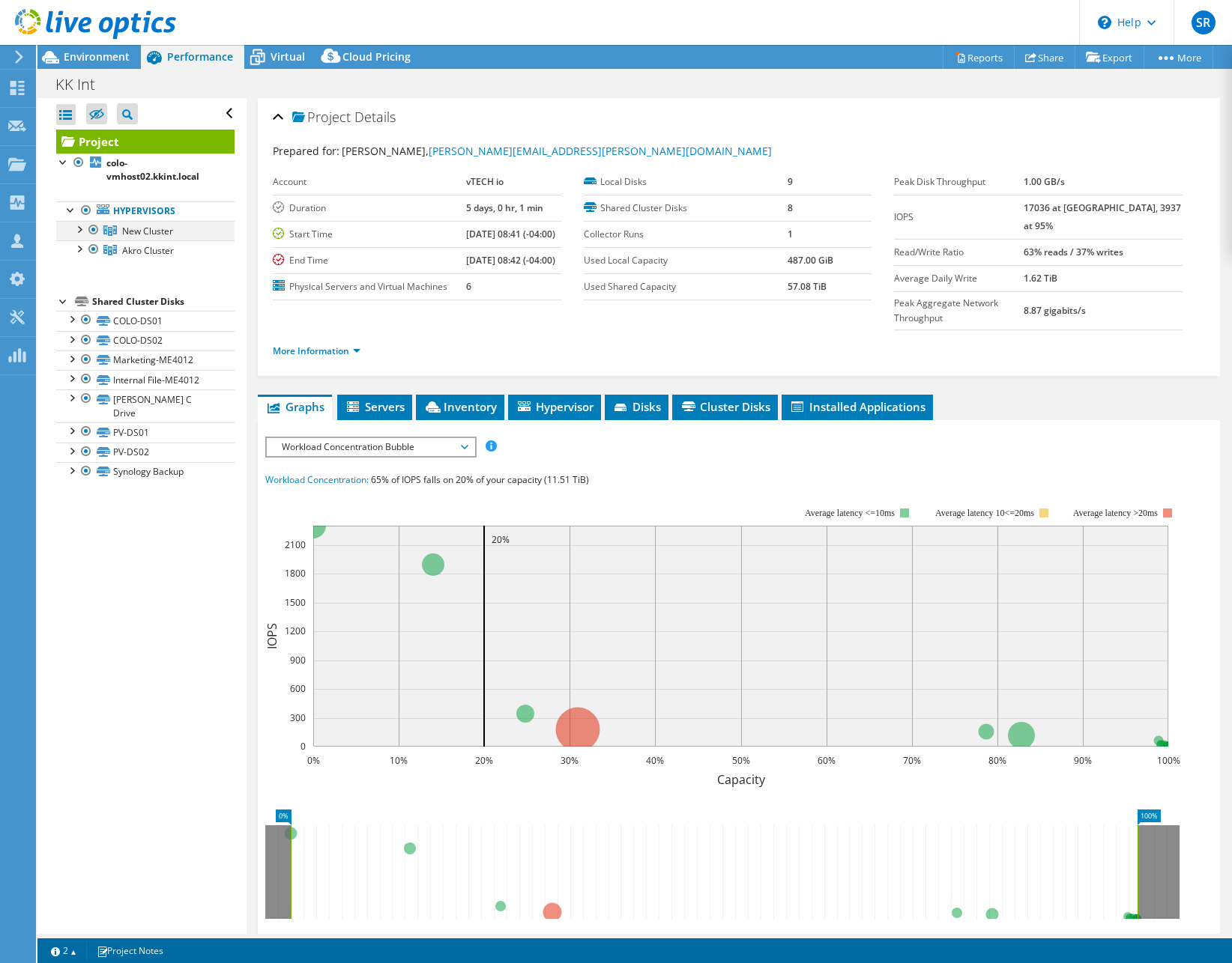
click at [79, 230] on div at bounding box center [79, 228] width 15 height 15
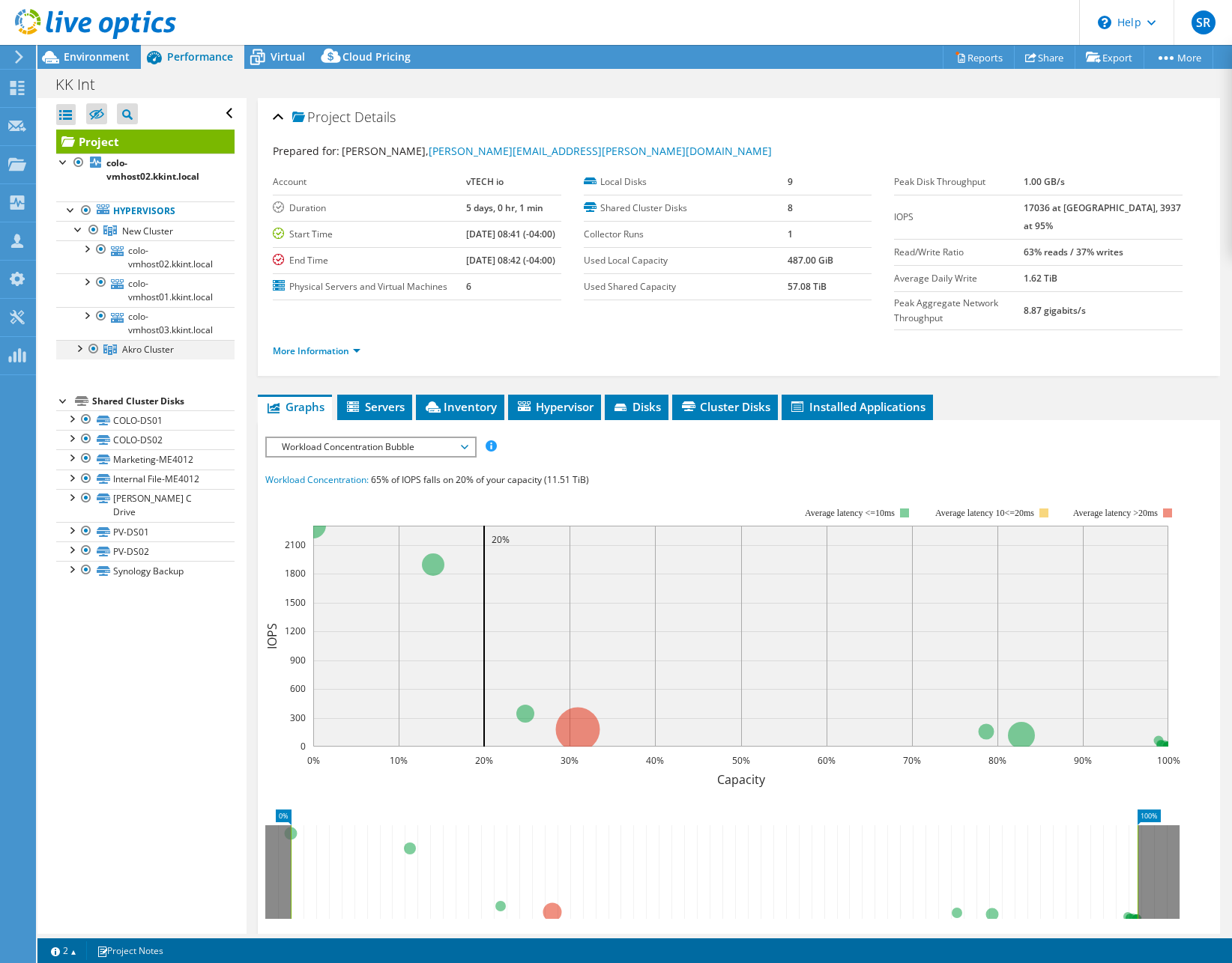
click at [80, 348] on div at bounding box center [79, 347] width 15 height 15
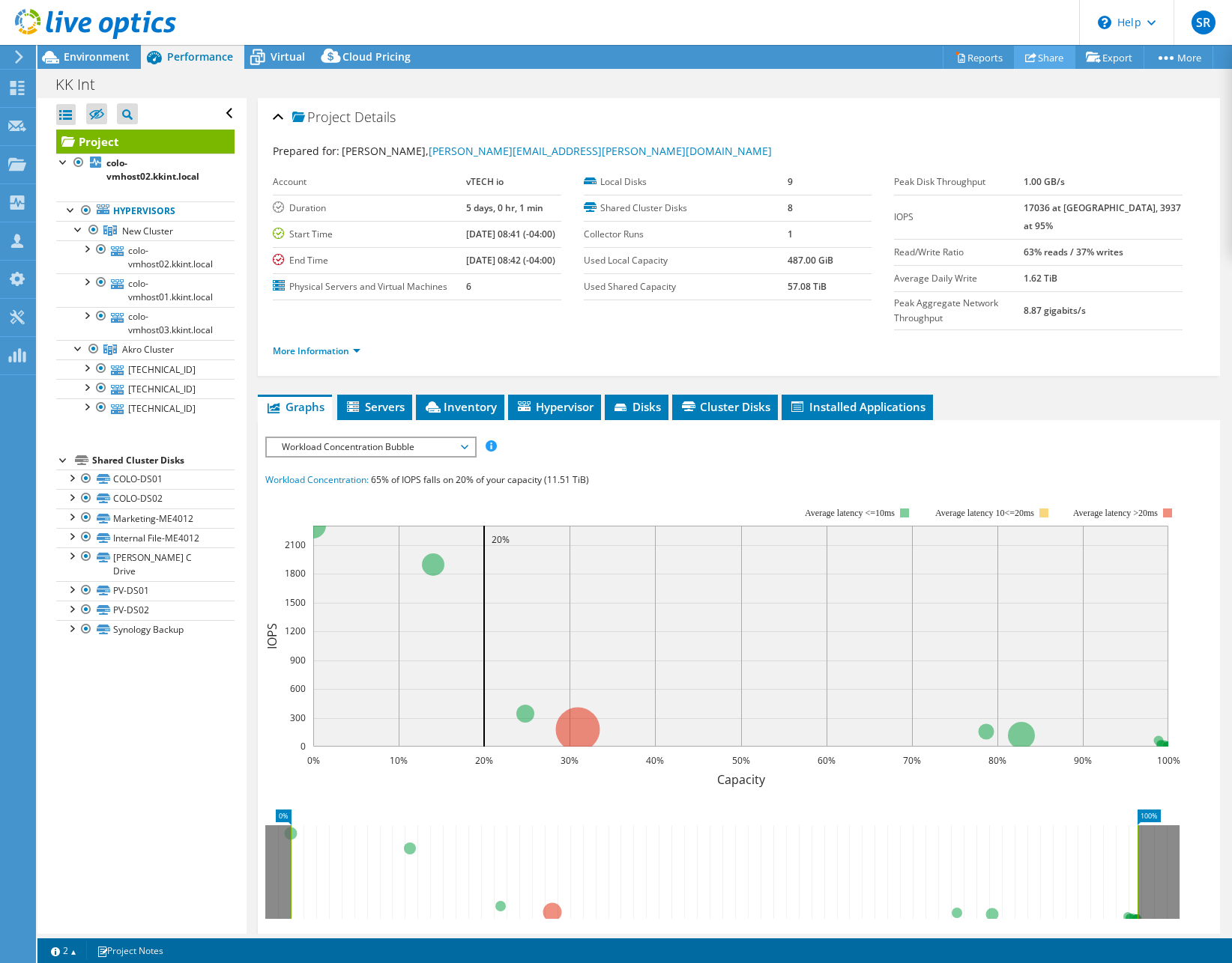
click at [1047, 56] on link "Share" at bounding box center [1044, 57] width 61 height 24
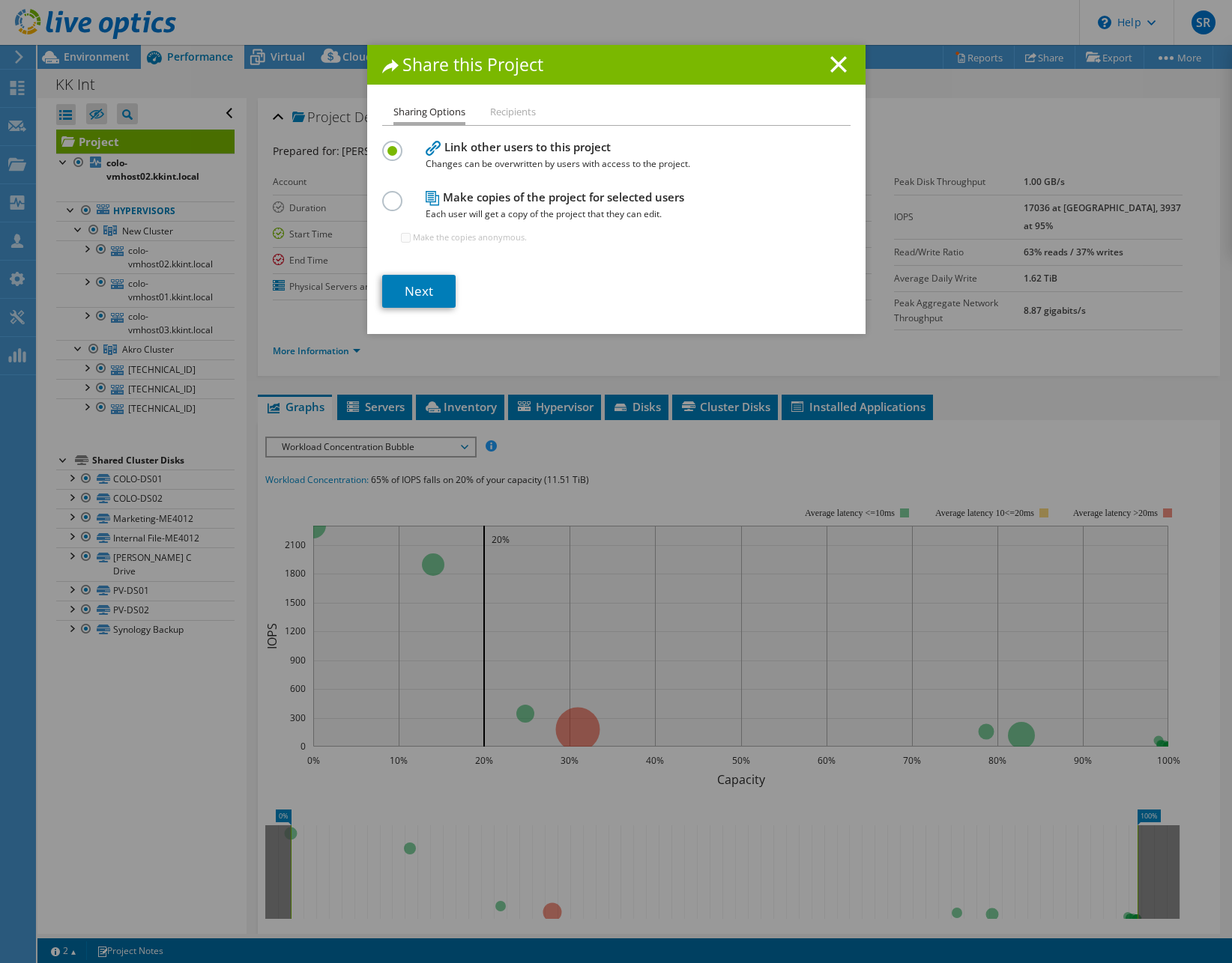
click at [394, 195] on label at bounding box center [394, 192] width 26 height 4
click at [0, 0] on input "radio" at bounding box center [0, 0] width 0 height 0
click at [408, 288] on link "Next" at bounding box center [418, 291] width 73 height 33
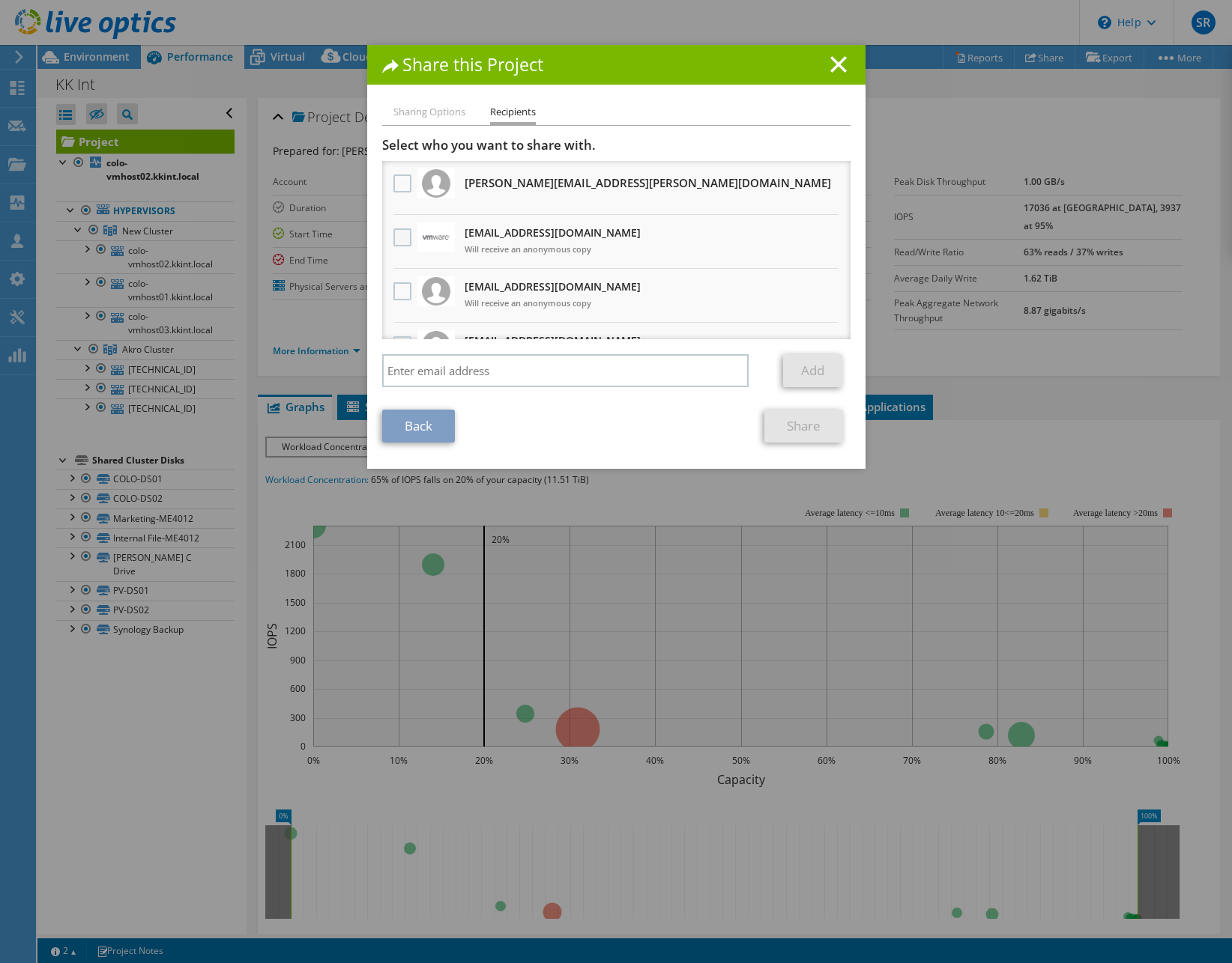
click at [397, 235] on label at bounding box center [405, 237] width 22 height 18
click at [0, 0] on input "checkbox" at bounding box center [0, 0] width 0 height 0
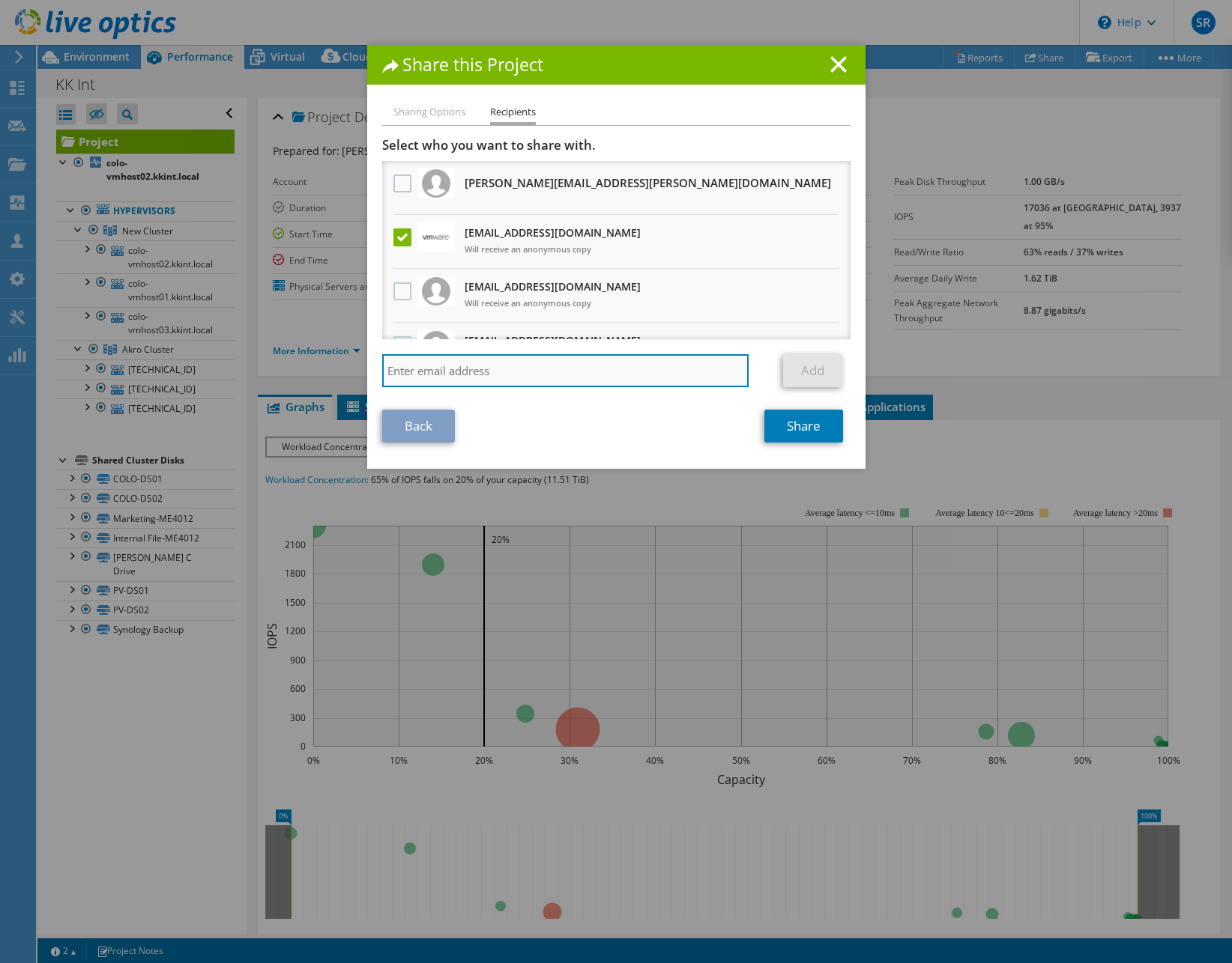
click at [651, 368] on input "search" at bounding box center [565, 371] width 367 height 33
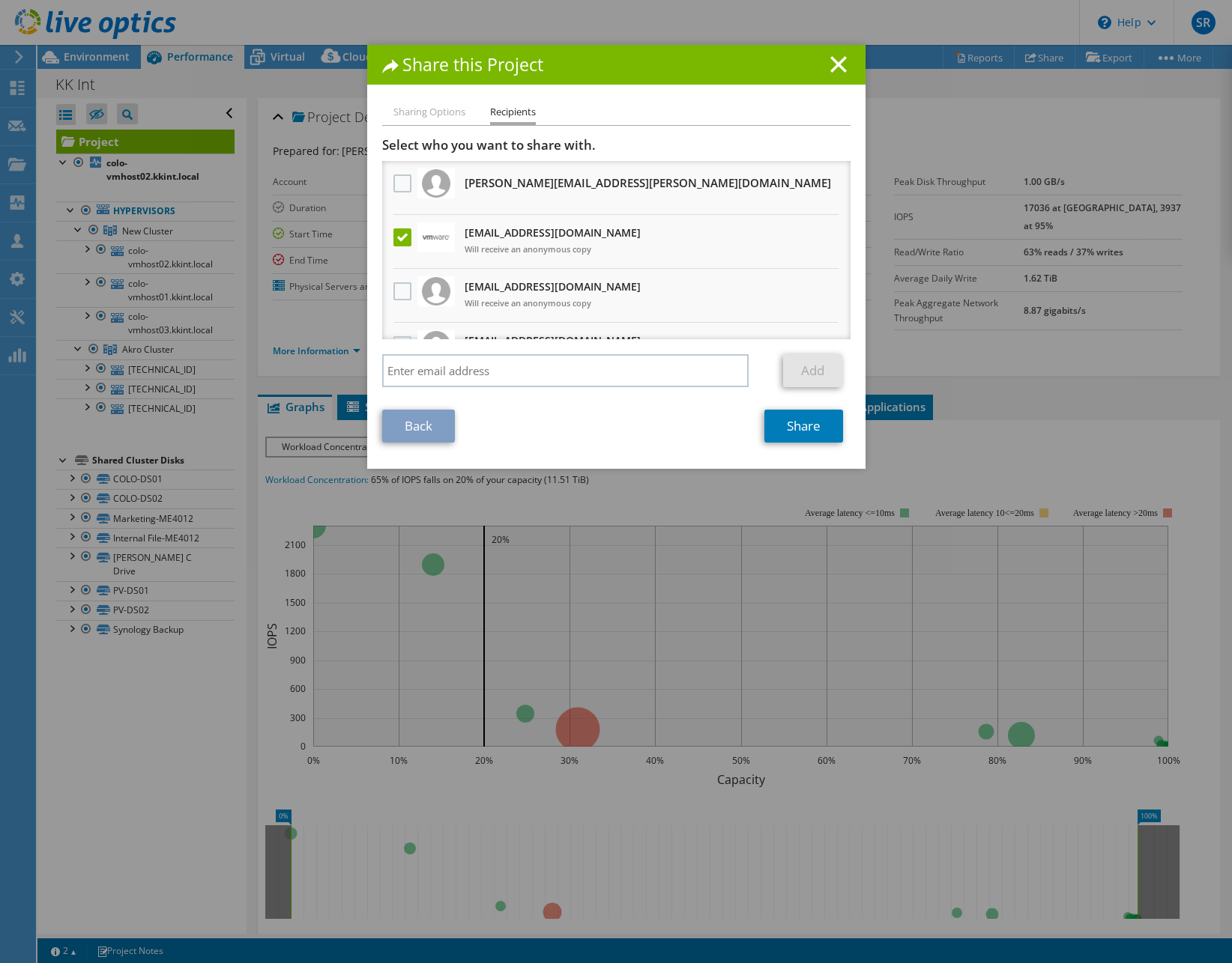
click at [696, 437] on div "Back Share" at bounding box center [616, 427] width 468 height 33
click at [769, 439] on link "Share" at bounding box center [804, 427] width 79 height 33
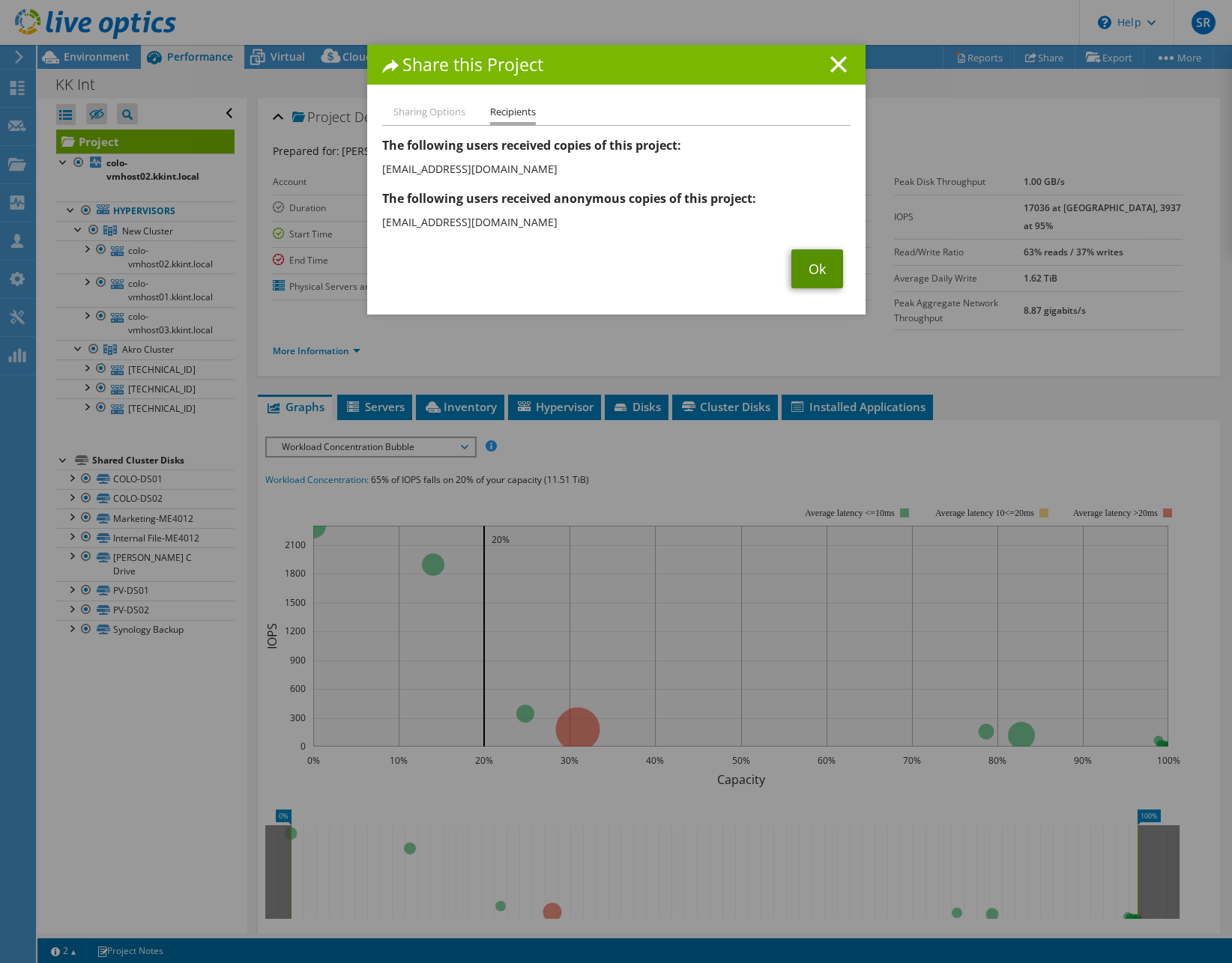
click at [801, 277] on link "Ok" at bounding box center [817, 269] width 52 height 39
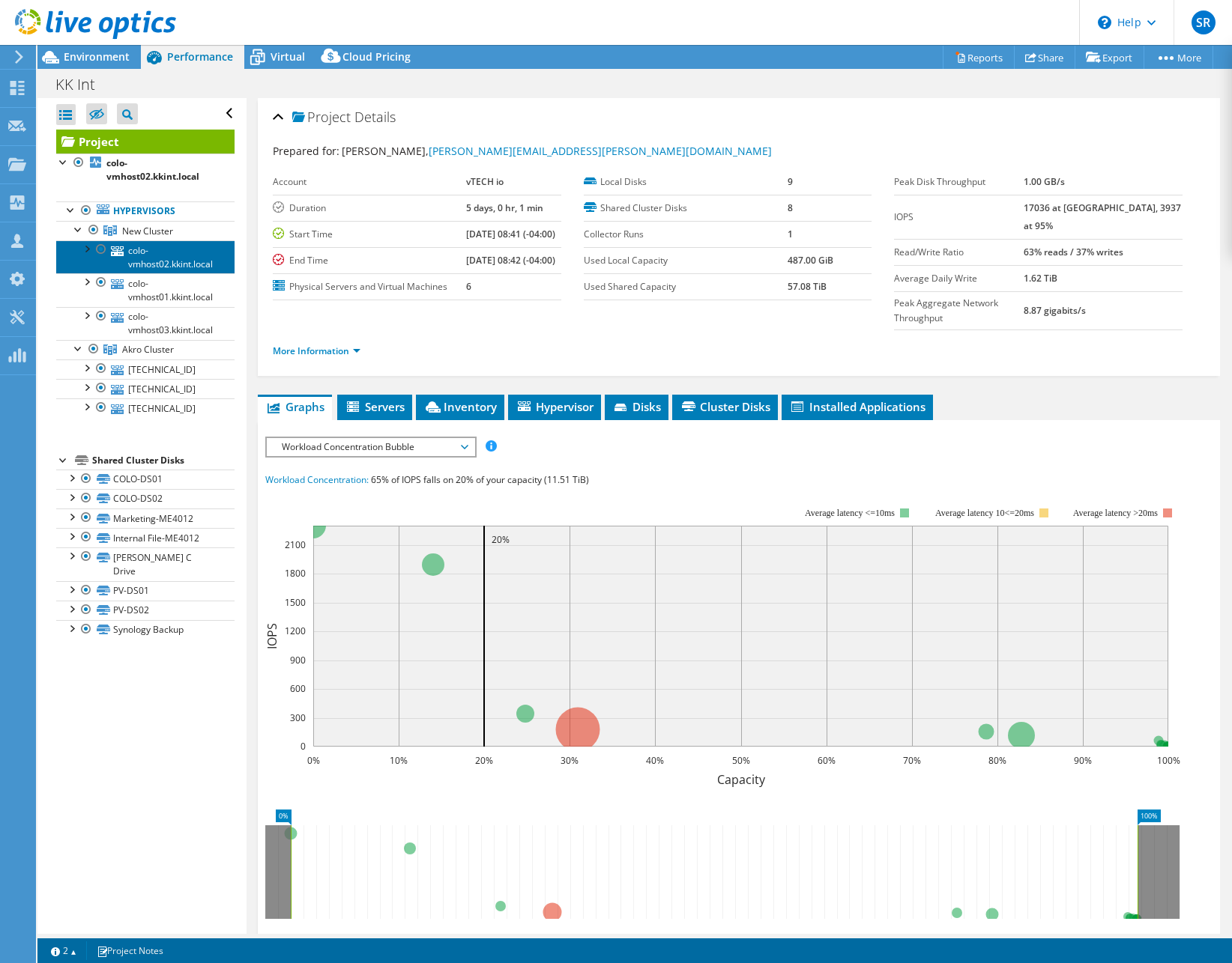
click at [185, 255] on link "colo-vmhost02.kkint.local" at bounding box center [145, 257] width 178 height 33
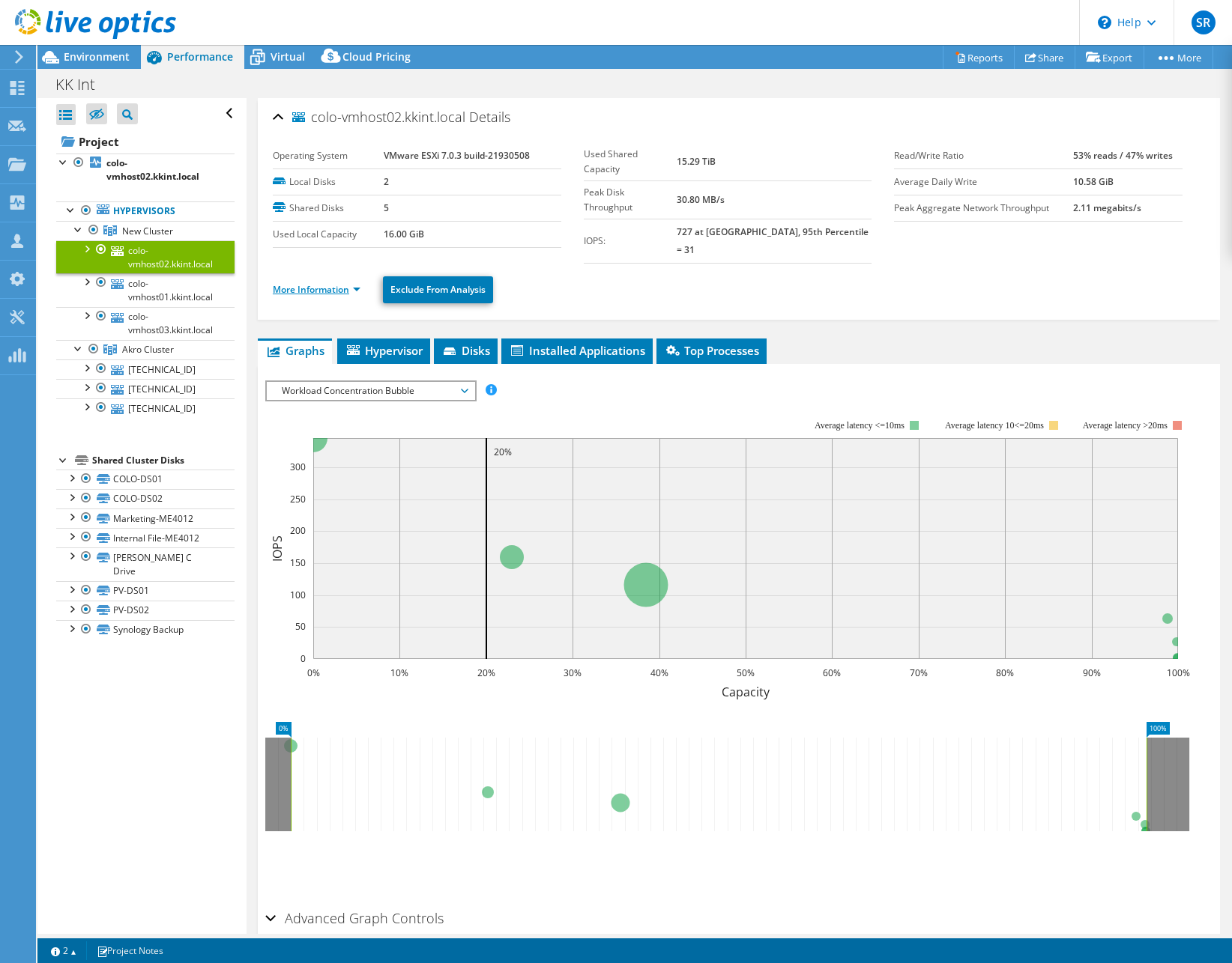
click at [358, 283] on link "More Information" at bounding box center [317, 289] width 88 height 13
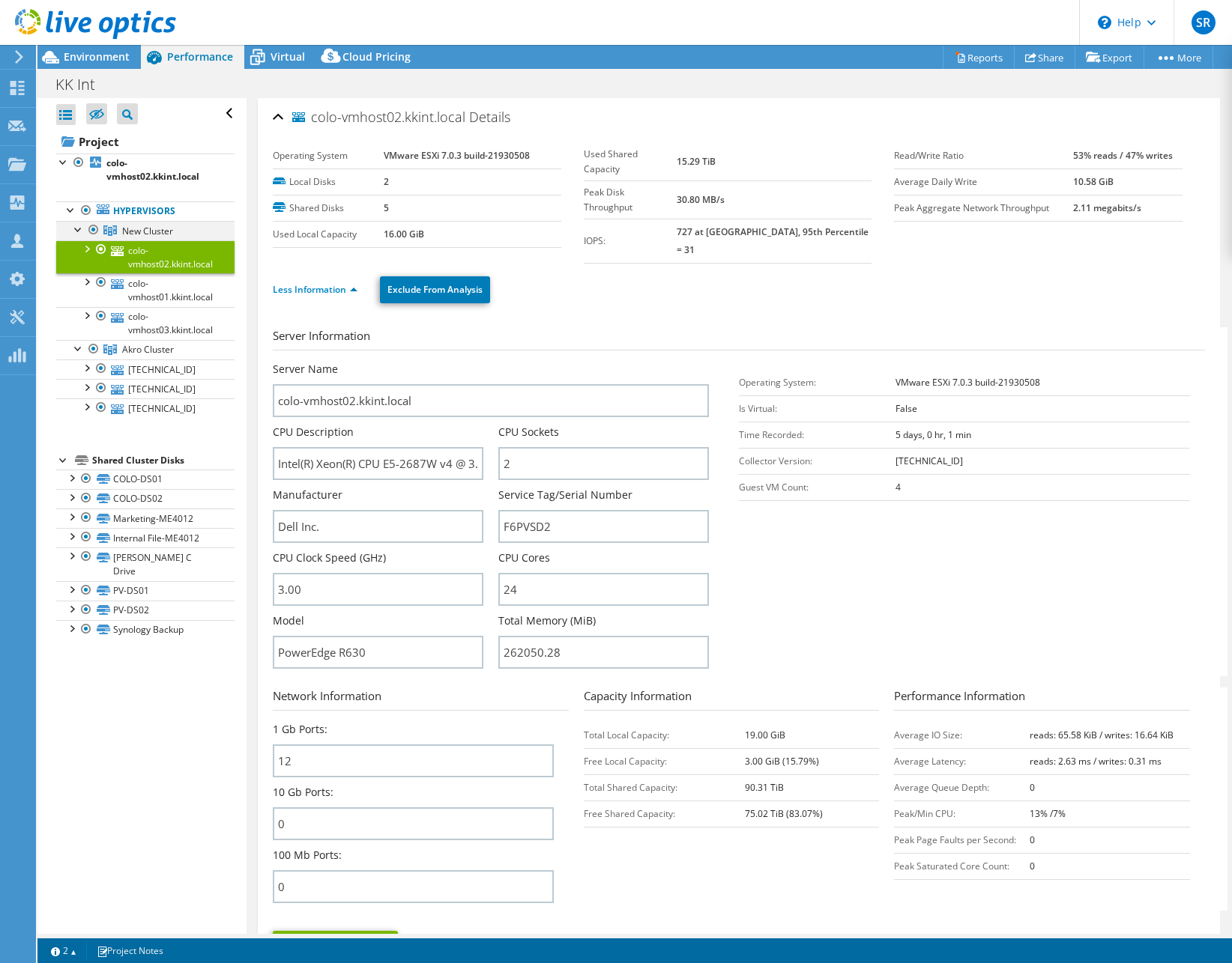
click at [78, 229] on div at bounding box center [79, 228] width 15 height 15
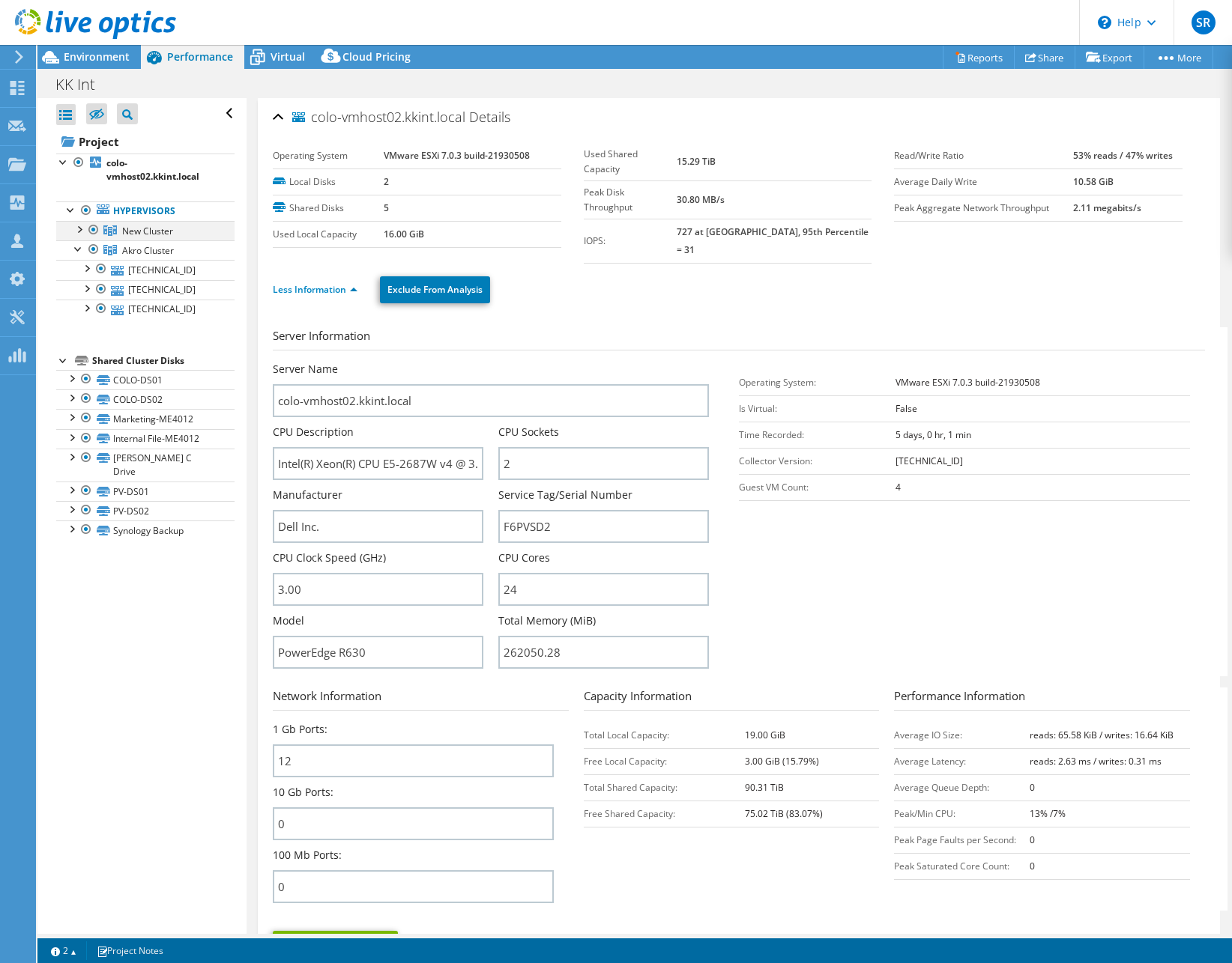
click at [82, 233] on div at bounding box center [79, 228] width 15 height 15
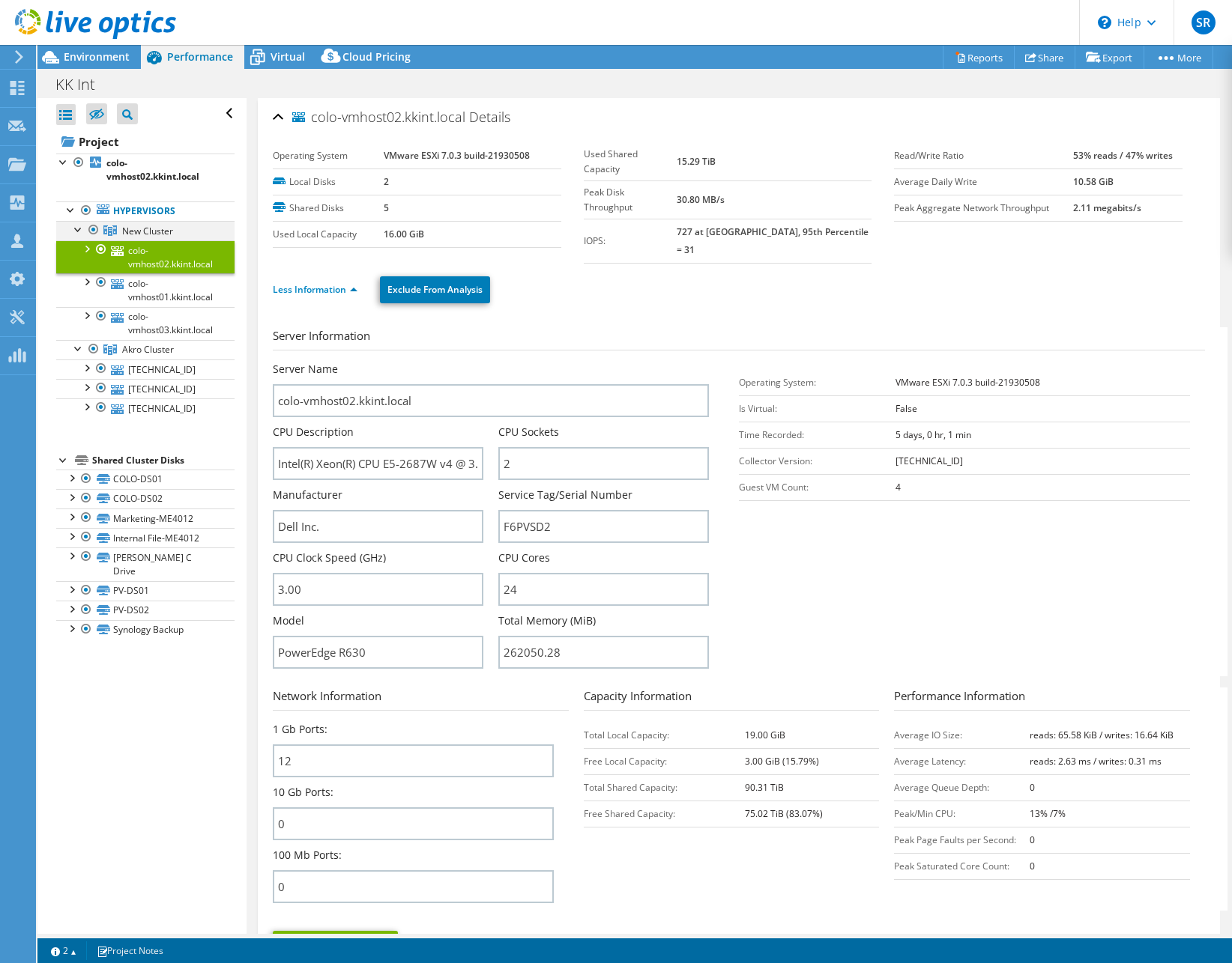
click at [80, 233] on div at bounding box center [79, 228] width 15 height 15
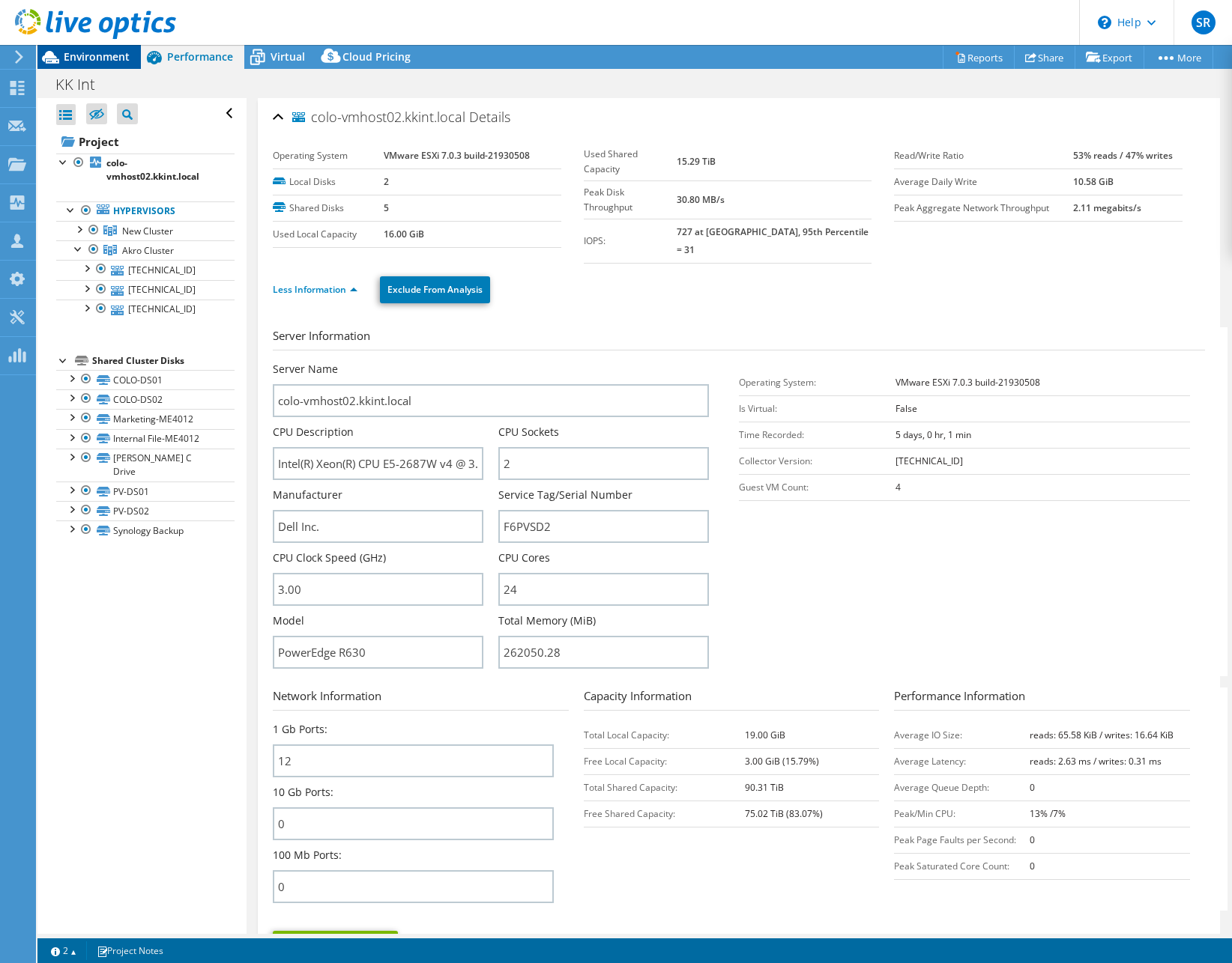
click at [93, 57] on span "Environment" at bounding box center [97, 57] width 66 height 14
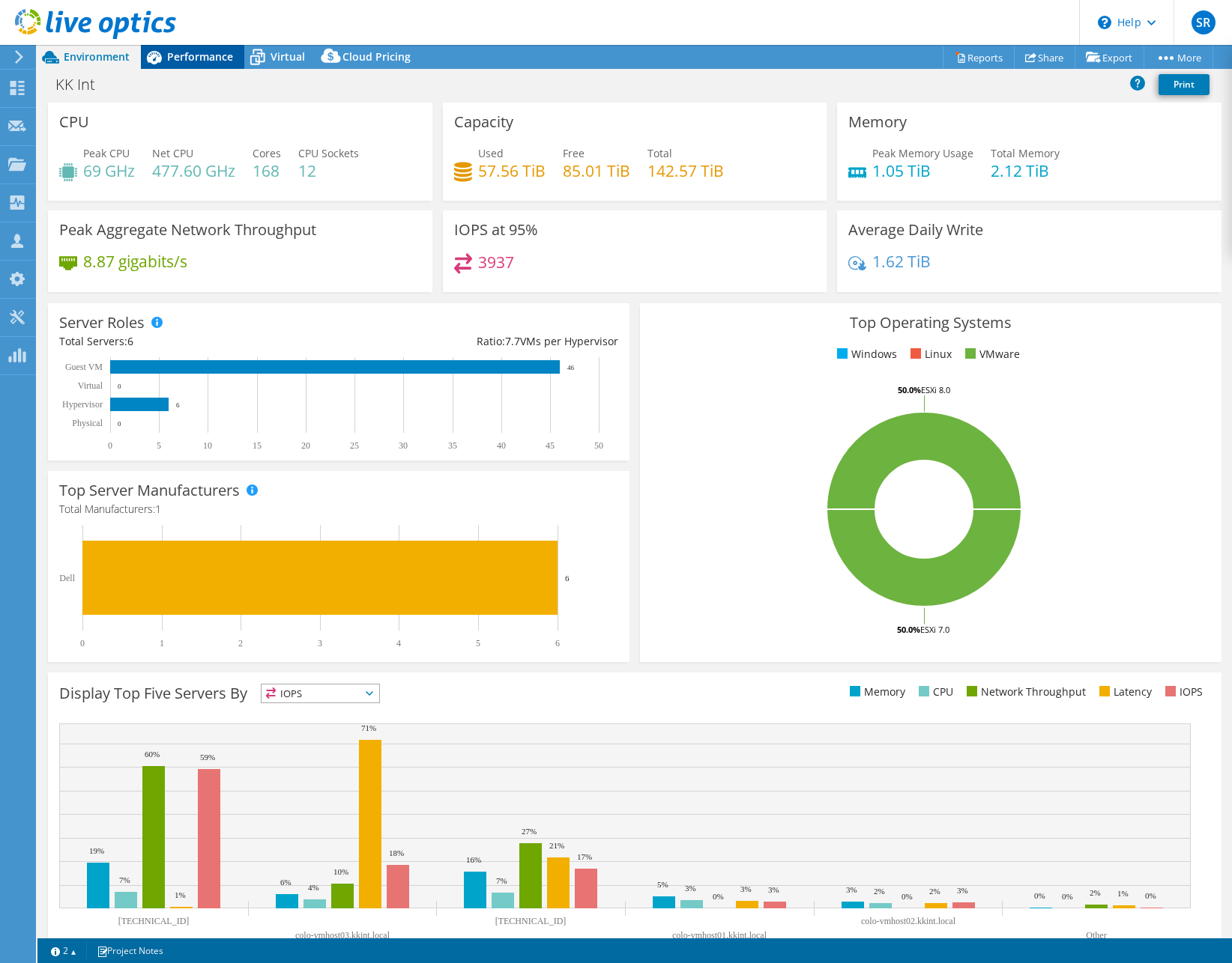
click at [203, 57] on span "Performance" at bounding box center [200, 57] width 66 height 14
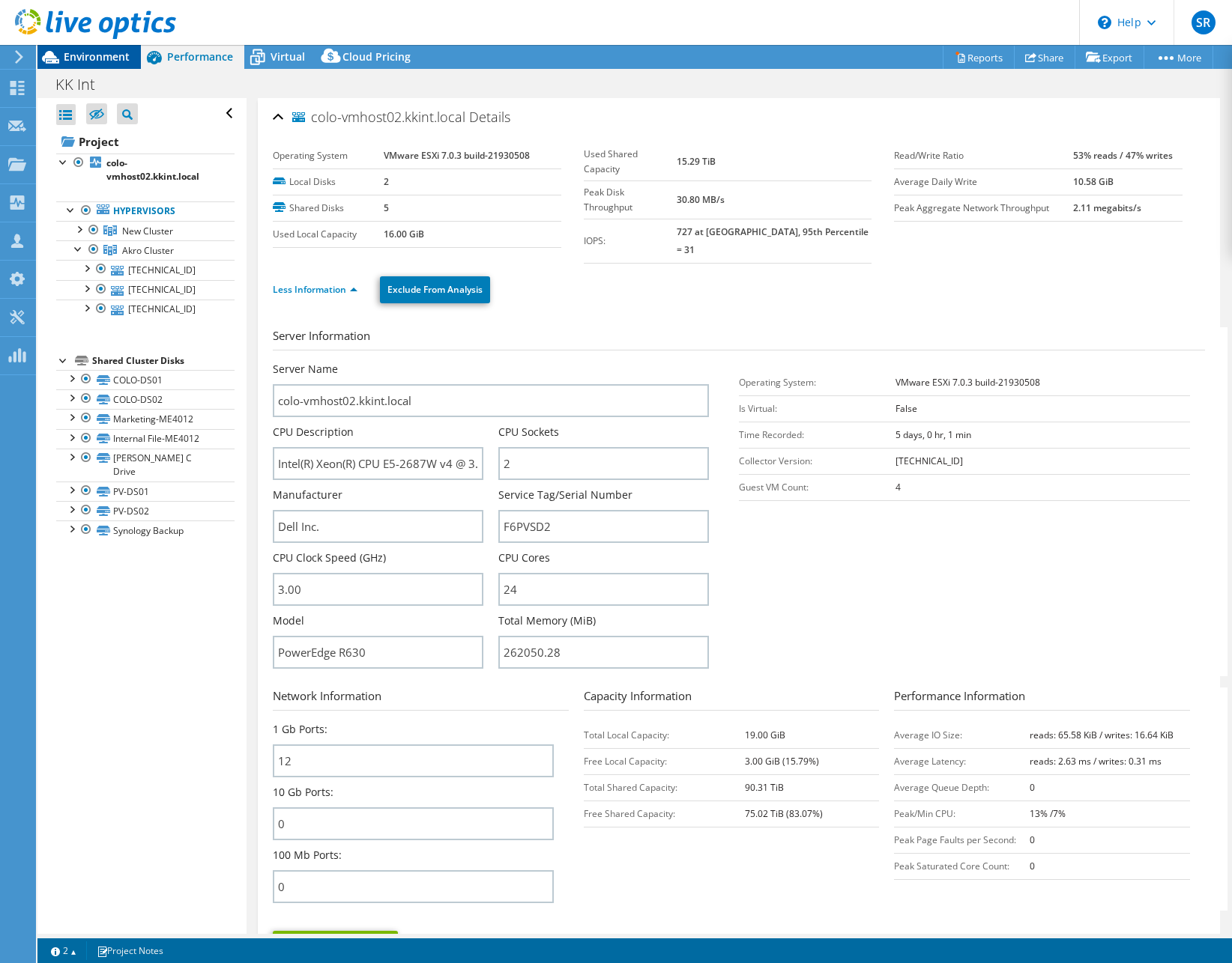
click at [112, 64] on div "Environment" at bounding box center [90, 57] width 104 height 24
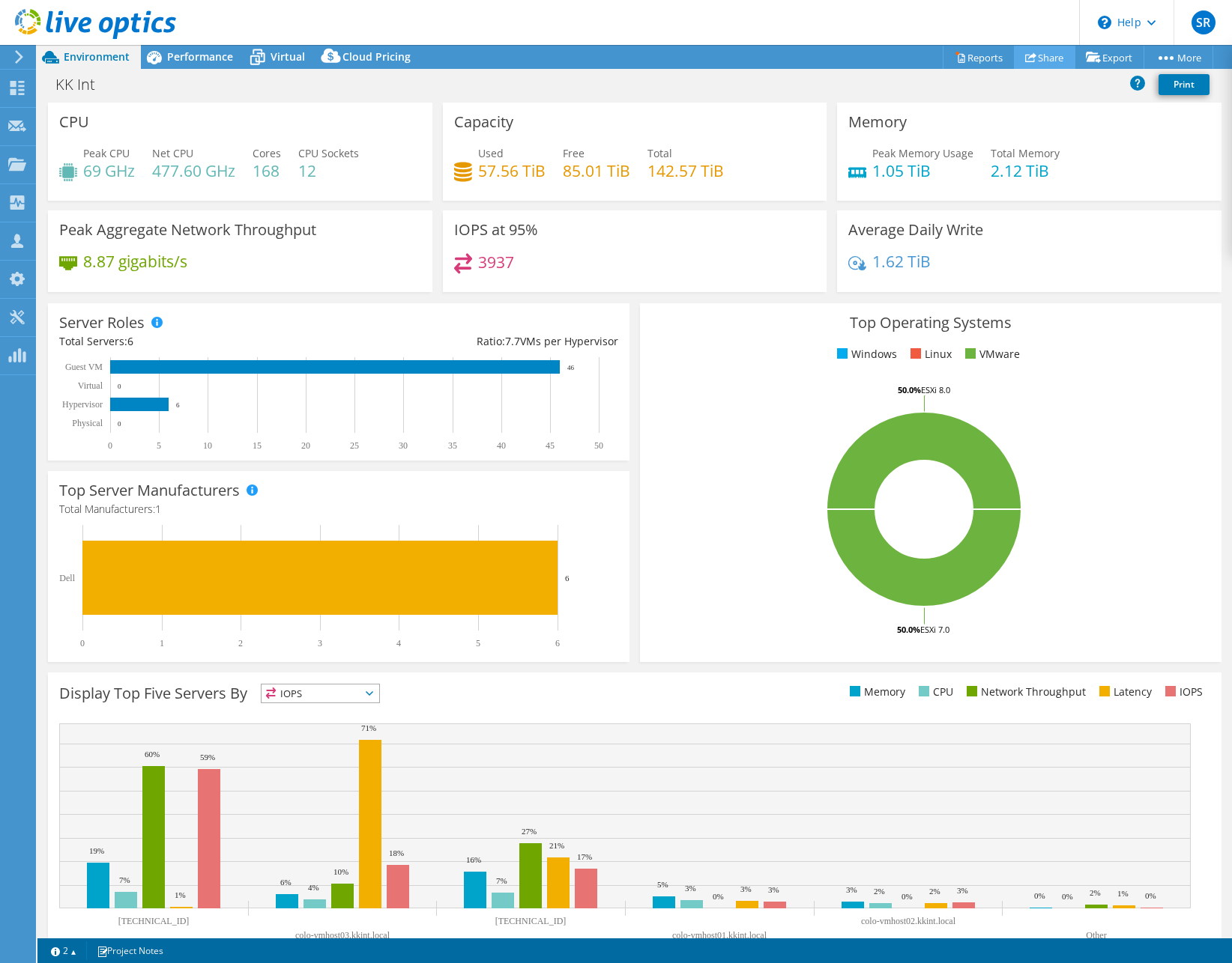
click at [1048, 57] on link "Share" at bounding box center [1044, 57] width 61 height 24
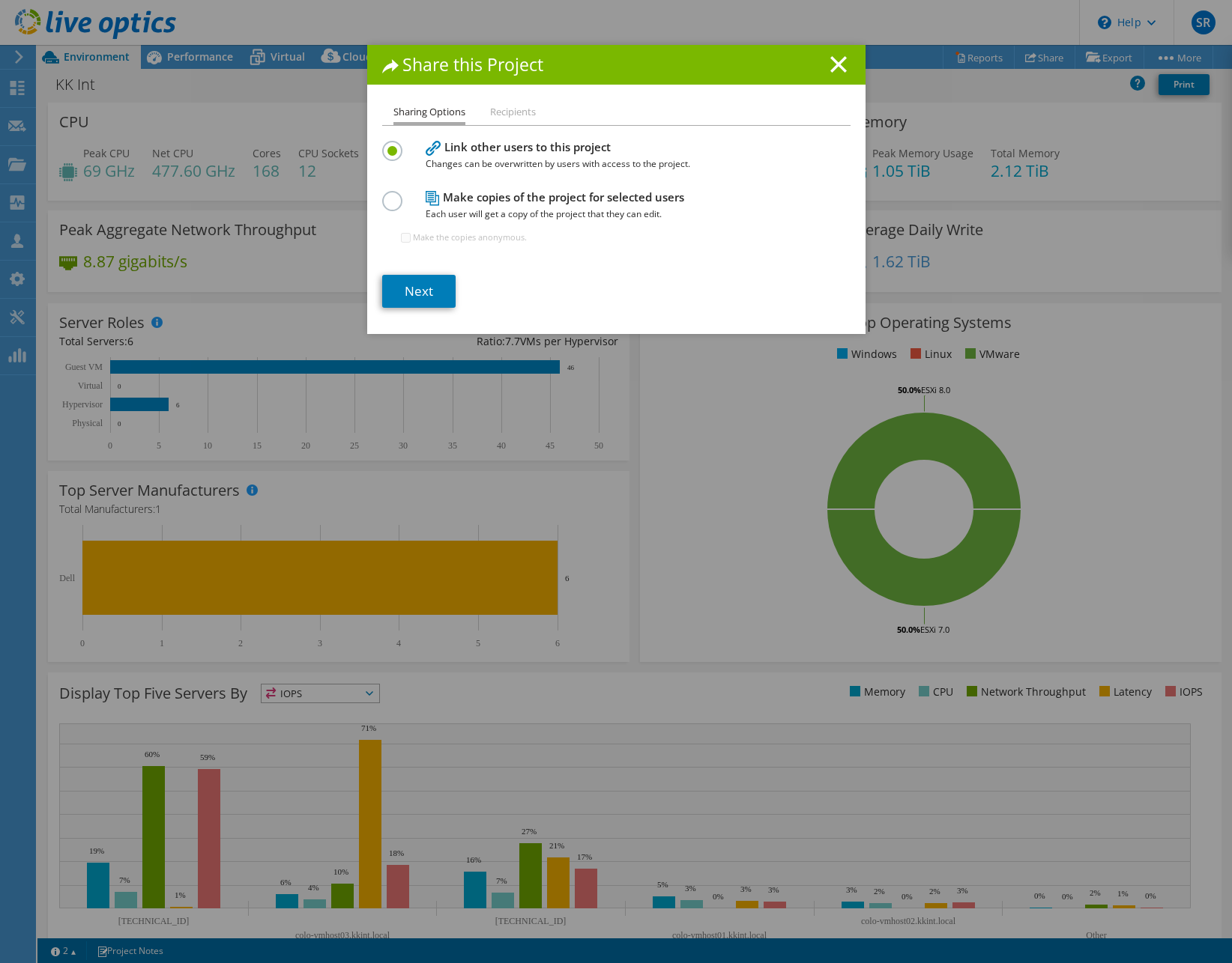
click at [390, 195] on label at bounding box center [394, 192] width 26 height 4
click at [0, 0] on input "radio" at bounding box center [0, 0] width 0 height 0
click at [384, 144] on label at bounding box center [394, 142] width 26 height 4
click at [0, 0] on input "radio" at bounding box center [0, 0] width 0 height 0
click at [421, 286] on link "Next" at bounding box center [418, 291] width 73 height 33
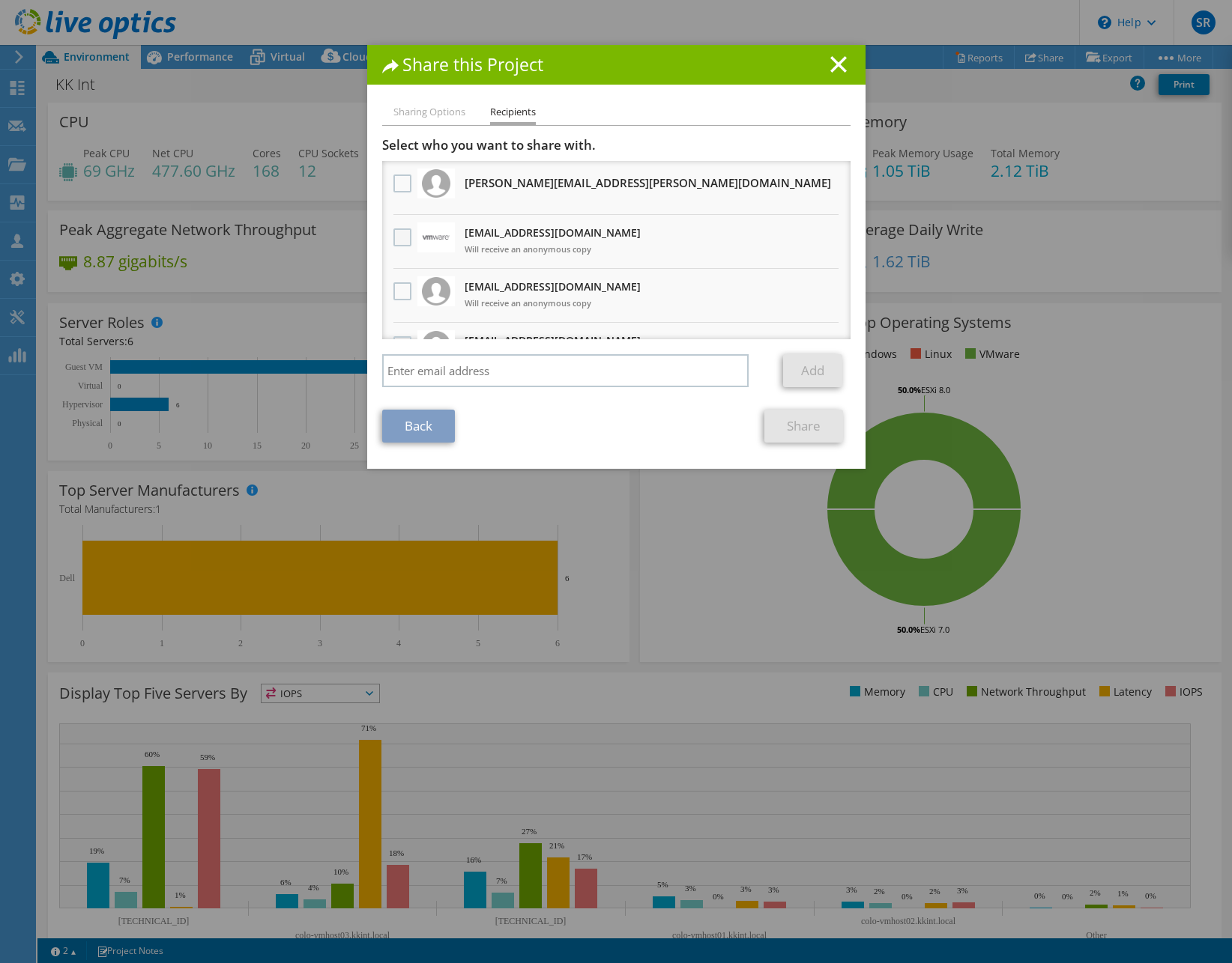
click at [394, 235] on label at bounding box center [405, 237] width 22 height 18
click at [0, 0] on input "checkbox" at bounding box center [0, 0] width 0 height 0
click at [790, 428] on link "Share" at bounding box center [804, 427] width 79 height 33
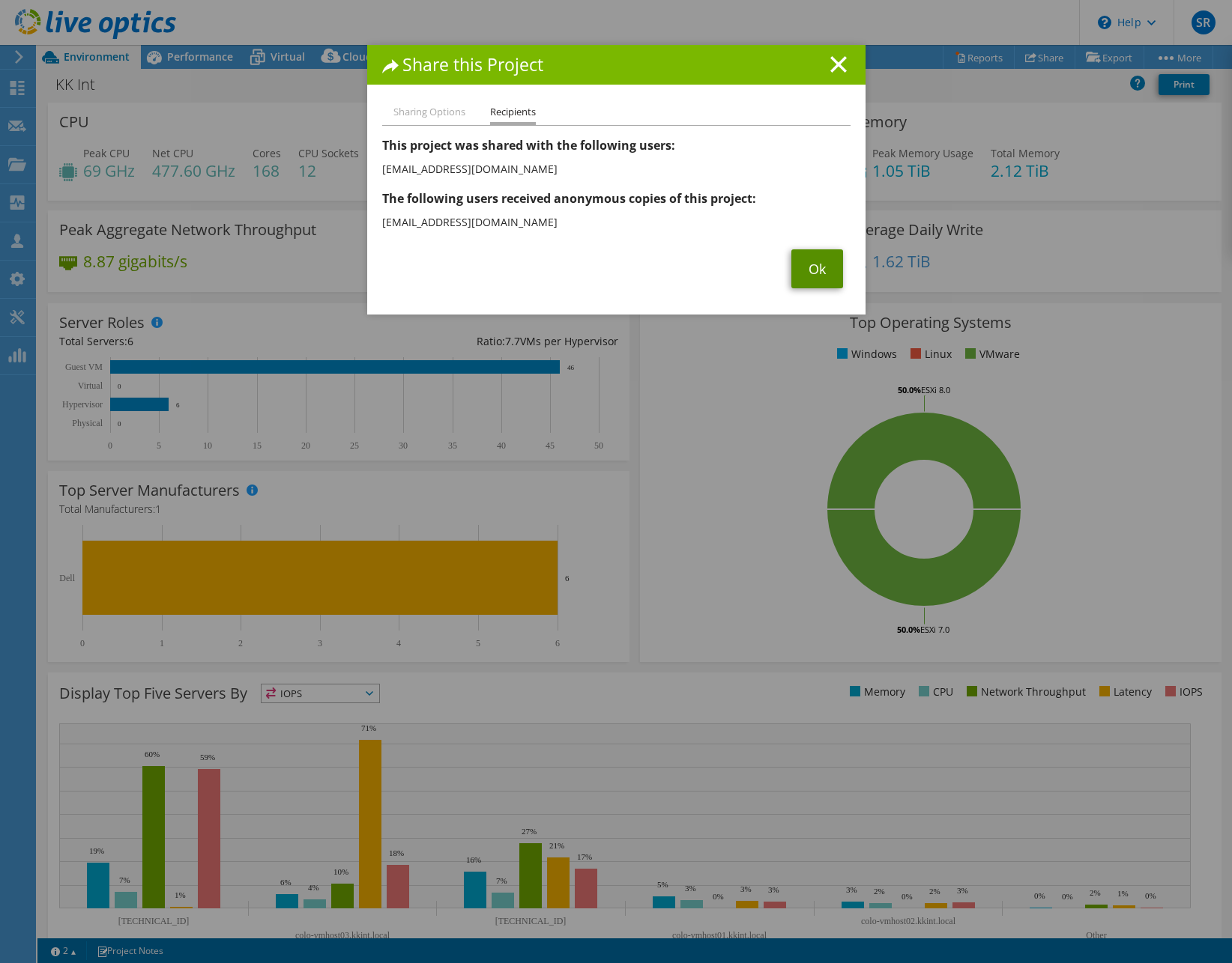
click at [807, 276] on link "Ok" at bounding box center [817, 269] width 52 height 39
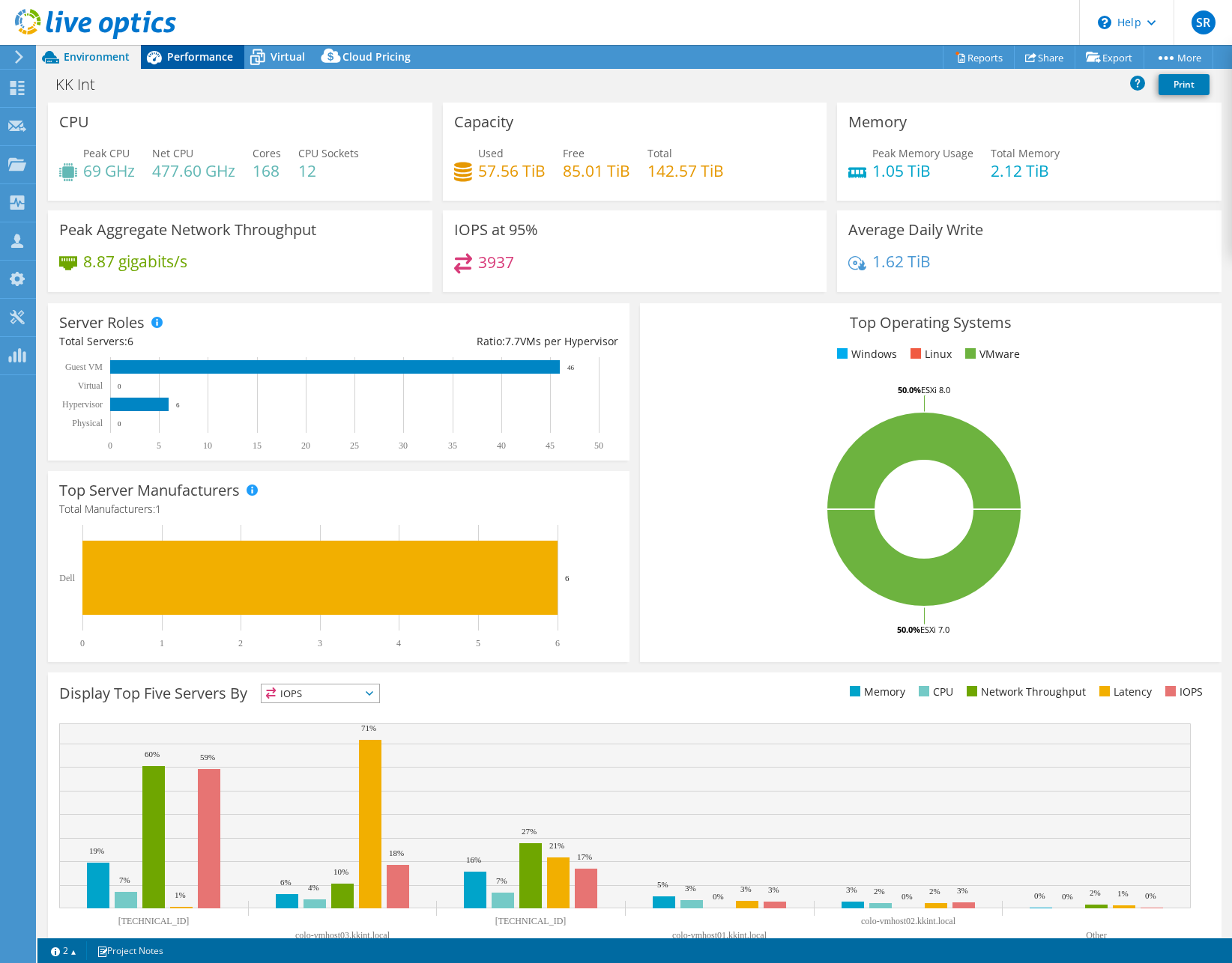
click at [205, 60] on span "Performance" at bounding box center [200, 57] width 66 height 14
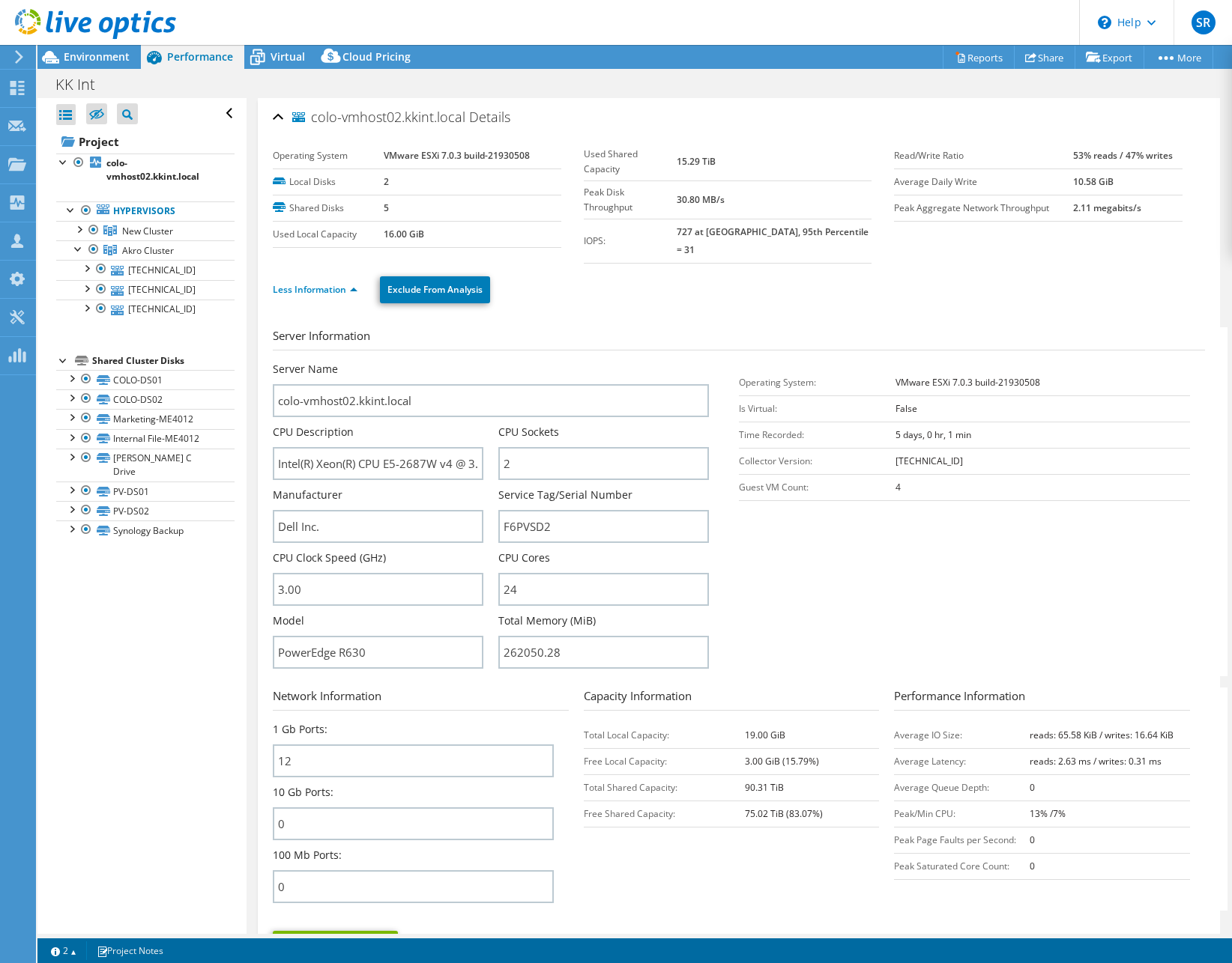
click at [438, 941] on link "Cancel" at bounding box center [433, 947] width 28 height 13
click at [435, 941] on link "Cancel" at bounding box center [433, 947] width 28 height 13
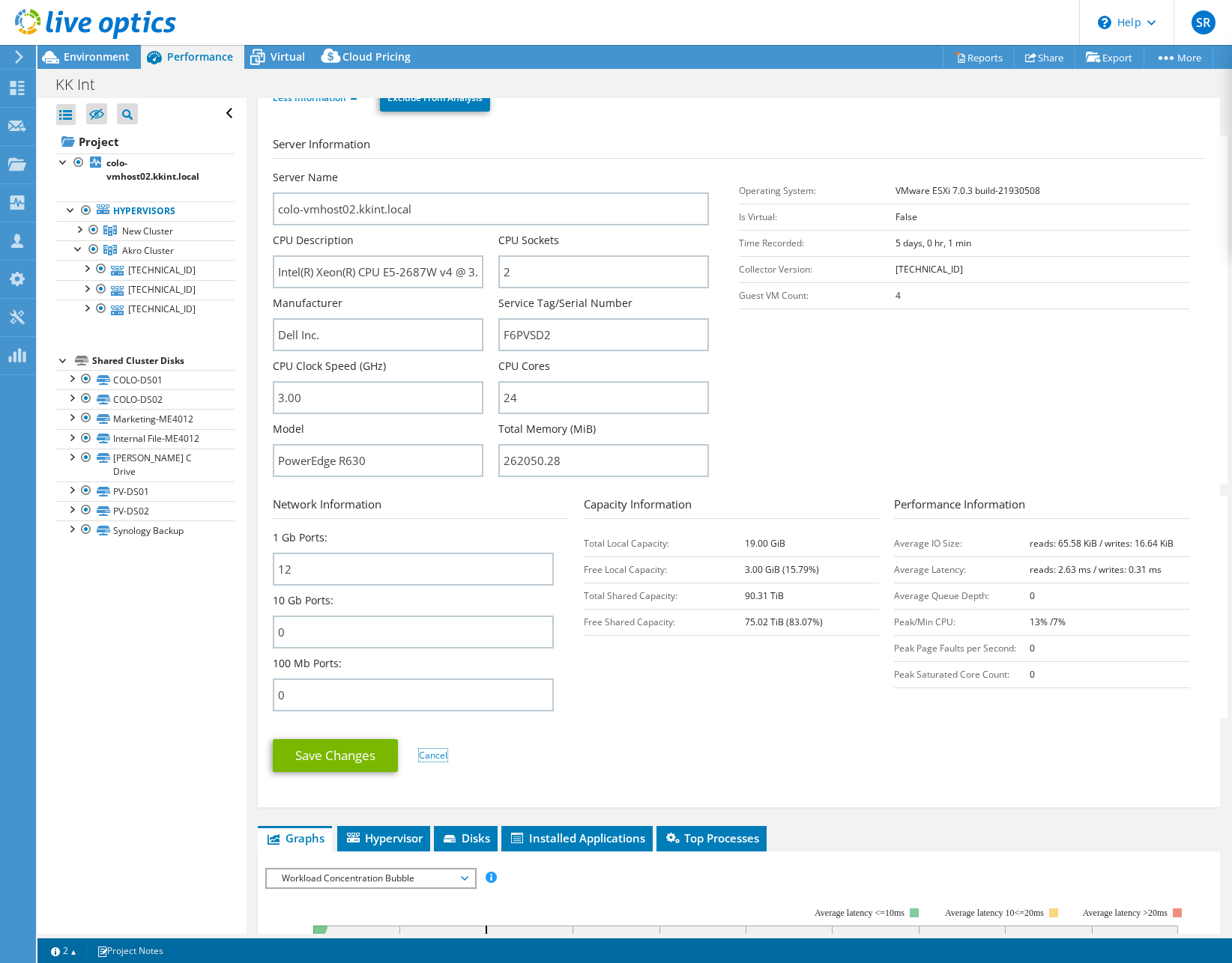
scroll to position [309, 0]
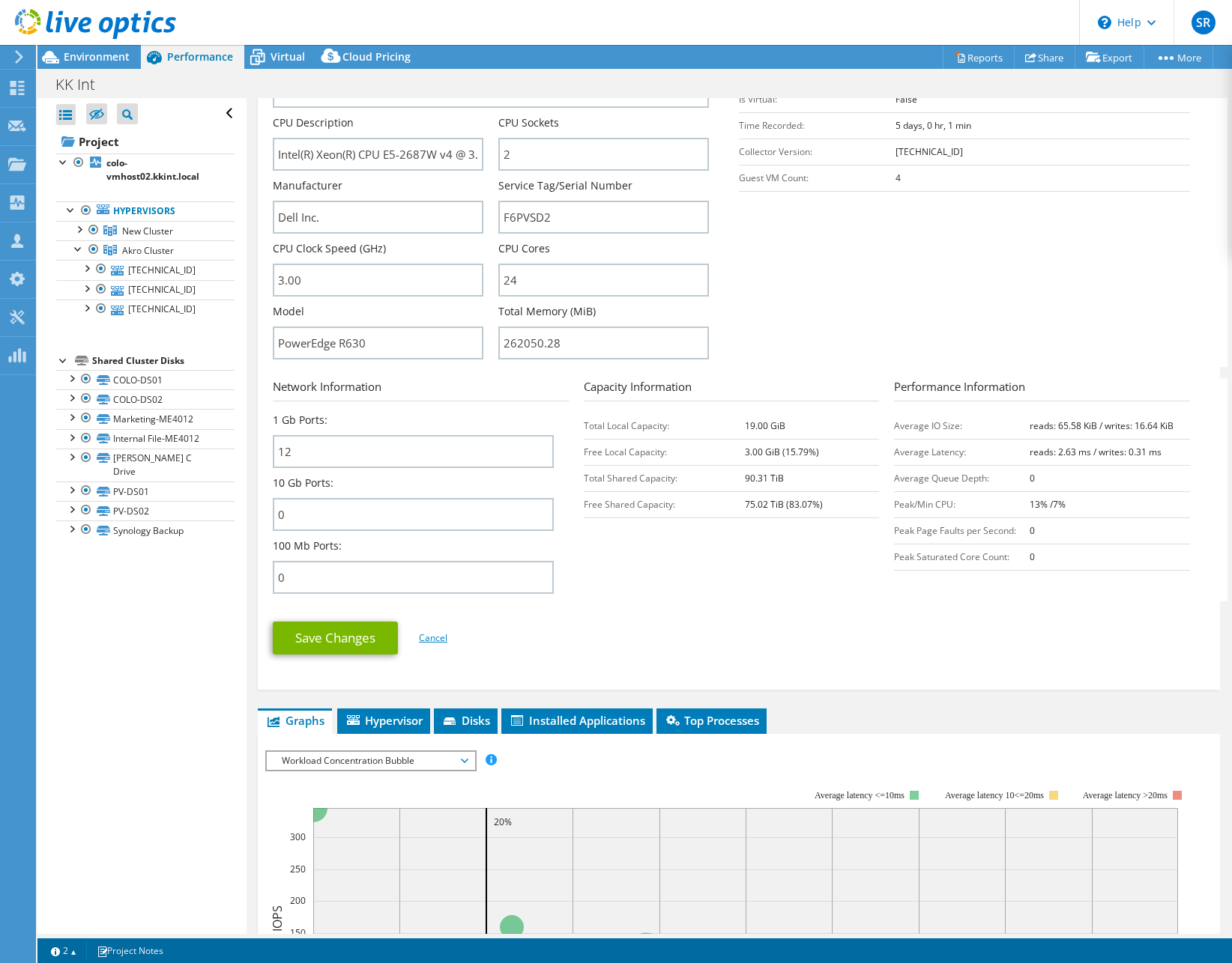
click at [438, 632] on link "Cancel" at bounding box center [433, 638] width 28 height 13
click at [442, 630] on li "Cancel" at bounding box center [433, 638] width 28 height 16
click at [117, 67] on div "Environment" at bounding box center [90, 57] width 104 height 24
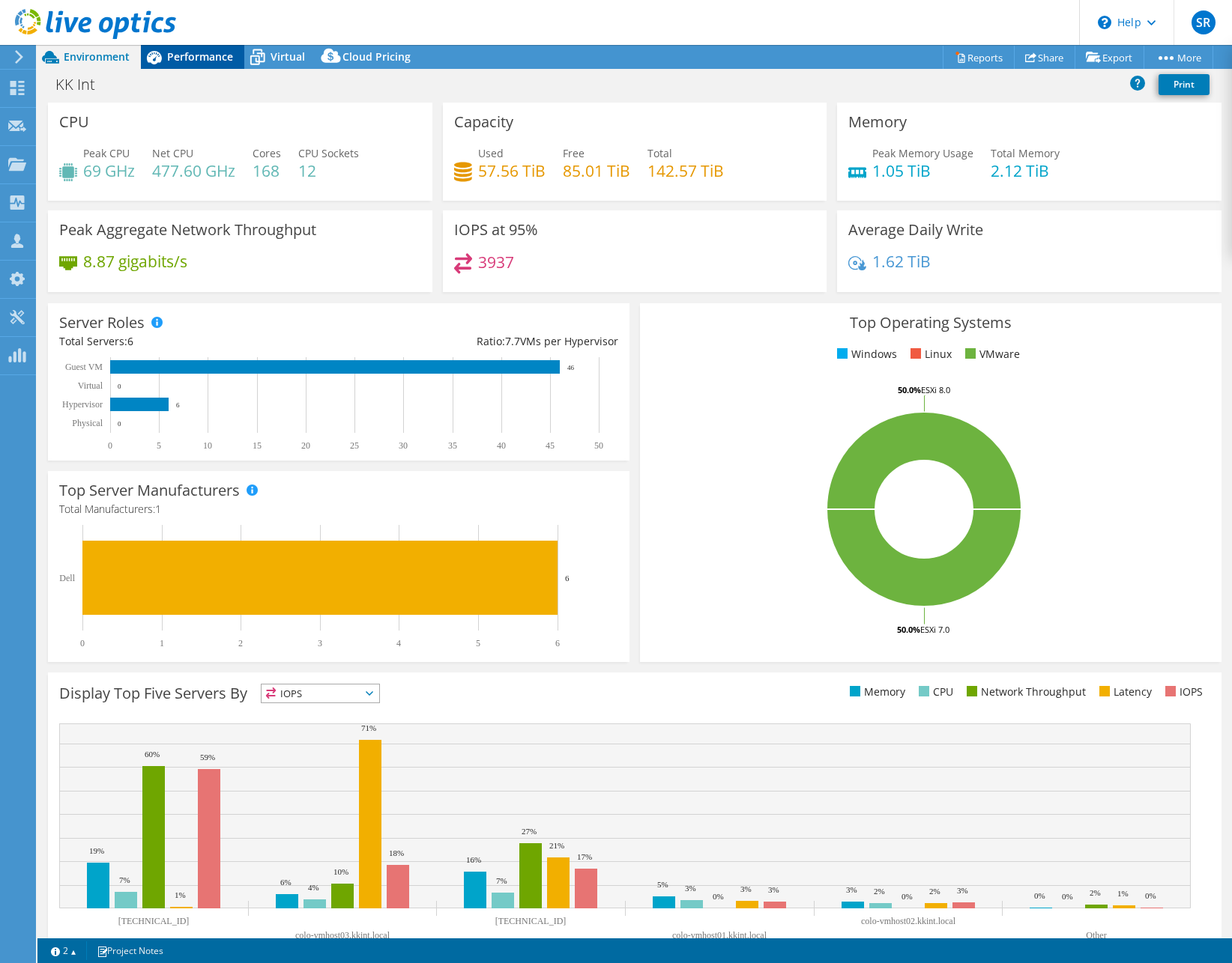
click at [187, 53] on span "Performance" at bounding box center [200, 57] width 66 height 14
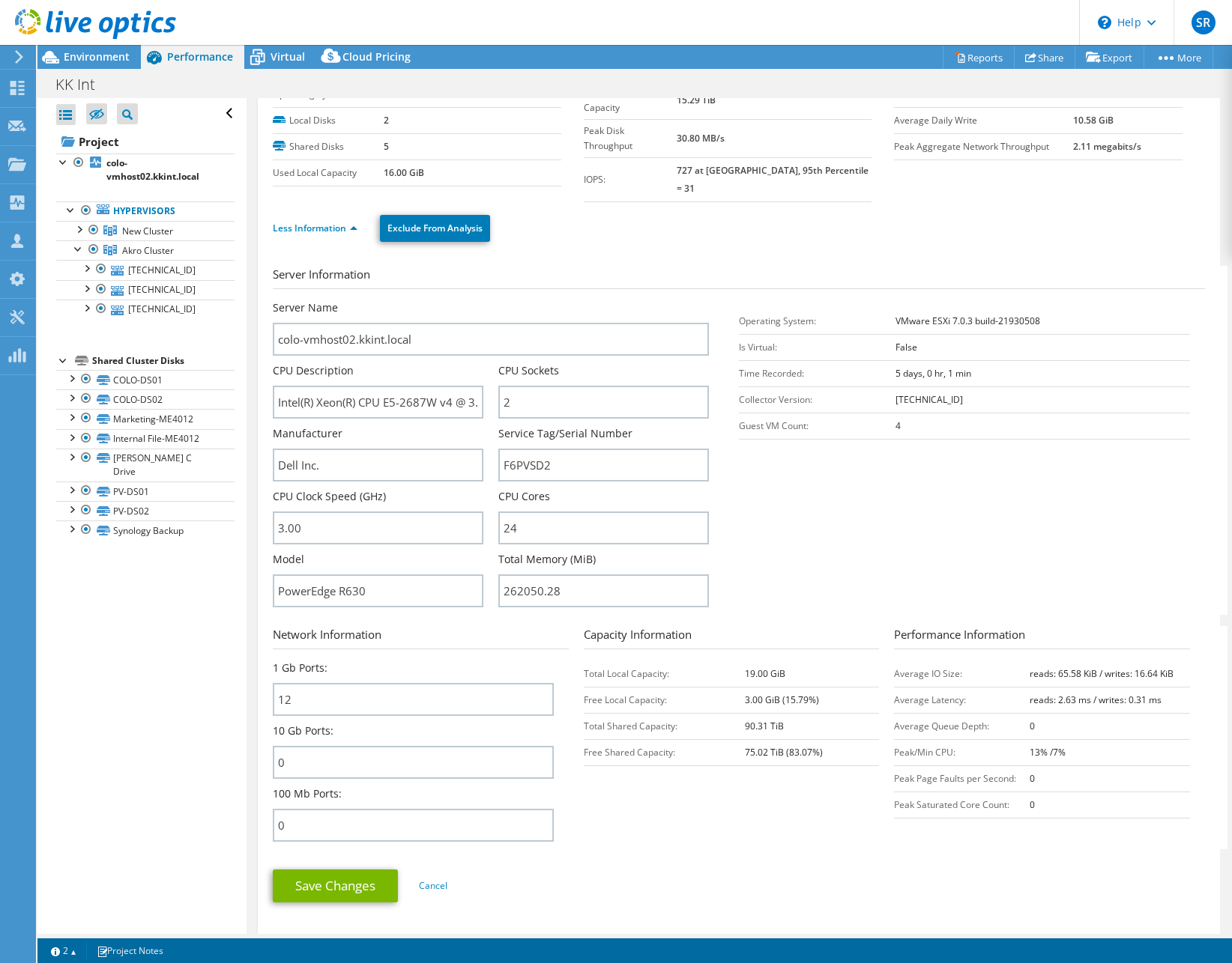
scroll to position [0, 0]
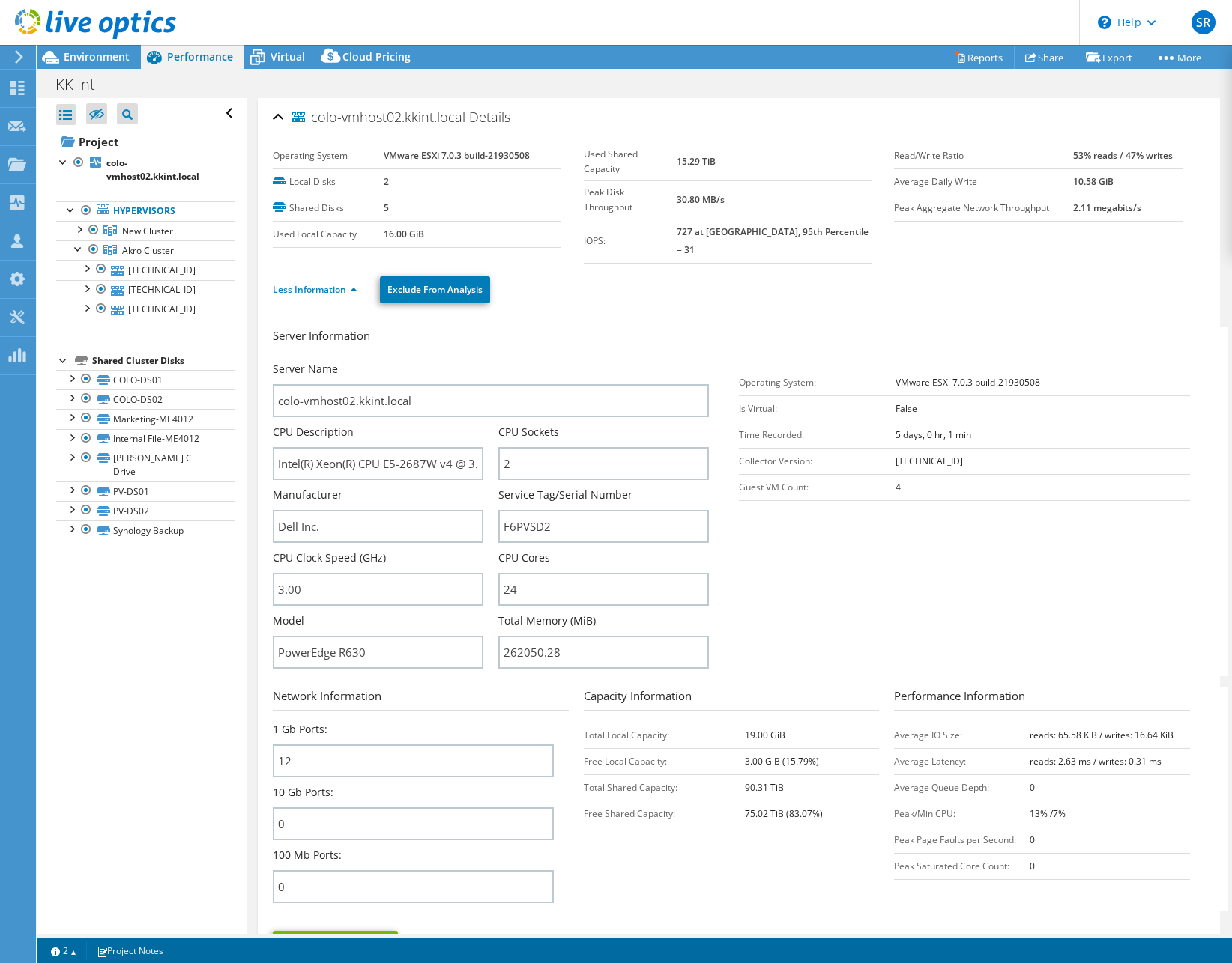
click at [356, 283] on link "Less Information" at bounding box center [315, 289] width 85 height 13
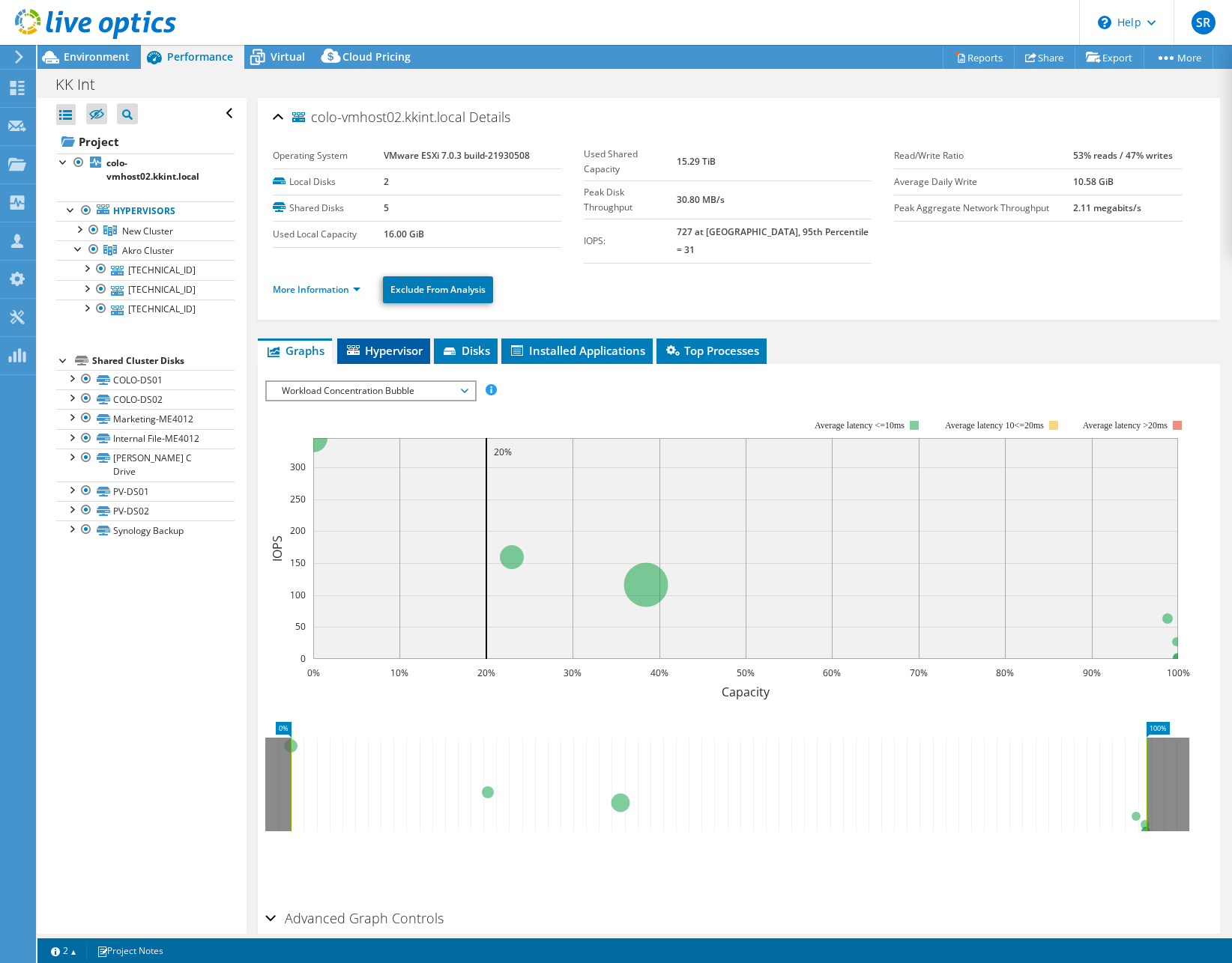
click at [393, 343] on span "Hypervisor" at bounding box center [383, 350] width 78 height 15
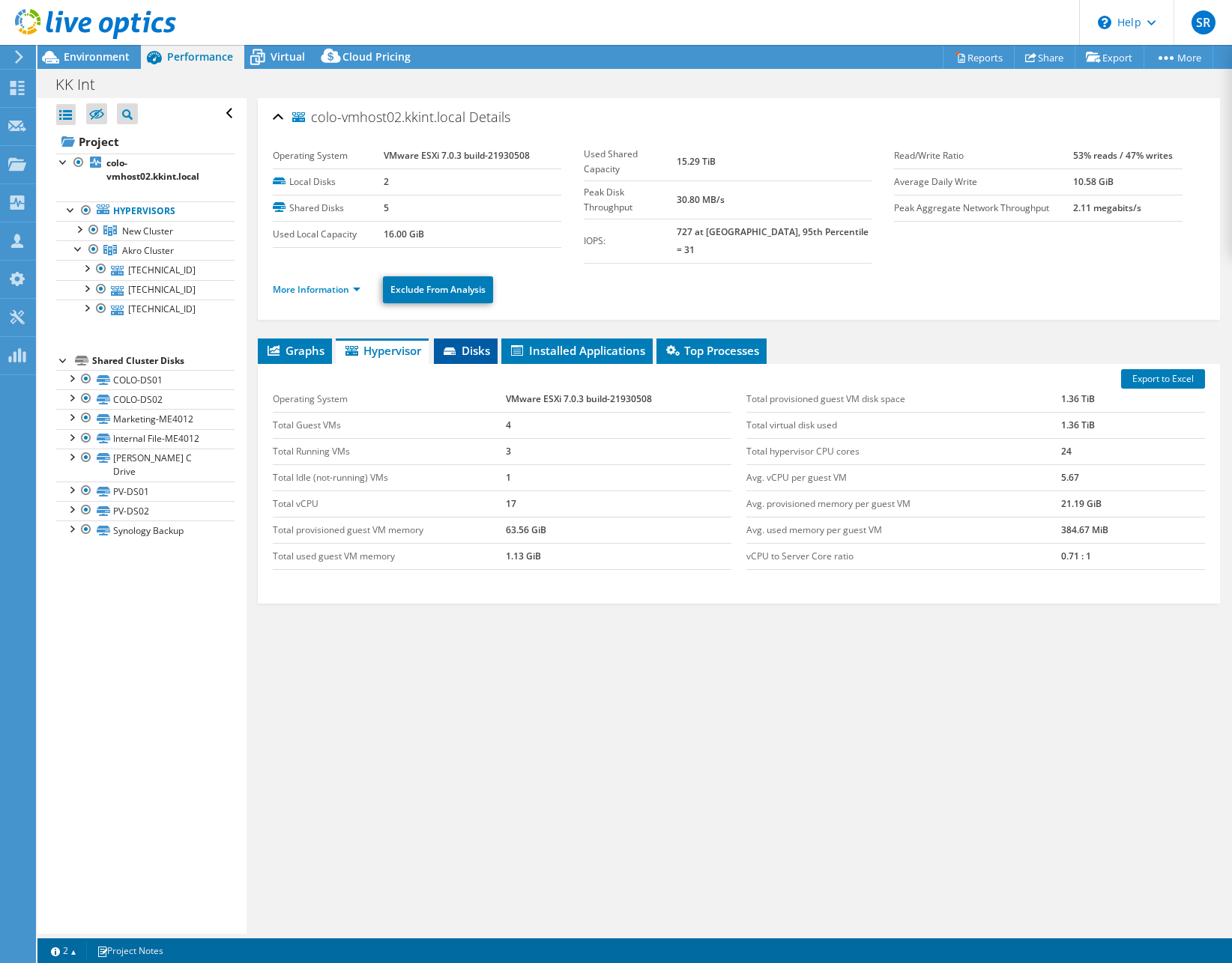
click at [480, 343] on span "Disks" at bounding box center [466, 350] width 49 height 15
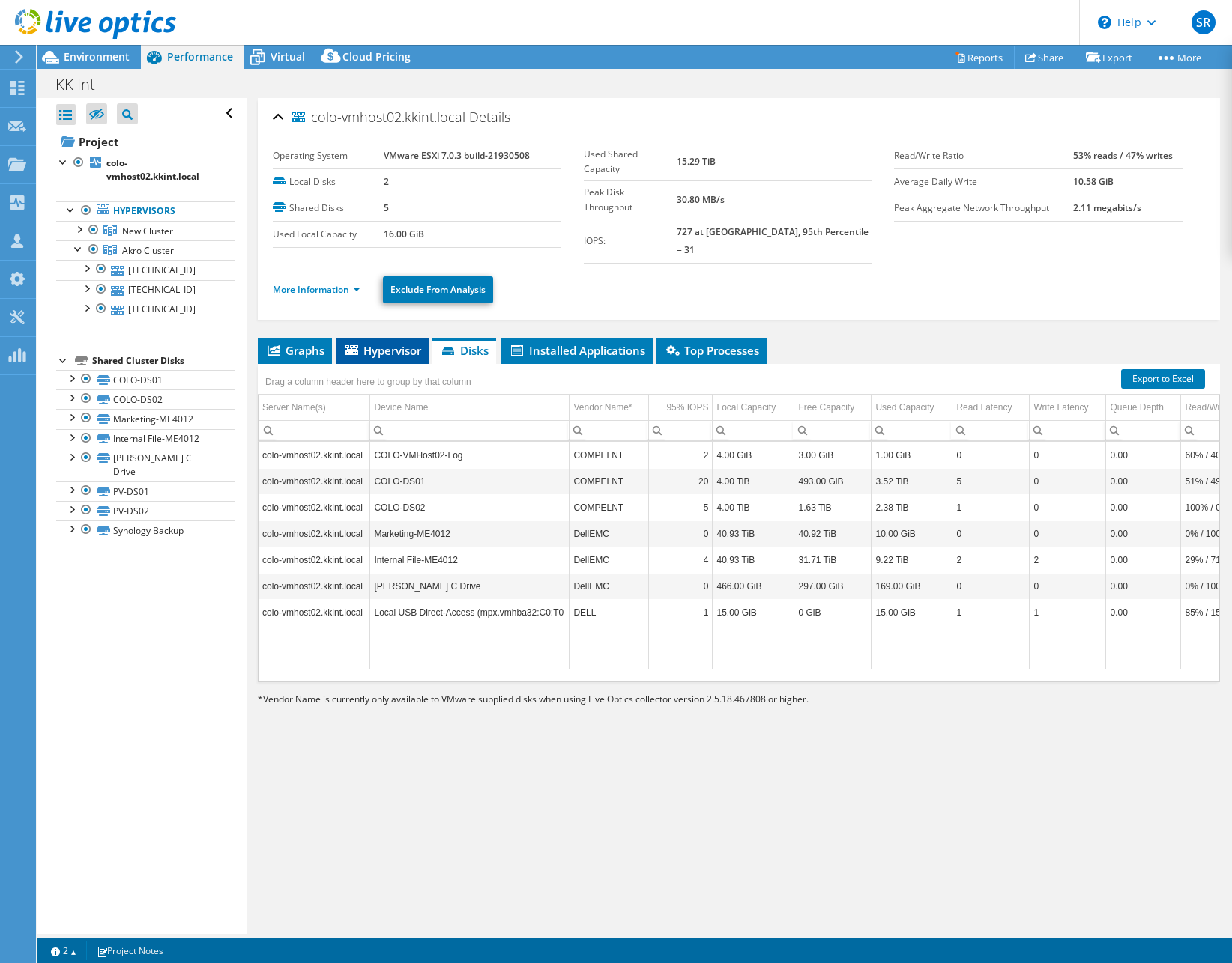
click at [398, 343] on span "Hypervisor" at bounding box center [382, 350] width 78 height 15
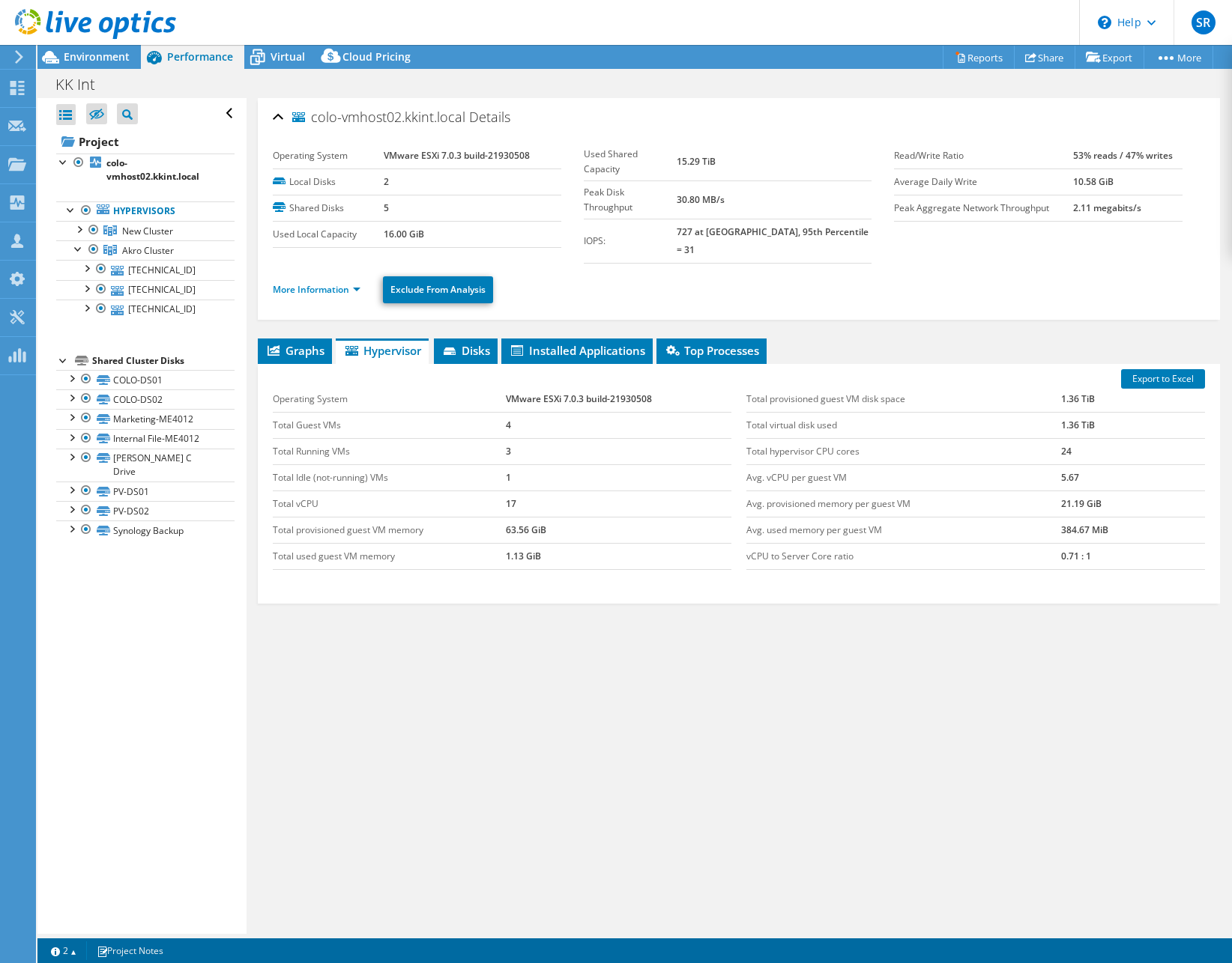
click at [1152, 386] on td "1.36 TiB" at bounding box center [1132, 399] width 144 height 26
click at [1155, 369] on link "Export to Excel" at bounding box center [1162, 379] width 84 height 20
click at [199, 417] on link "Marketing-ME4012" at bounding box center [145, 419] width 178 height 20
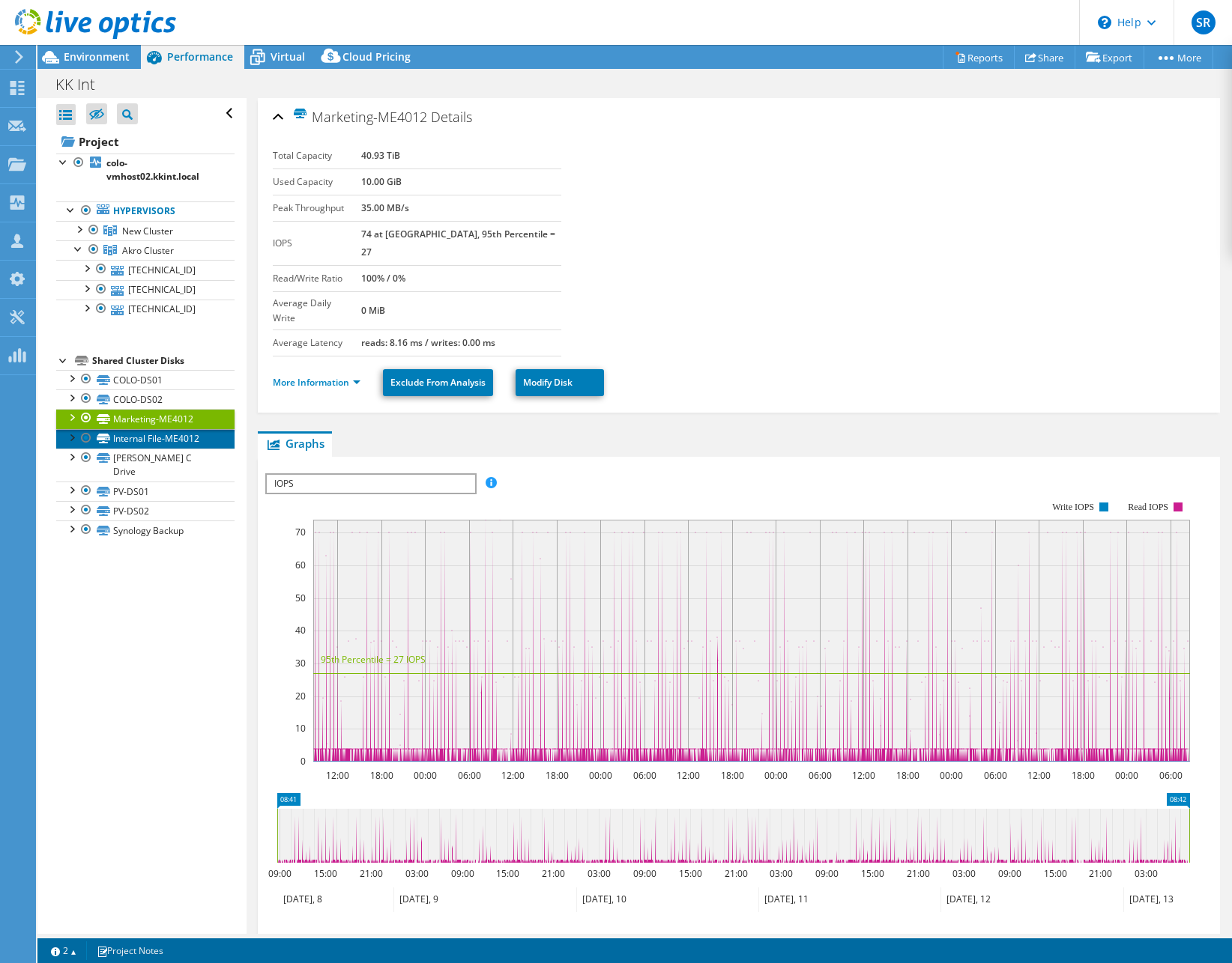
click at [216, 443] on link "Internal File-ME4012" at bounding box center [145, 438] width 178 height 20
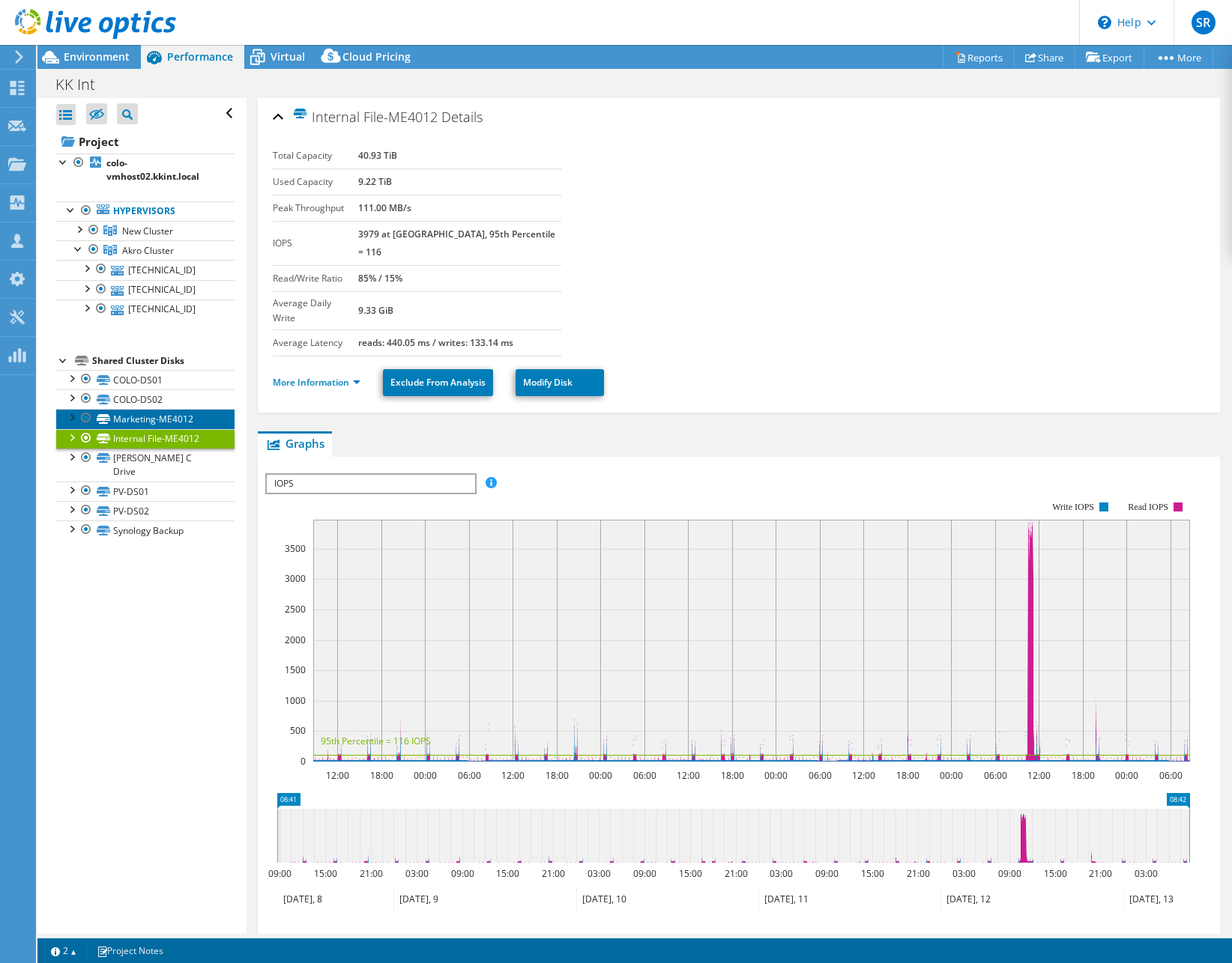
click at [202, 420] on link "Marketing-ME4012" at bounding box center [145, 419] width 178 height 20
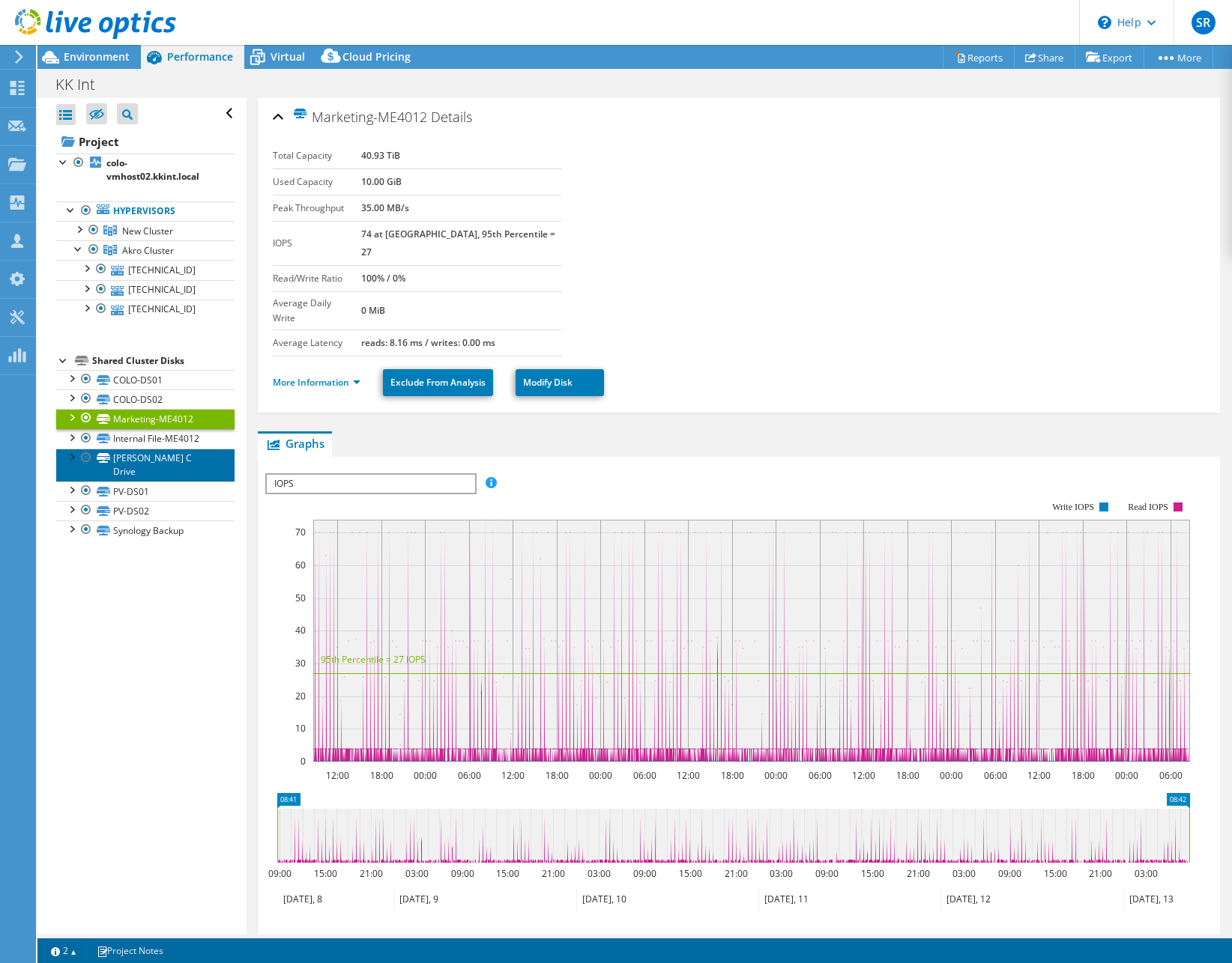
click at [182, 461] on link "[PERSON_NAME] C Drive" at bounding box center [145, 465] width 178 height 33
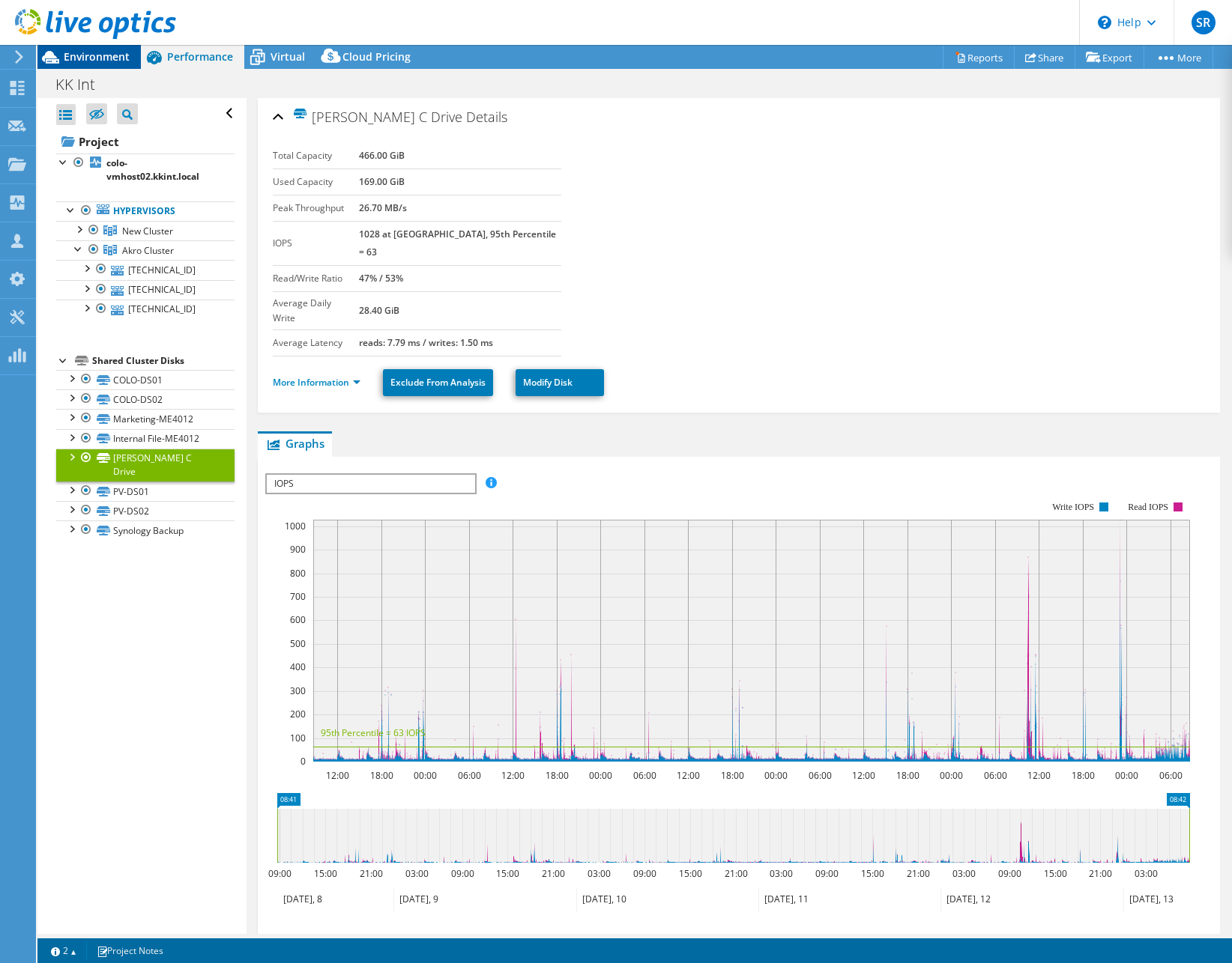
click at [89, 60] on span "Environment" at bounding box center [97, 57] width 66 height 14
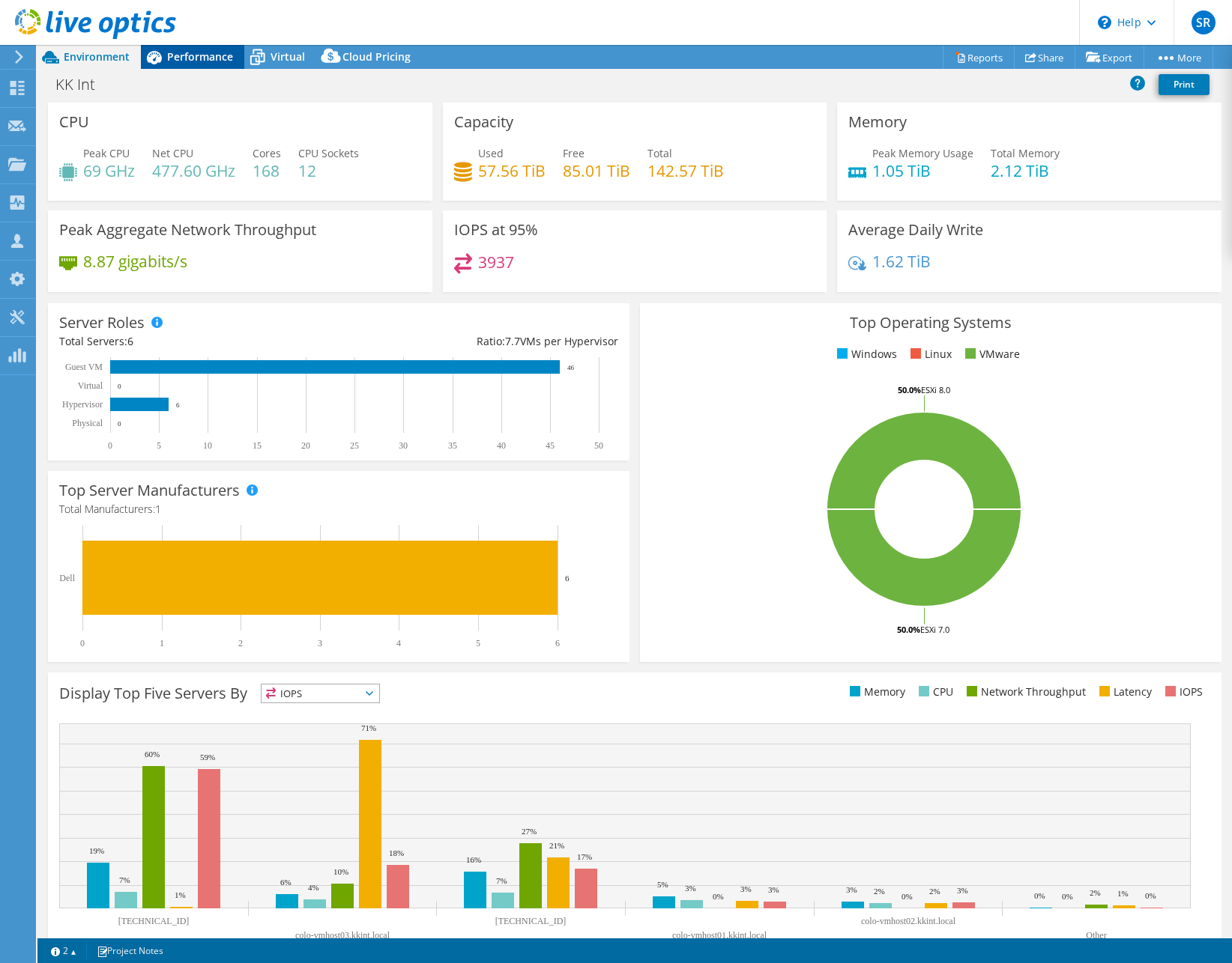
click at [201, 60] on span "Performance" at bounding box center [200, 57] width 66 height 14
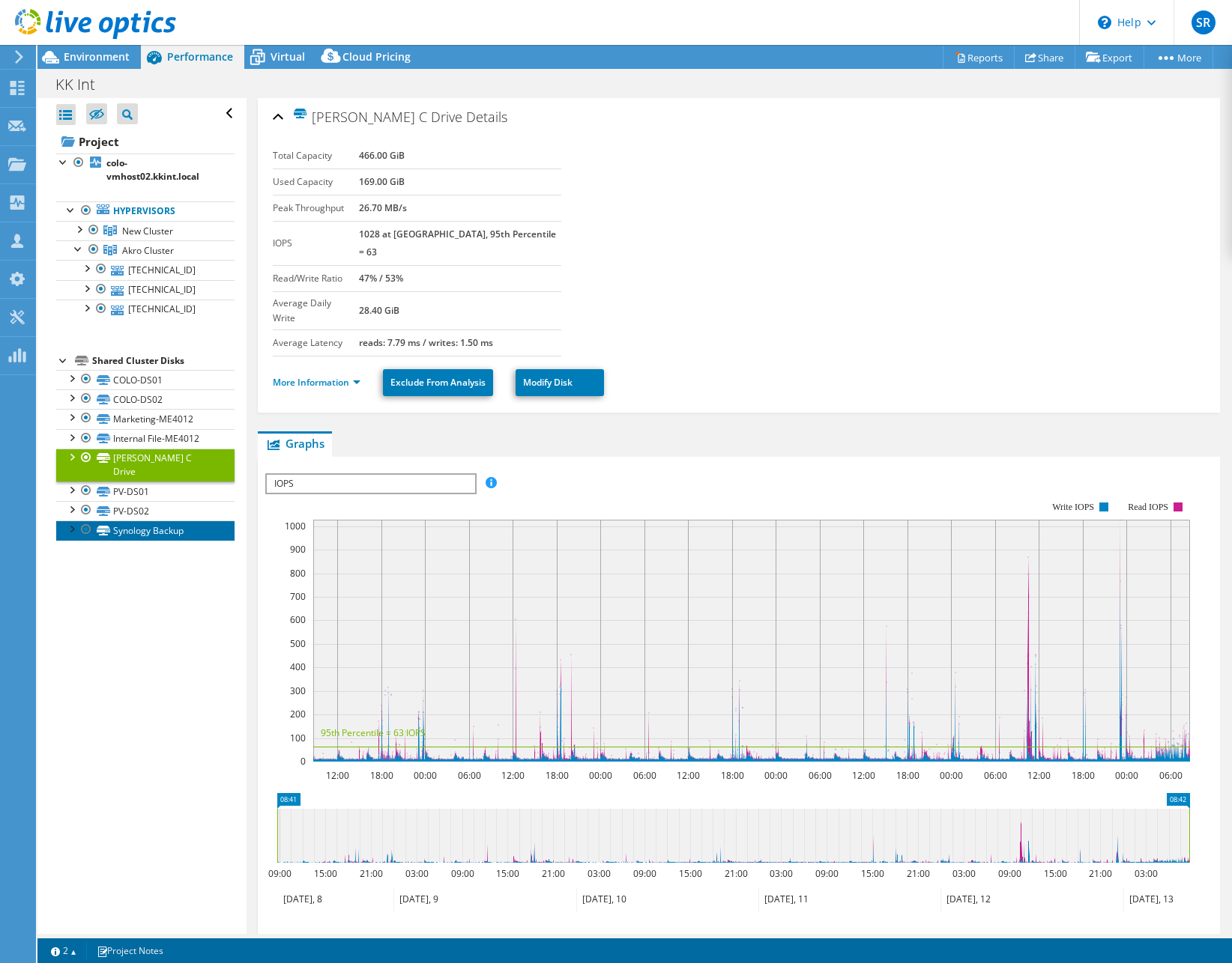
click at [166, 521] on link "Synology Backup" at bounding box center [145, 530] width 178 height 20
